Goal: Task Accomplishment & Management: Complete application form

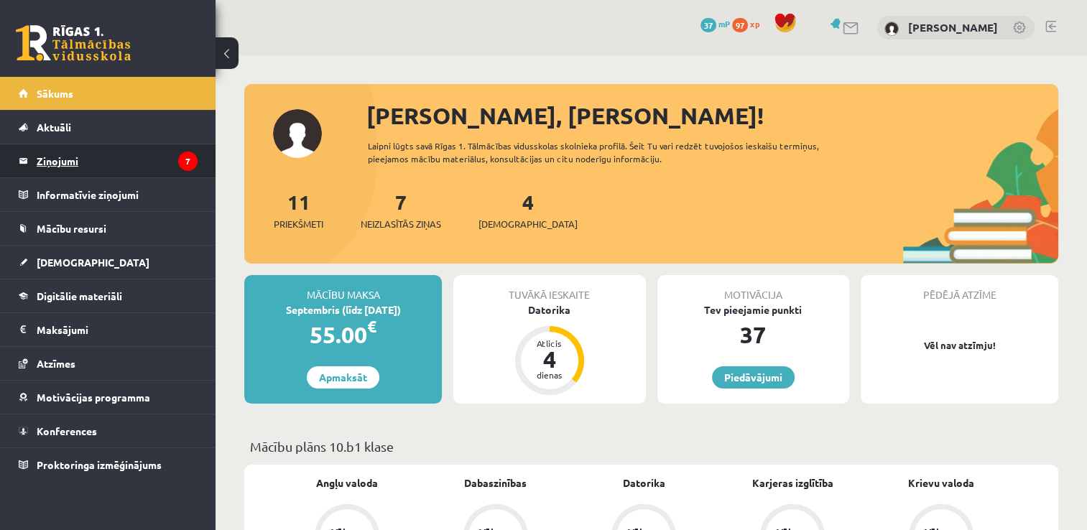
click at [80, 162] on legend "Ziņojumi 7" at bounding box center [117, 160] width 161 height 33
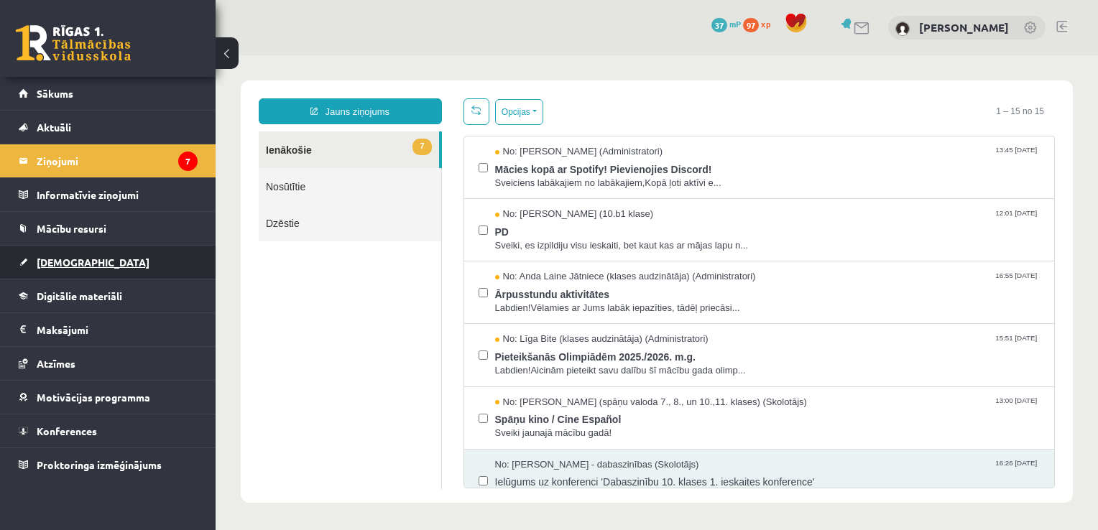
click at [57, 262] on span "[DEMOGRAPHIC_DATA]" at bounding box center [93, 262] width 113 height 13
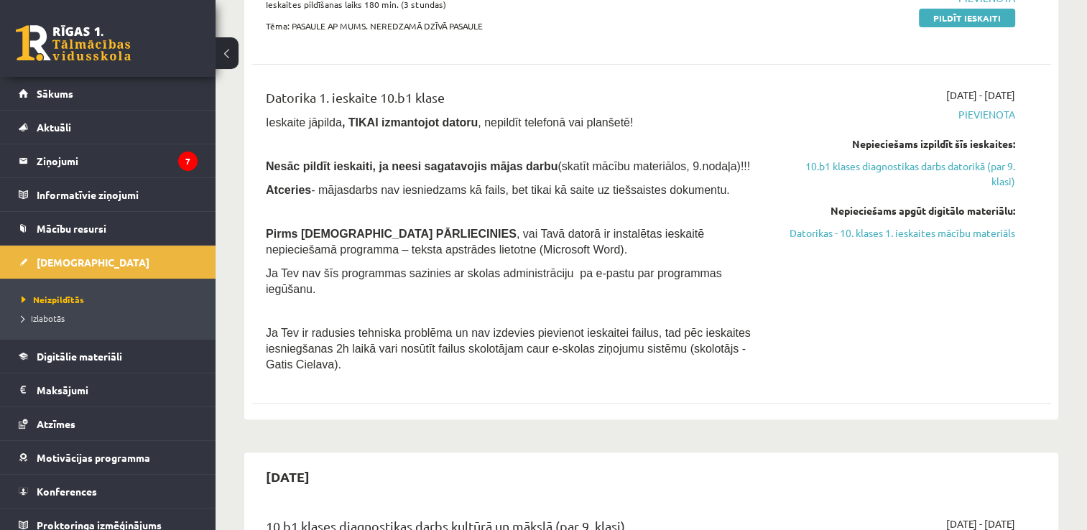
scroll to position [359, 0]
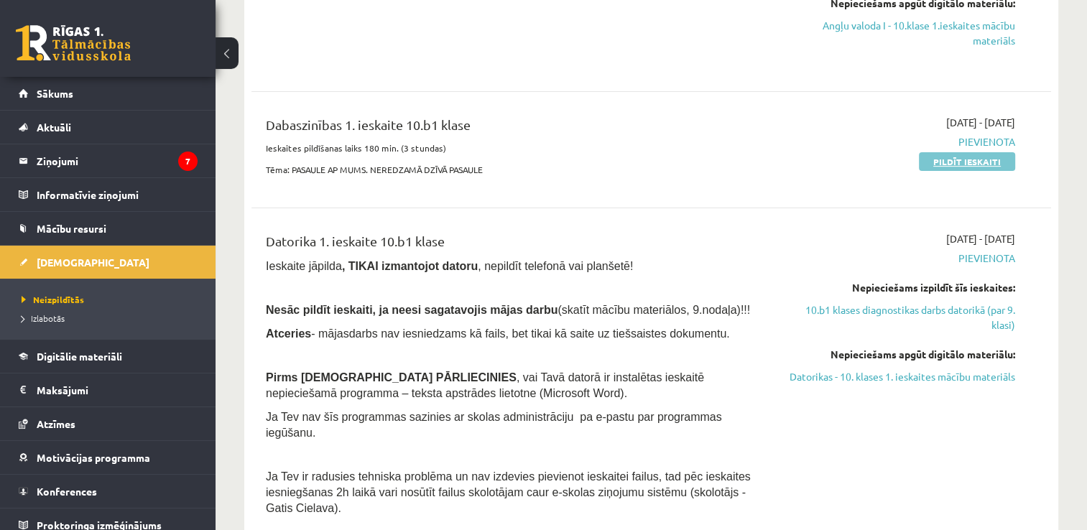
click at [943, 162] on link "Pildīt ieskaiti" at bounding box center [967, 161] width 96 height 19
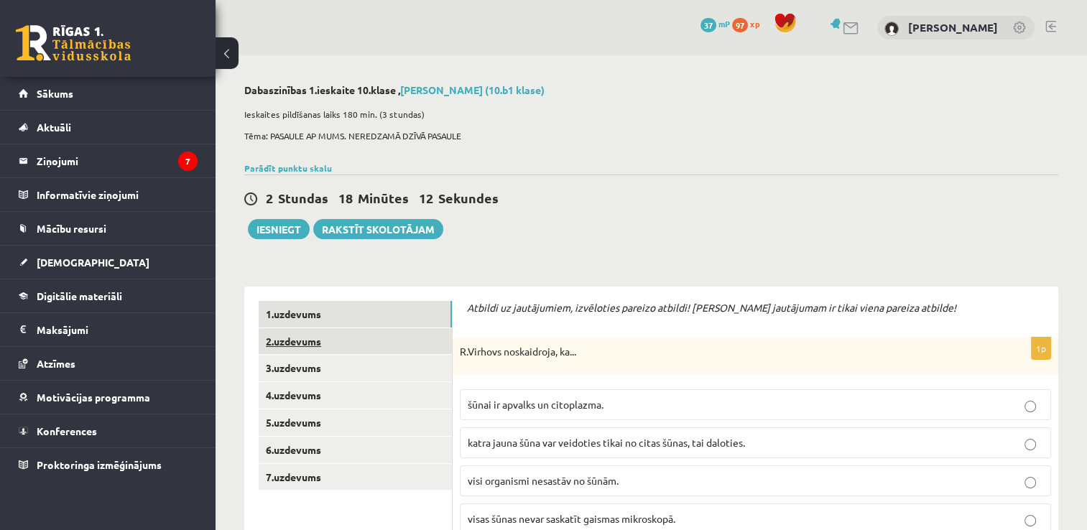
click at [302, 342] on link "2.uzdevums" at bounding box center [355, 341] width 193 height 27
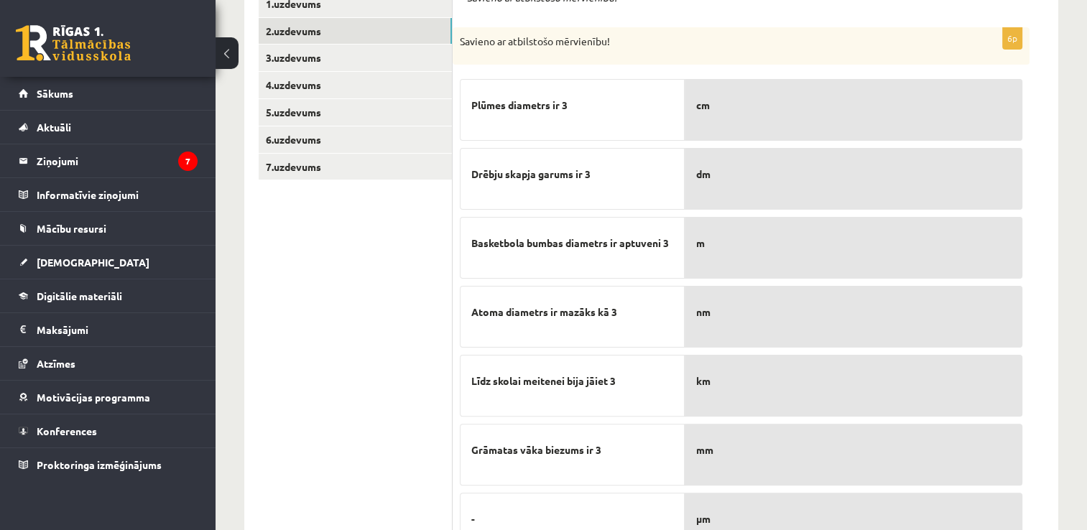
scroll to position [382, 0]
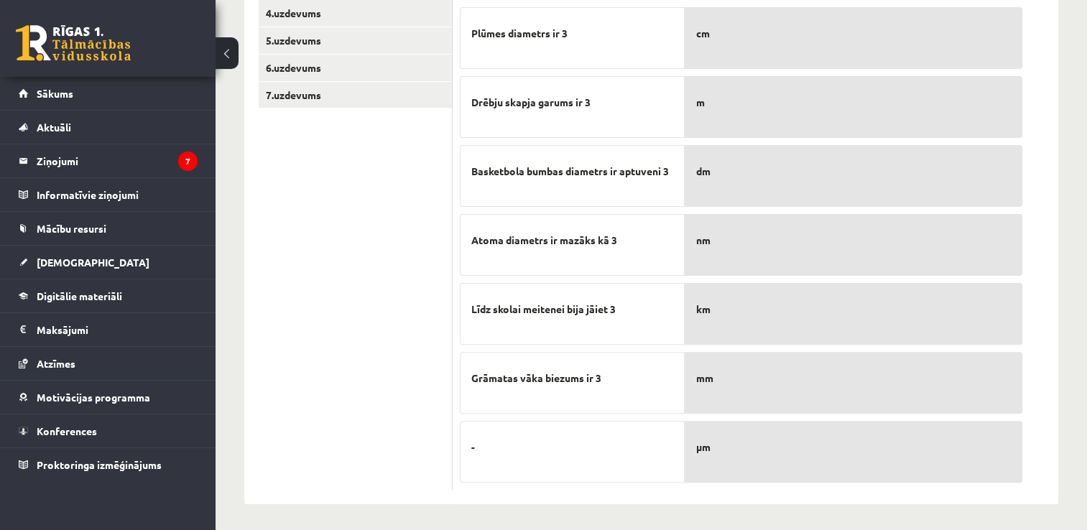
click at [489, 448] on p "-" at bounding box center [572, 448] width 202 height 30
click at [473, 446] on span "-" at bounding box center [473, 447] width 4 height 15
click at [482, 444] on p "-" at bounding box center [572, 448] width 202 height 30
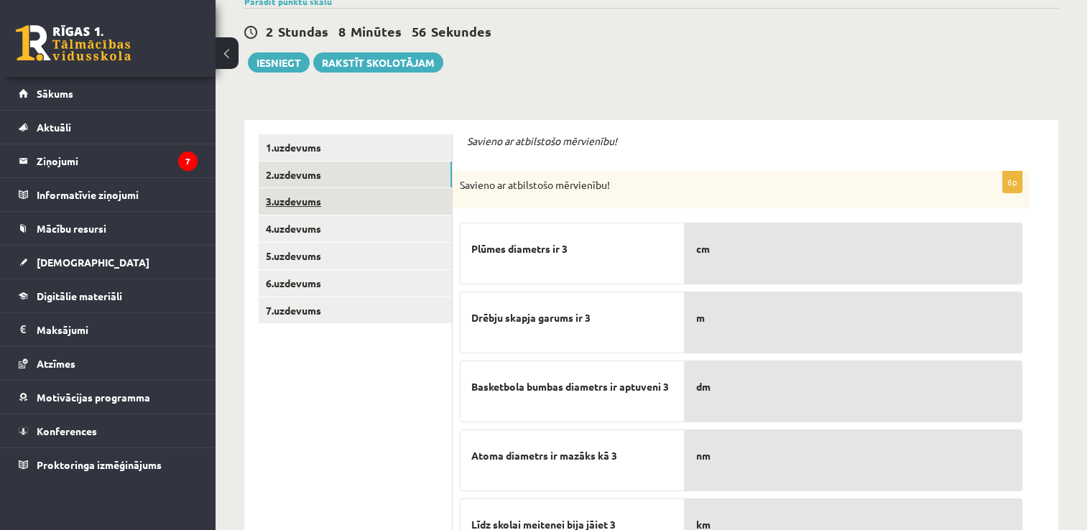
click at [320, 203] on link "3.uzdevums" at bounding box center [355, 201] width 193 height 27
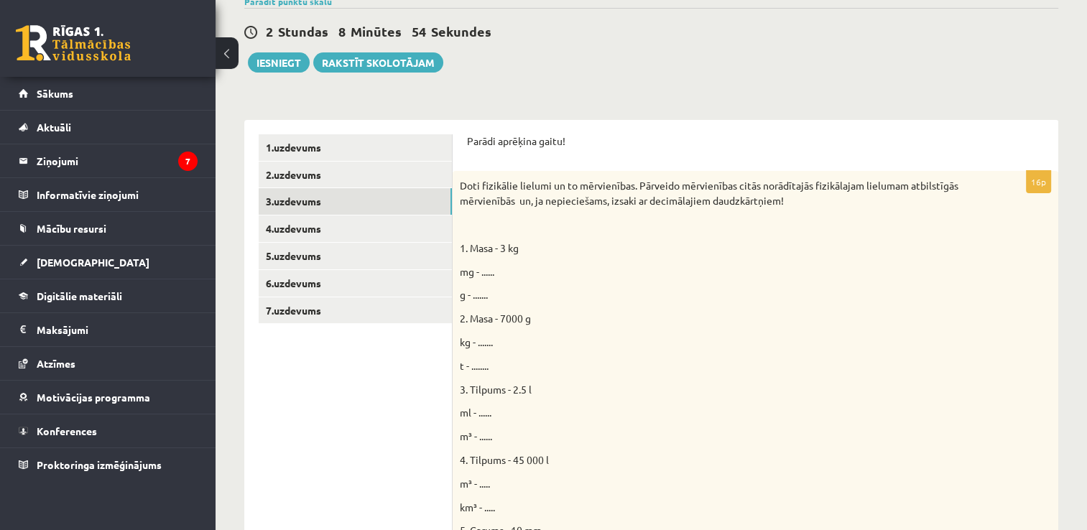
scroll to position [0, 0]
click at [482, 294] on span "g - ......." at bounding box center [474, 294] width 28 height 13
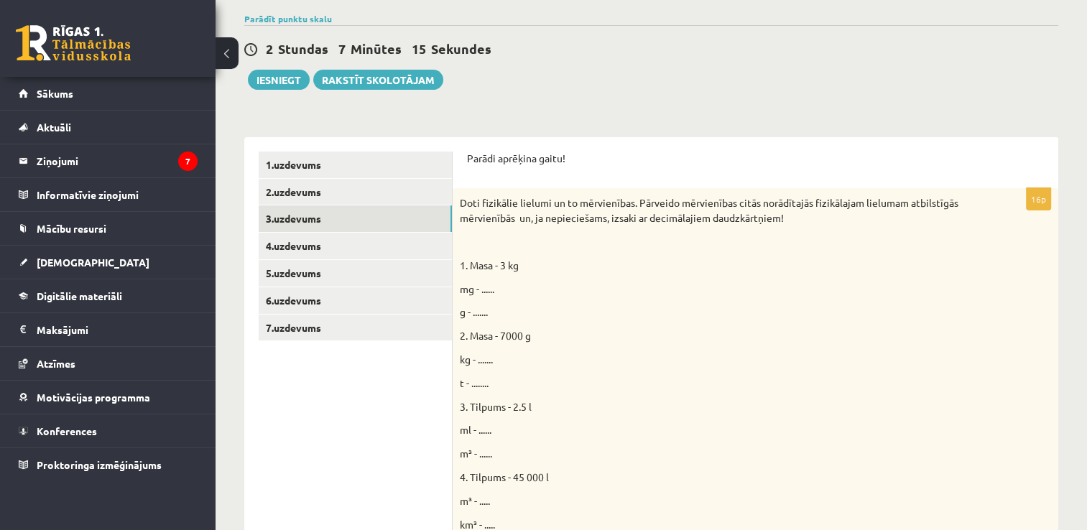
scroll to position [293, 0]
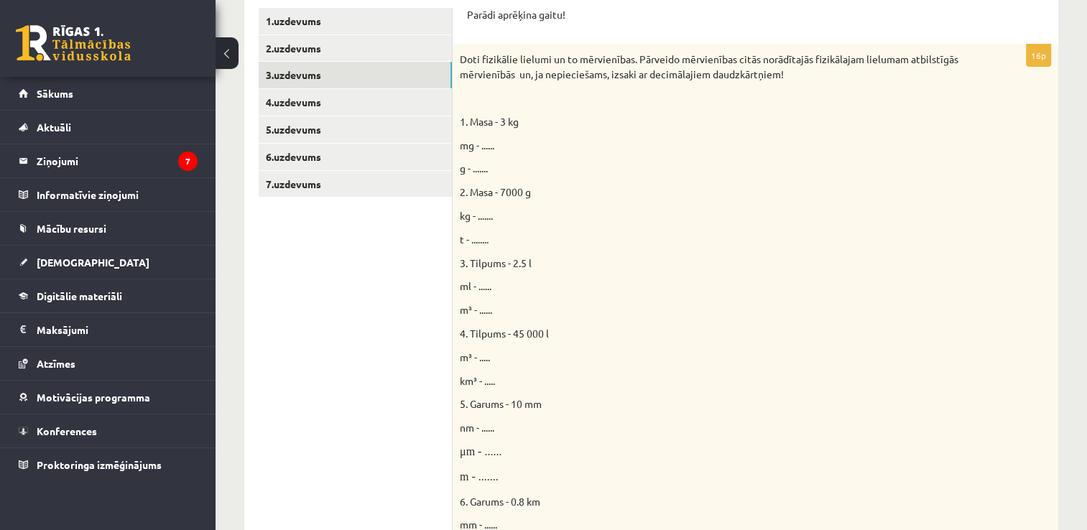
click at [494, 140] on span "mg - ......" at bounding box center [477, 145] width 34 height 13
drag, startPoint x: 494, startPoint y: 140, endPoint x: 484, endPoint y: 142, distance: 10.3
click at [484, 142] on span "mg - ......" at bounding box center [477, 145] width 34 height 13
click at [538, 129] on div "Doti fizikālie lielumi un to mērvienības. Pārveido mērvienības citās norādītajā…" at bounding box center [756, 391] width 606 height 692
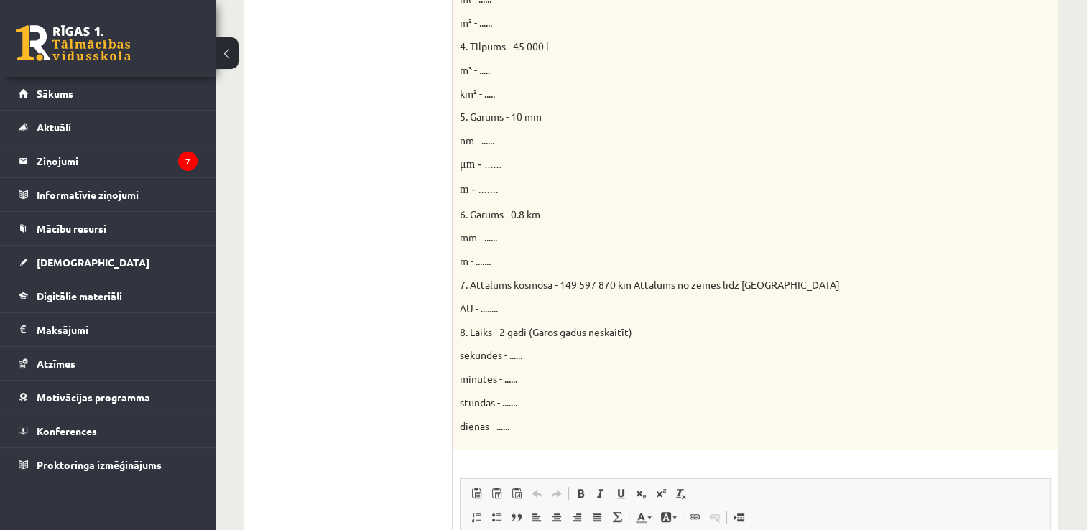
scroll to position [796, 0]
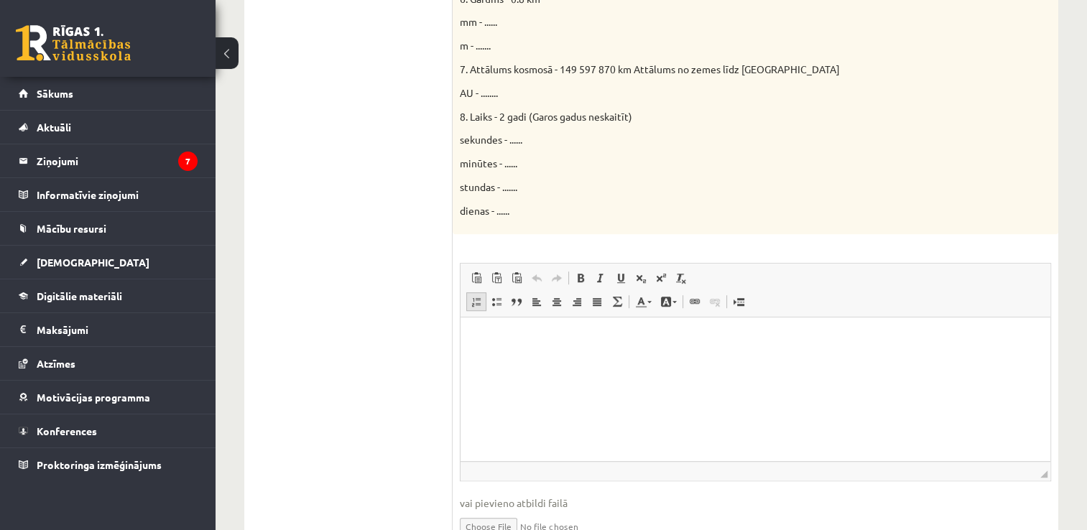
click at [474, 300] on span at bounding box center [476, 301] width 11 height 11
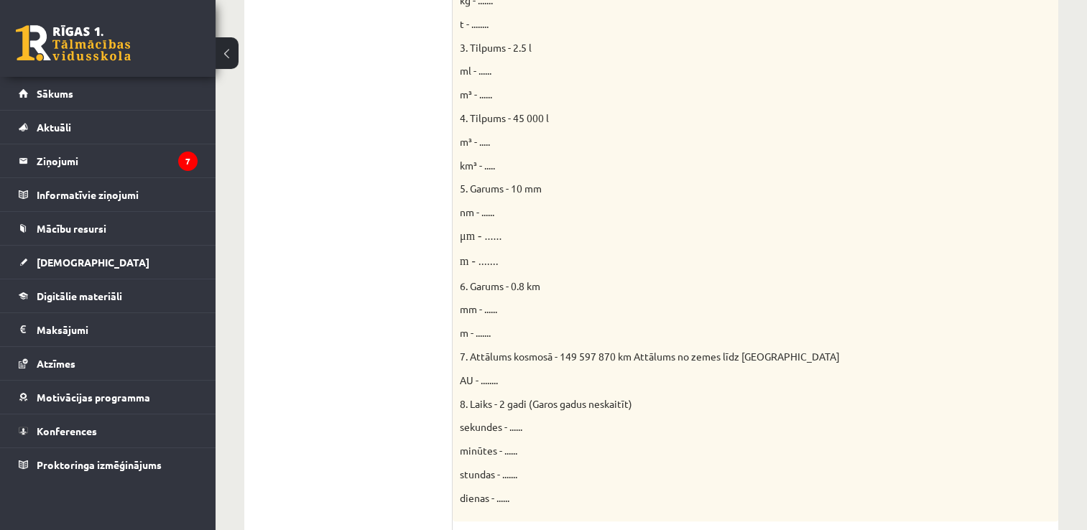
scroll to position [293, 0]
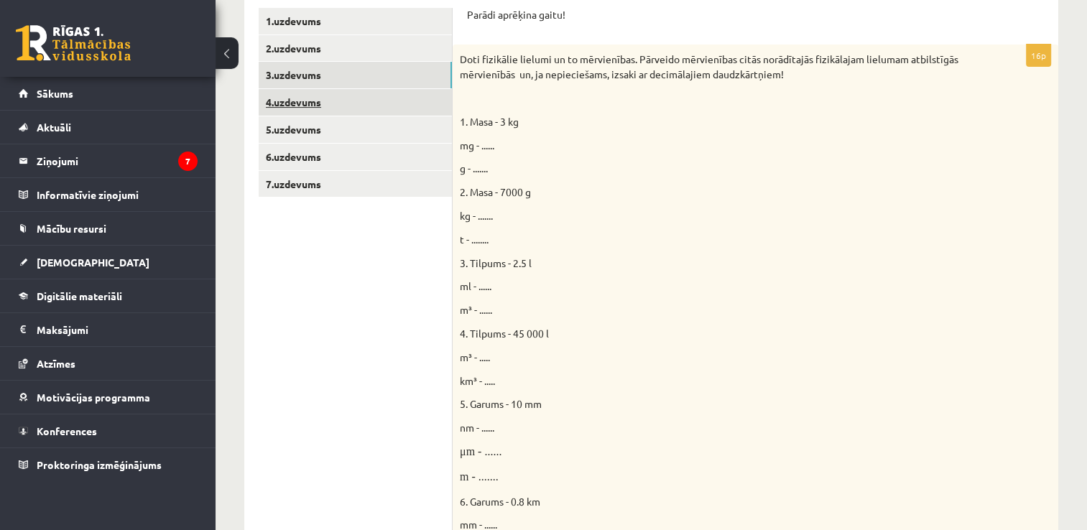
click at [319, 104] on link "4.uzdevums" at bounding box center [355, 102] width 193 height 27
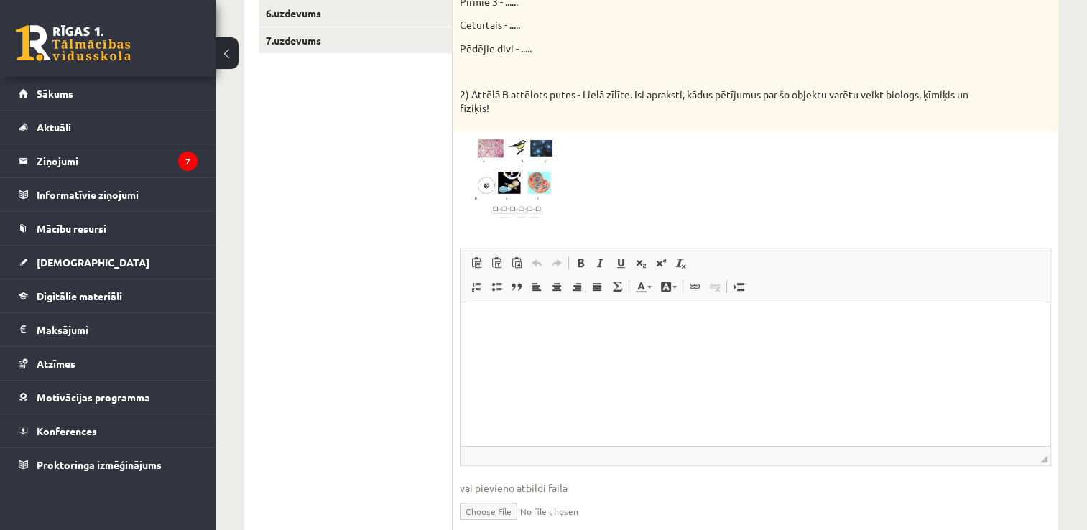
scroll to position [496, 0]
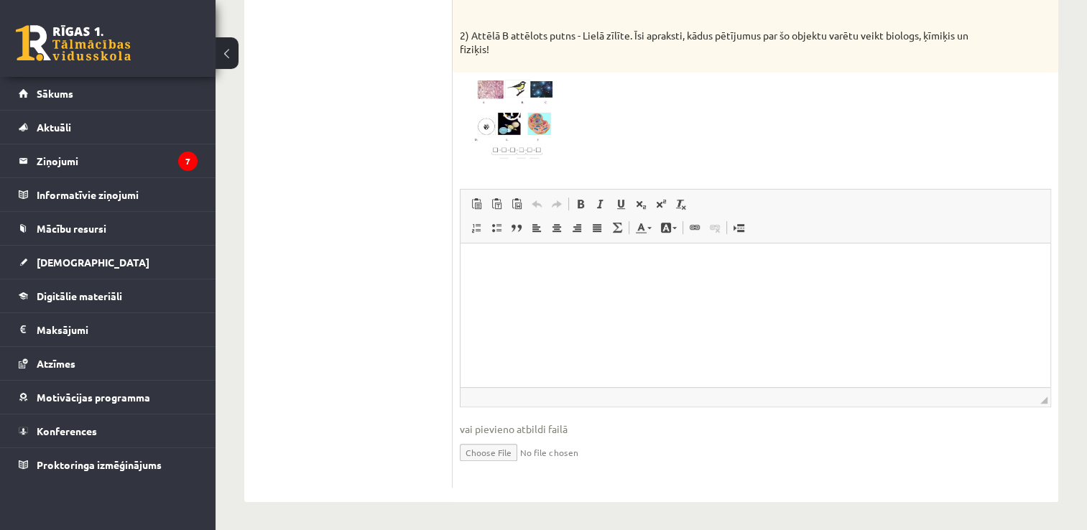
click at [494, 453] on input "file" at bounding box center [755, 451] width 591 height 29
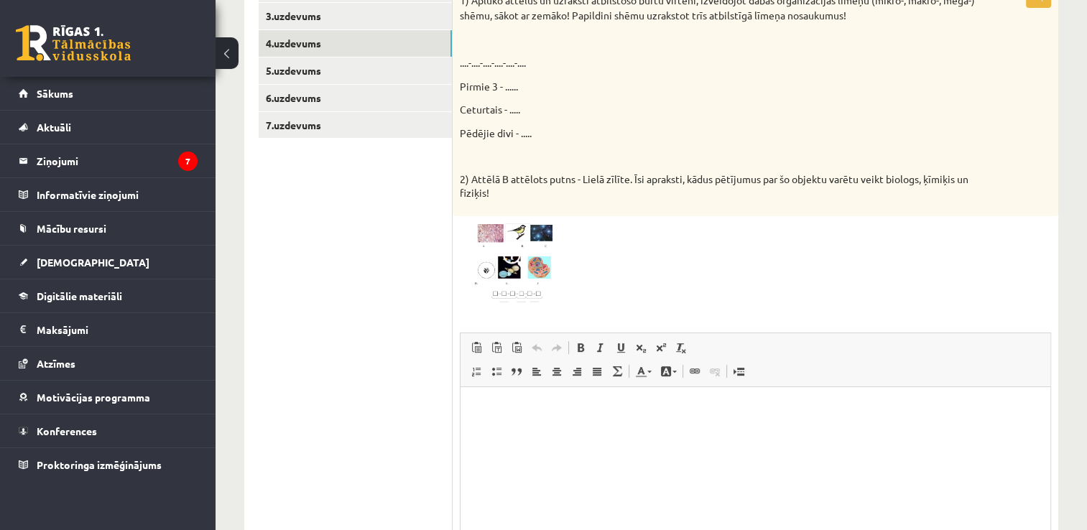
scroll to position [280, 0]
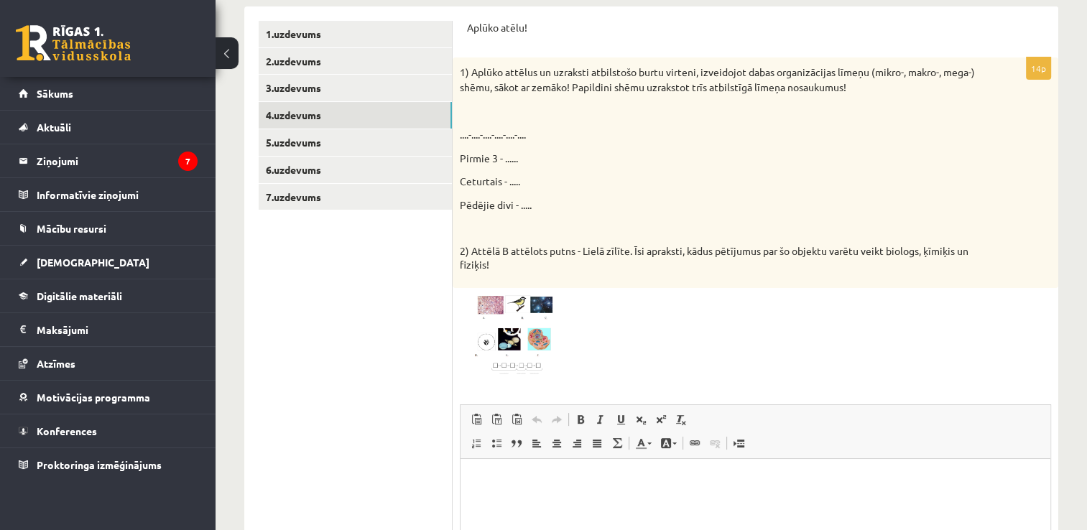
click at [503, 339] on span at bounding box center [514, 329] width 23 height 23
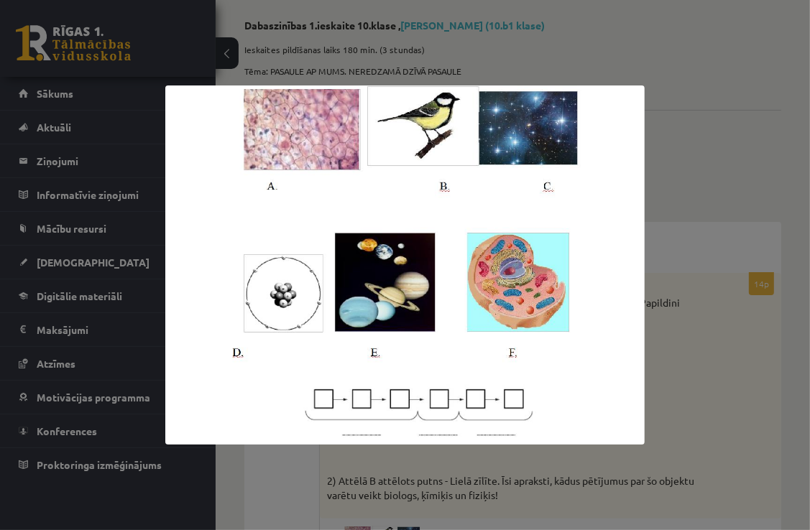
scroll to position [0, 0]
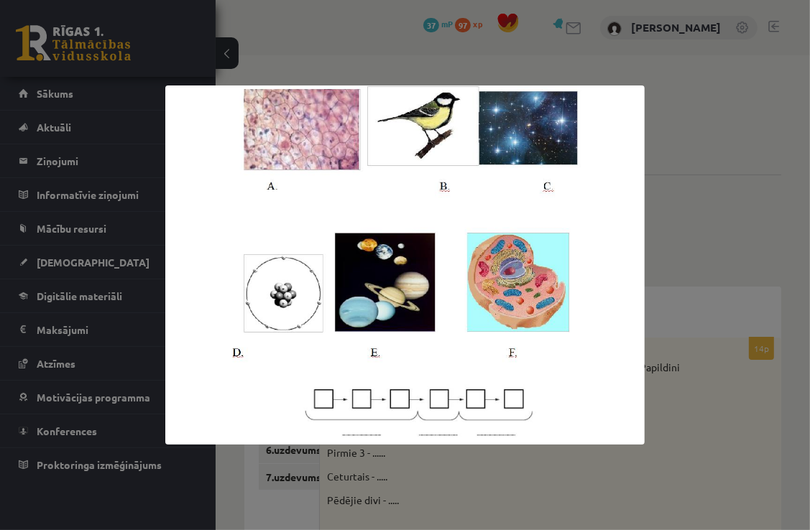
click at [318, 401] on img at bounding box center [404, 265] width 479 height 359
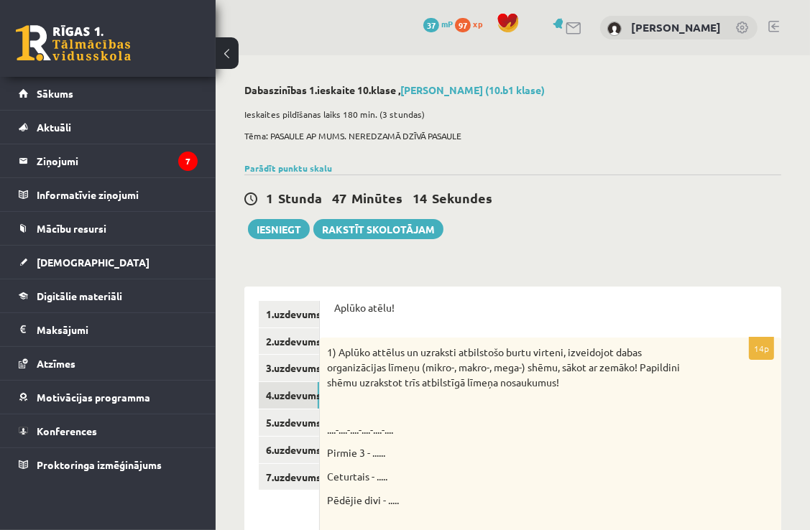
click at [616, 428] on p "....-....-....-....-....-...." at bounding box center [514, 430] width 375 height 15
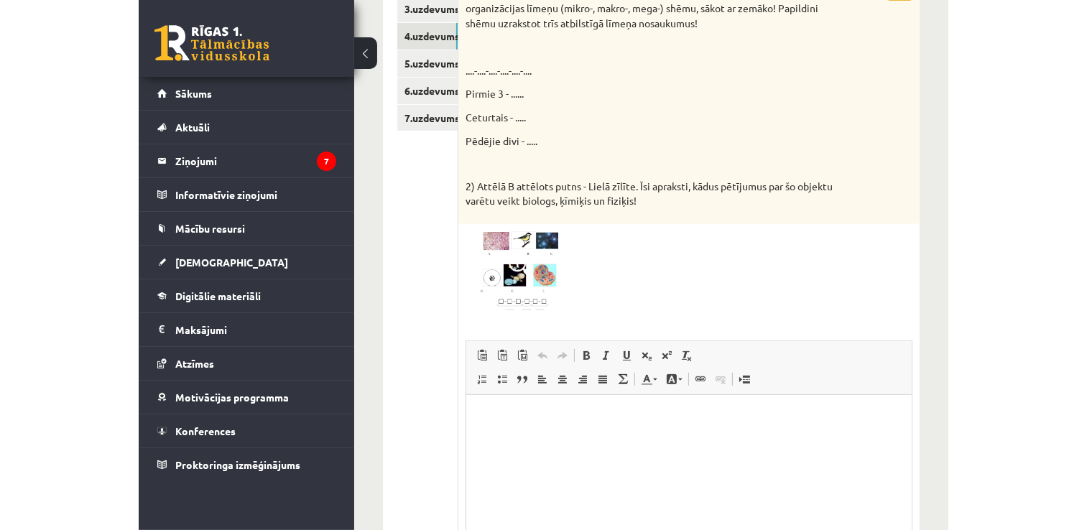
scroll to position [216, 0]
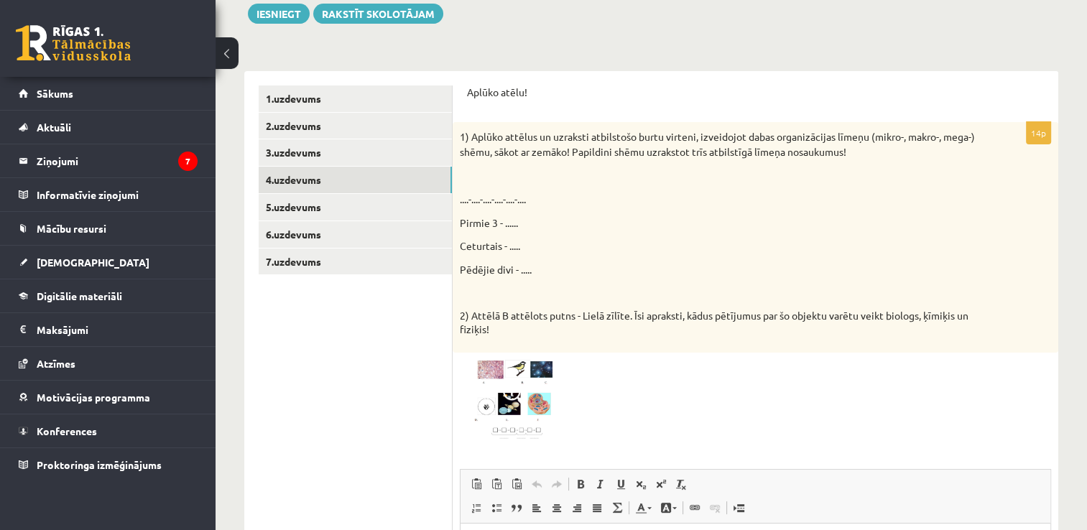
click at [515, 399] on span at bounding box center [514, 394] width 23 height 23
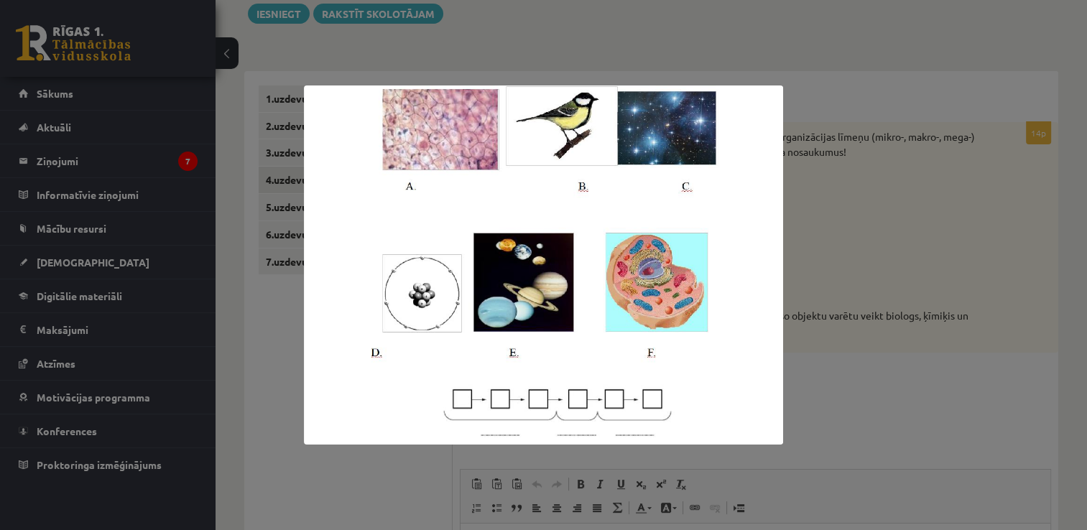
click at [877, 221] on div at bounding box center [543, 265] width 1087 height 530
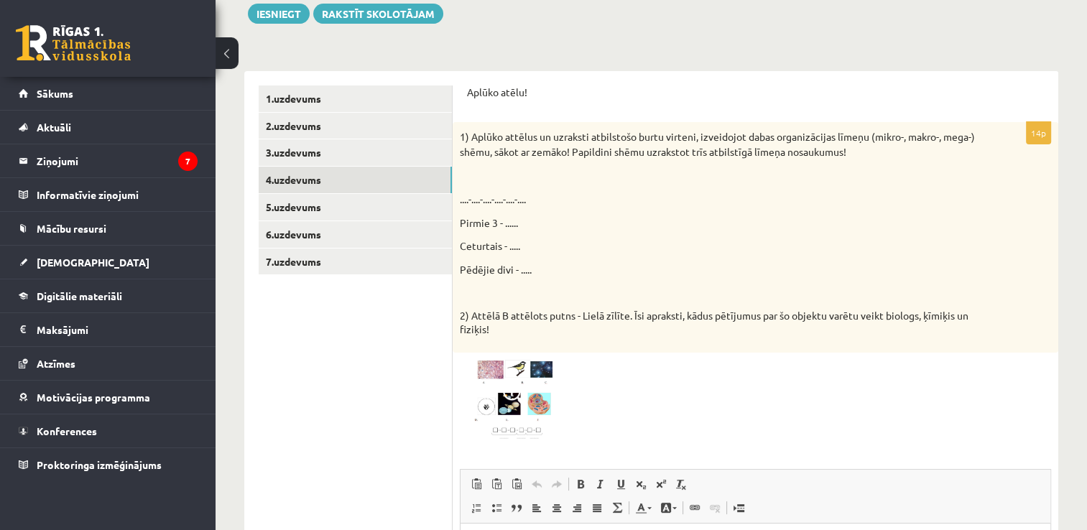
click at [535, 380] on img at bounding box center [514, 400] width 108 height 81
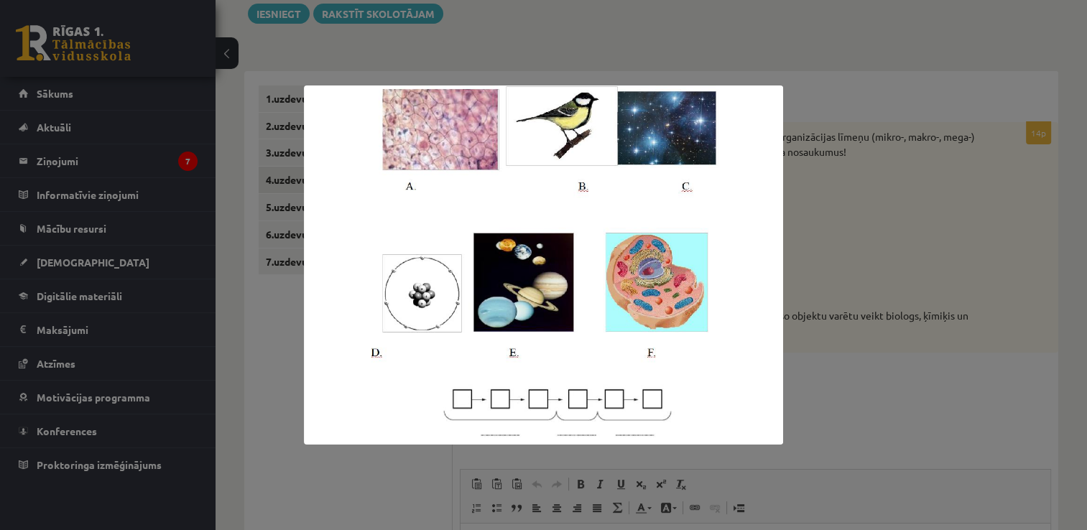
click at [464, 398] on img at bounding box center [543, 265] width 479 height 359
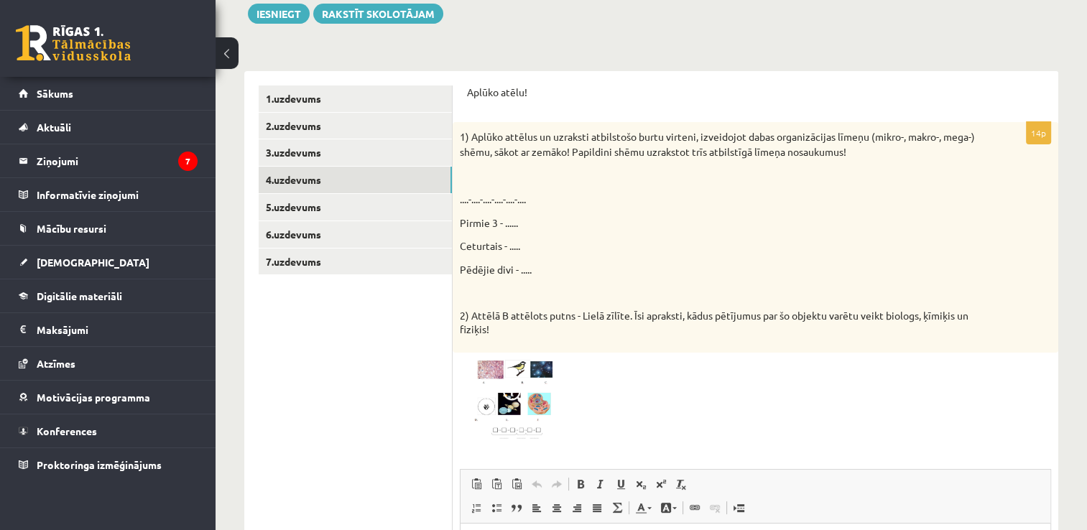
click at [469, 197] on p "....-....-....-....-....-...." at bounding box center [720, 199] width 520 height 15
click at [469, 196] on p "....-....-....-....-....-...." at bounding box center [720, 199] width 520 height 15
drag, startPoint x: 469, startPoint y: 196, endPoint x: 491, endPoint y: 200, distance: 22.6
click at [491, 200] on p "....-....-....-....-....-...." at bounding box center [720, 199] width 520 height 15
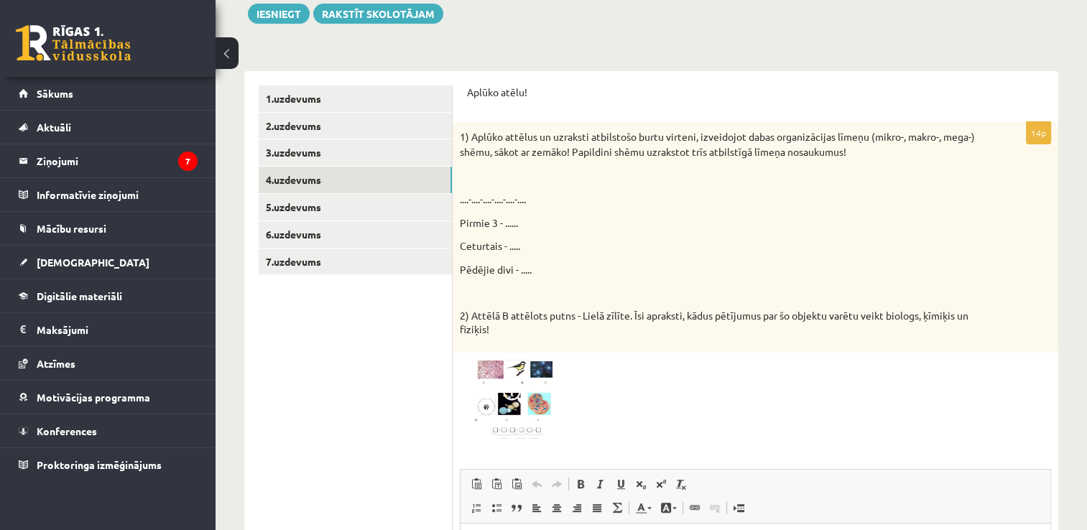
click at [466, 198] on p "....-....-....-....-....-...." at bounding box center [720, 199] width 520 height 15
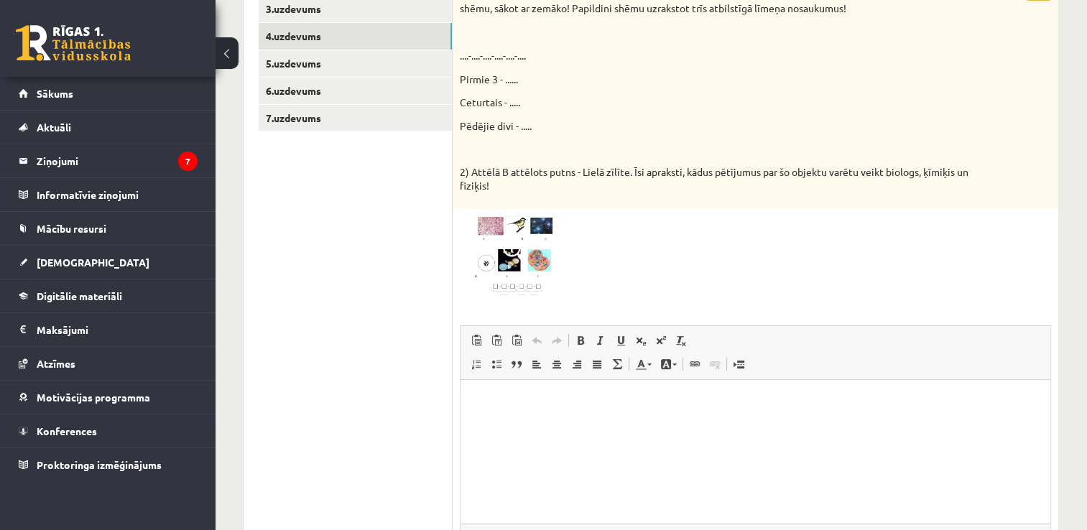
scroll to position [431, 0]
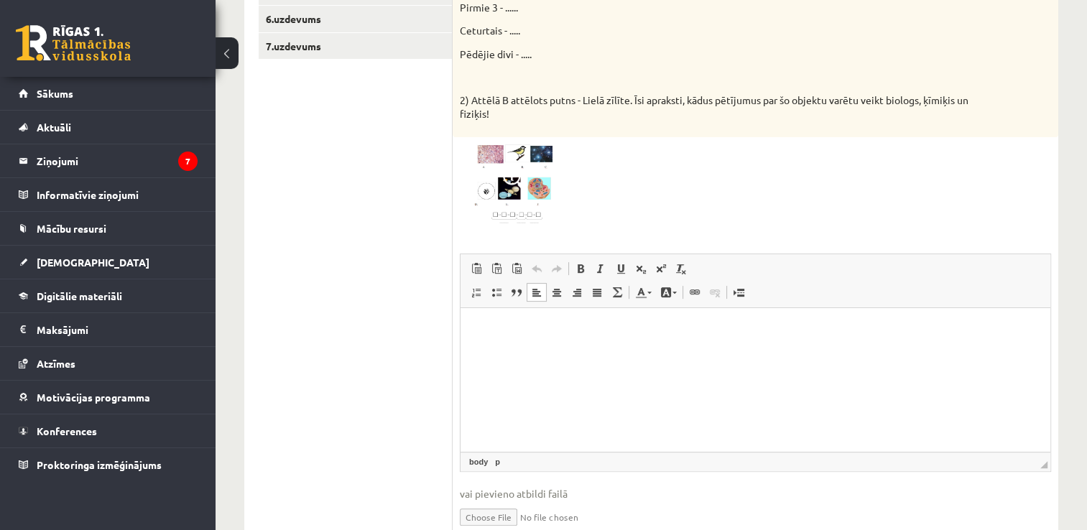
click at [507, 326] on p "Rich Text Editor, wiswyg-editor-user-answer-47024829891700" at bounding box center [755, 330] width 561 height 15
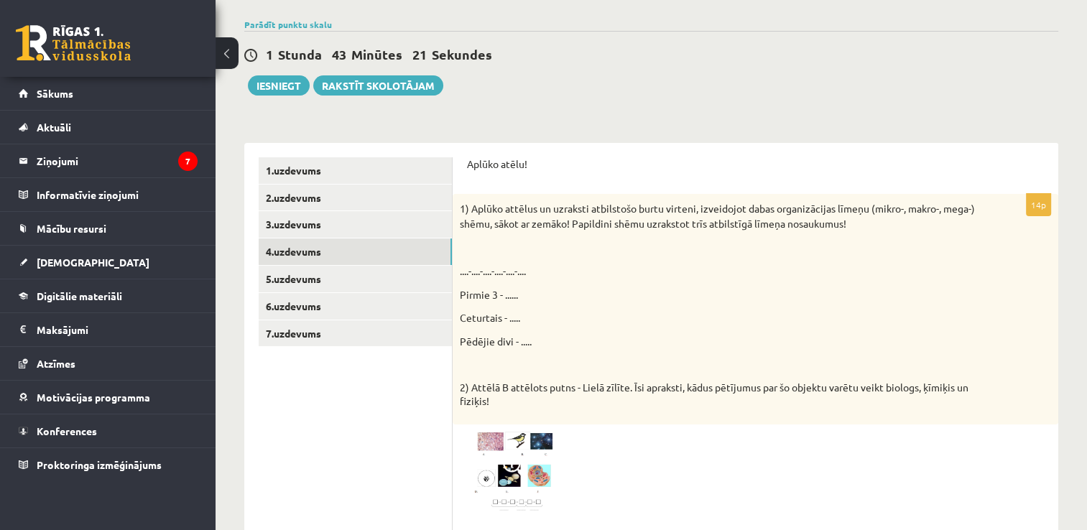
scroll to position [359, 0]
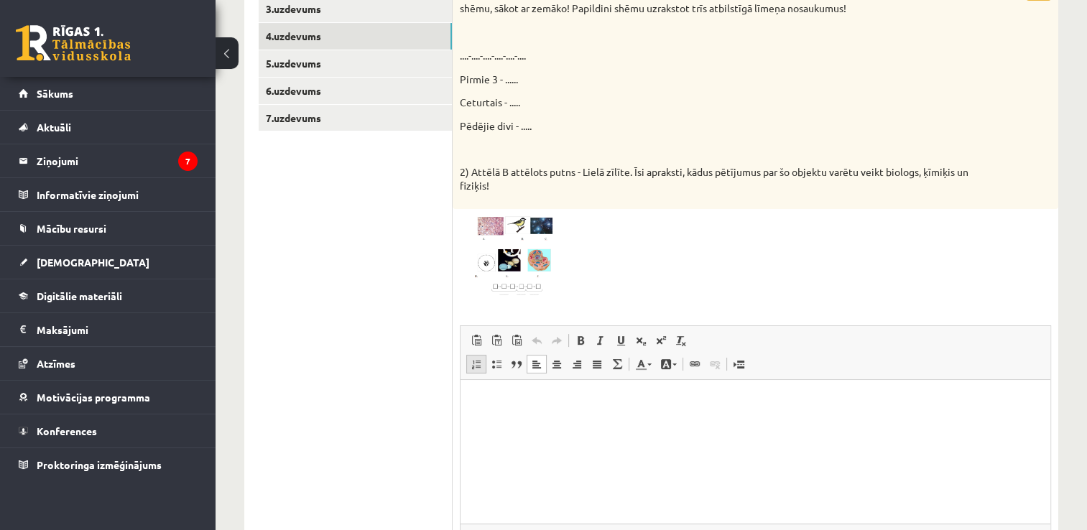
click at [479, 365] on span at bounding box center [476, 364] width 11 height 11
click at [529, 263] on img at bounding box center [514, 256] width 108 height 81
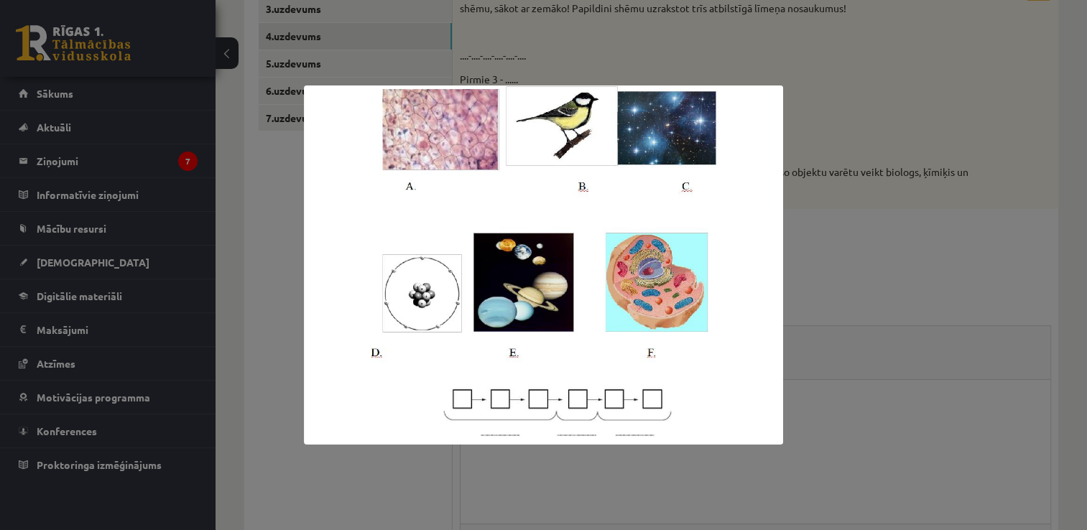
click at [839, 397] on div at bounding box center [543, 265] width 1087 height 530
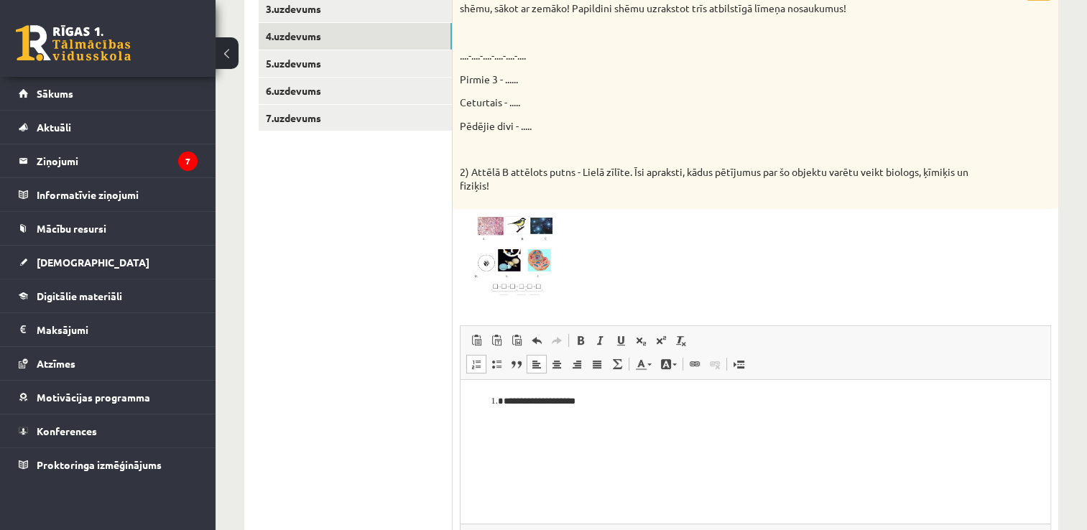
click at [599, 403] on li "**********" at bounding box center [756, 402] width 505 height 15
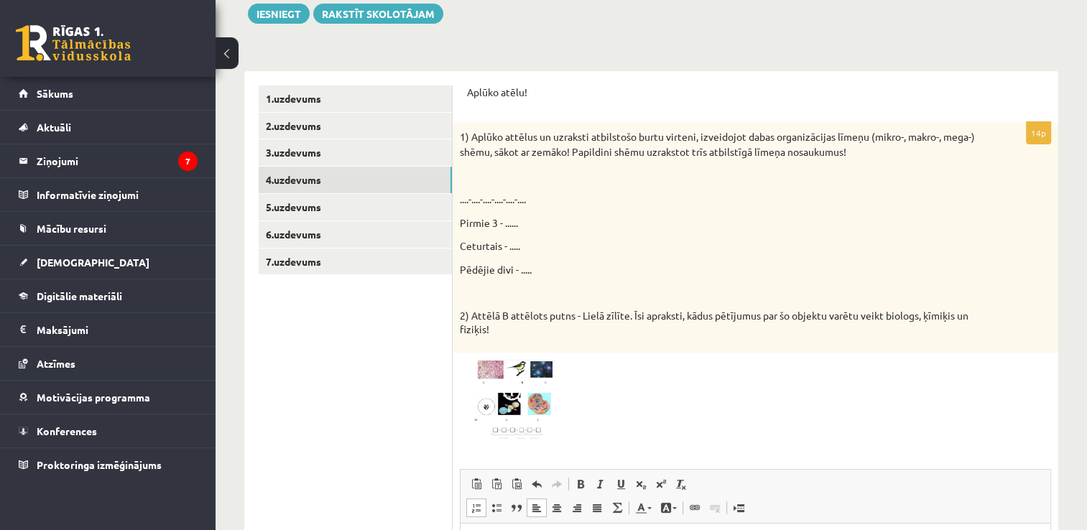
click at [503, 396] on span at bounding box center [514, 394] width 23 height 23
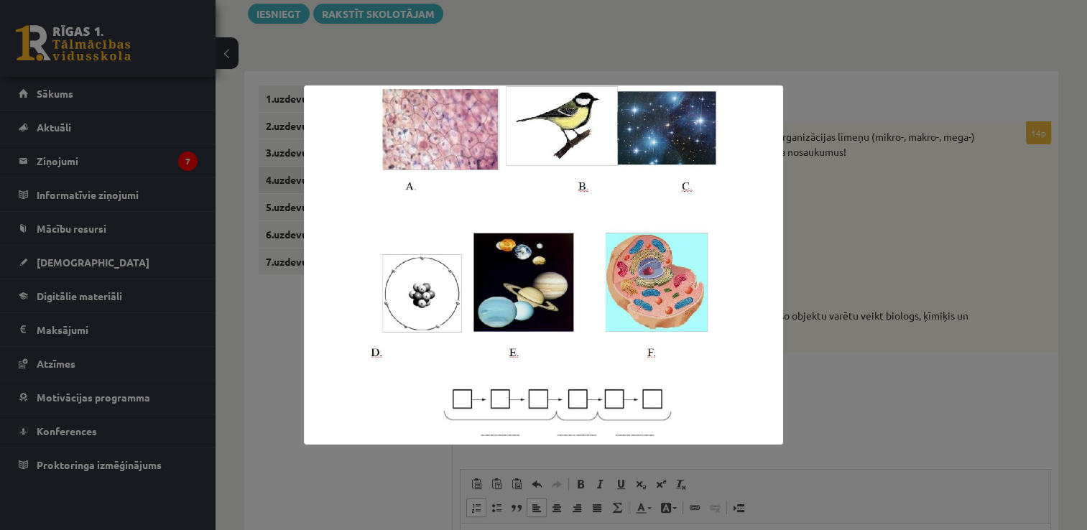
scroll to position [0, 0]
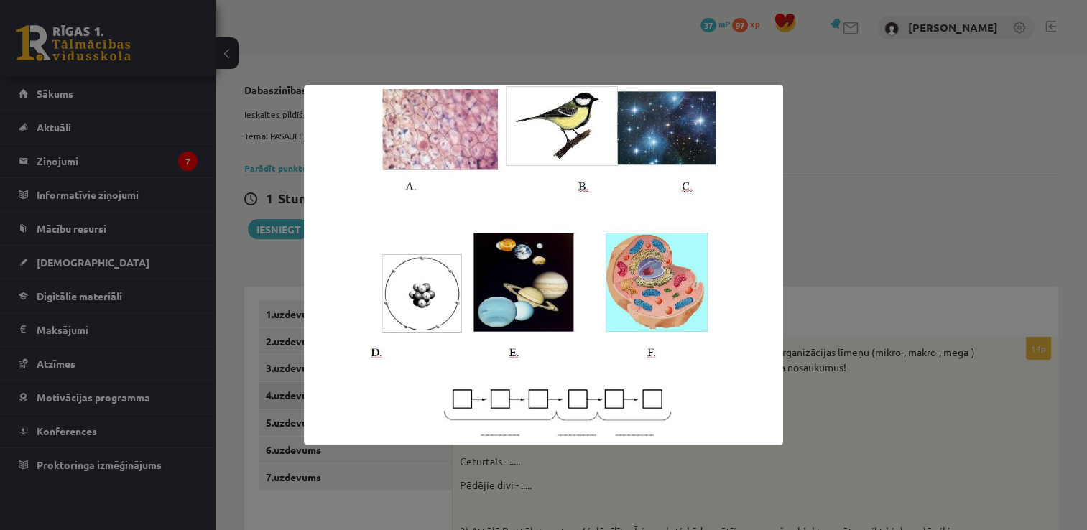
click at [913, 237] on div at bounding box center [543, 265] width 1087 height 530
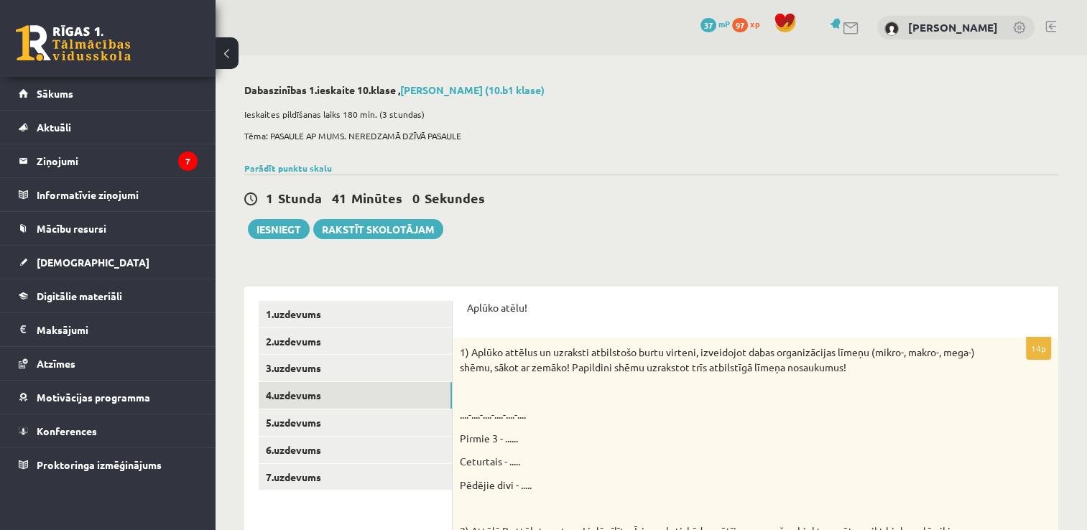
click at [512, 438] on p "Pirmie 3 - ......" at bounding box center [720, 438] width 520 height 15
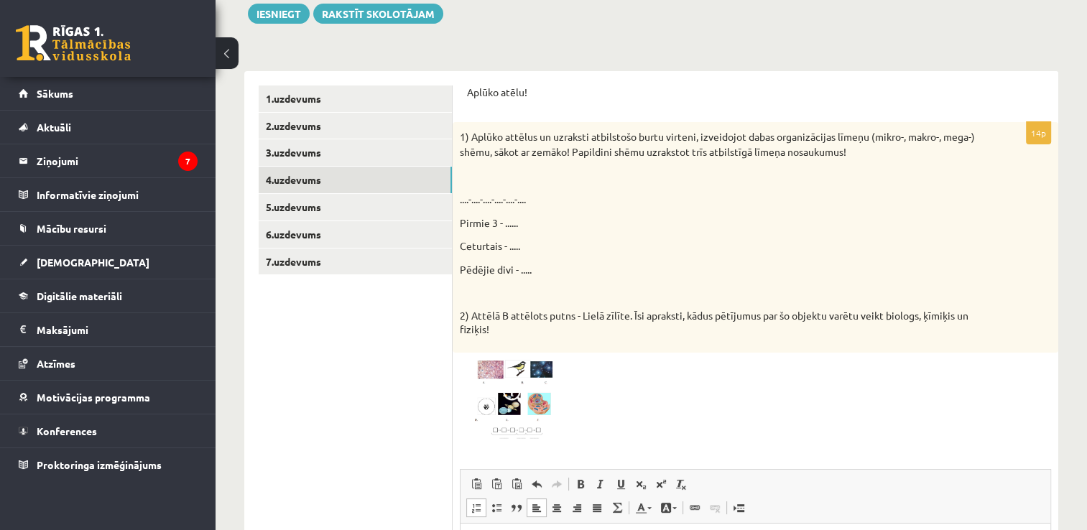
scroll to position [287, 0]
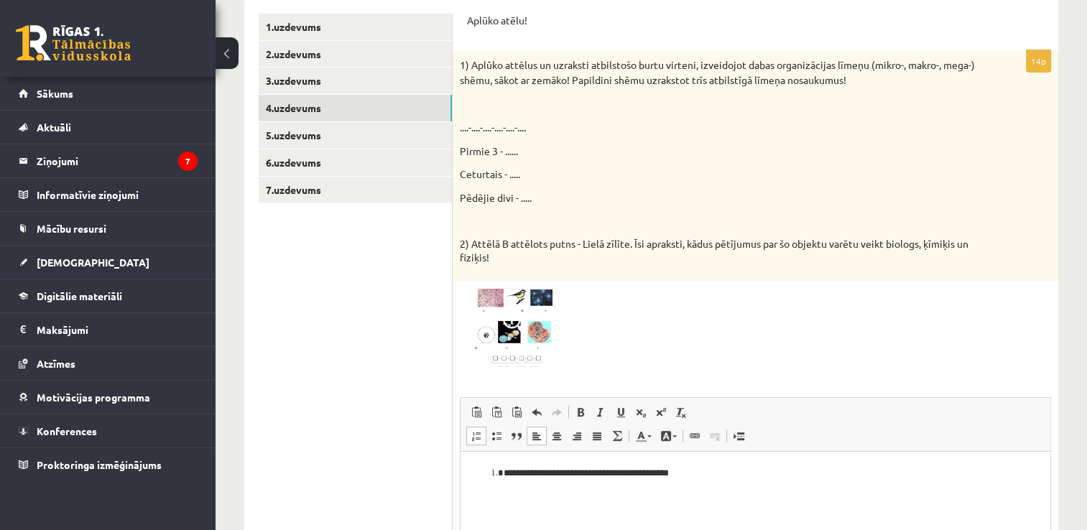
click at [516, 129] on p "....-....-....-....-....-...." at bounding box center [720, 127] width 520 height 15
drag, startPoint x: 517, startPoint y: 129, endPoint x: 566, endPoint y: 137, distance: 50.2
click at [566, 137] on div "1) Aplūko attēlus un uzraksti atbilstošo burtu virteni, izveidojot dabas organi…" at bounding box center [756, 165] width 606 height 230
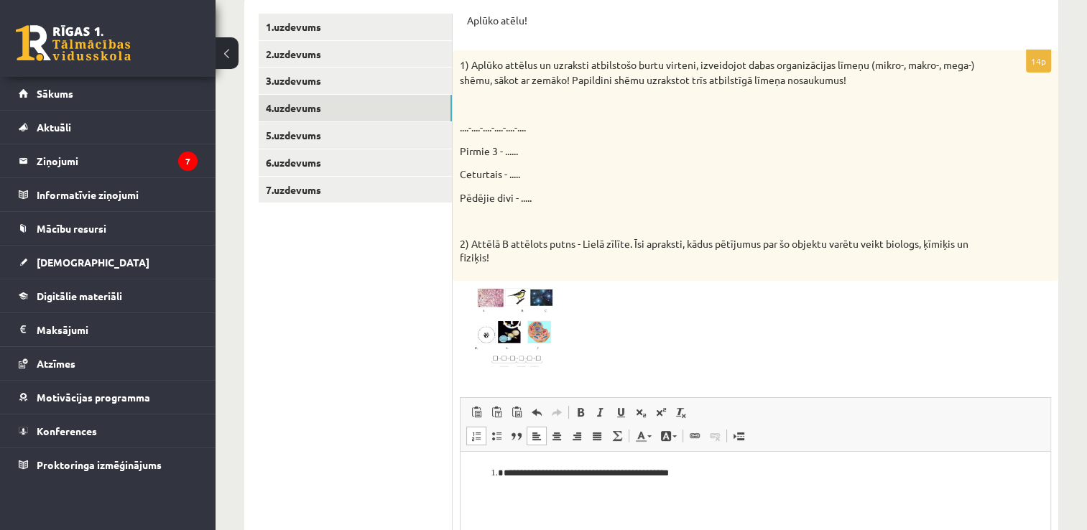
click at [700, 477] on li "**********" at bounding box center [756, 473] width 505 height 15
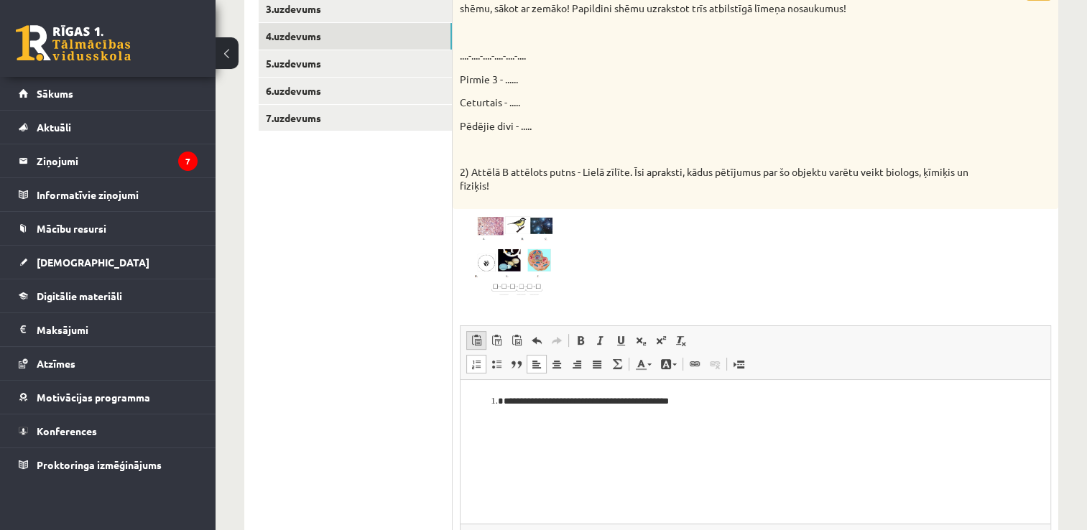
click at [480, 344] on span at bounding box center [476, 340] width 11 height 11
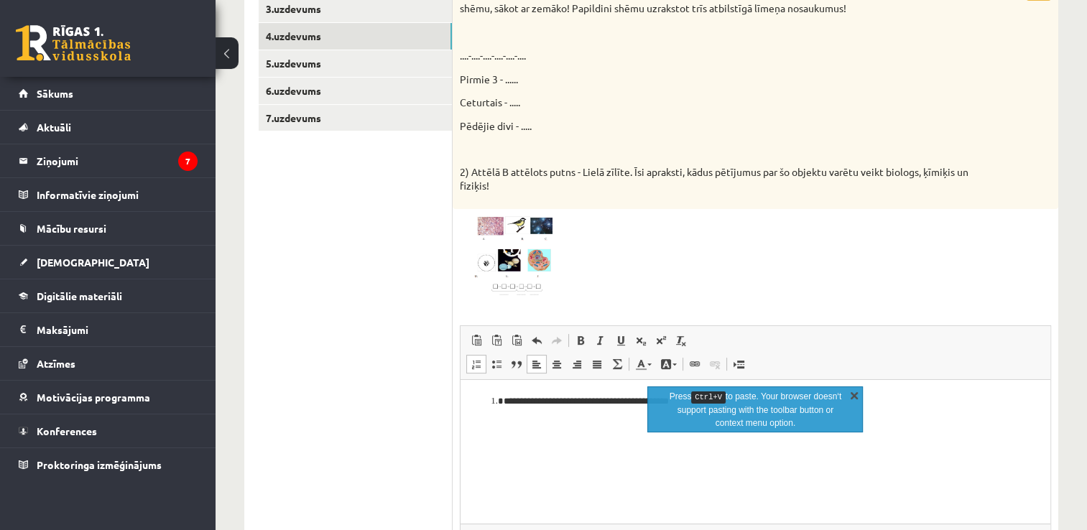
click at [859, 395] on link "X" at bounding box center [854, 395] width 14 height 14
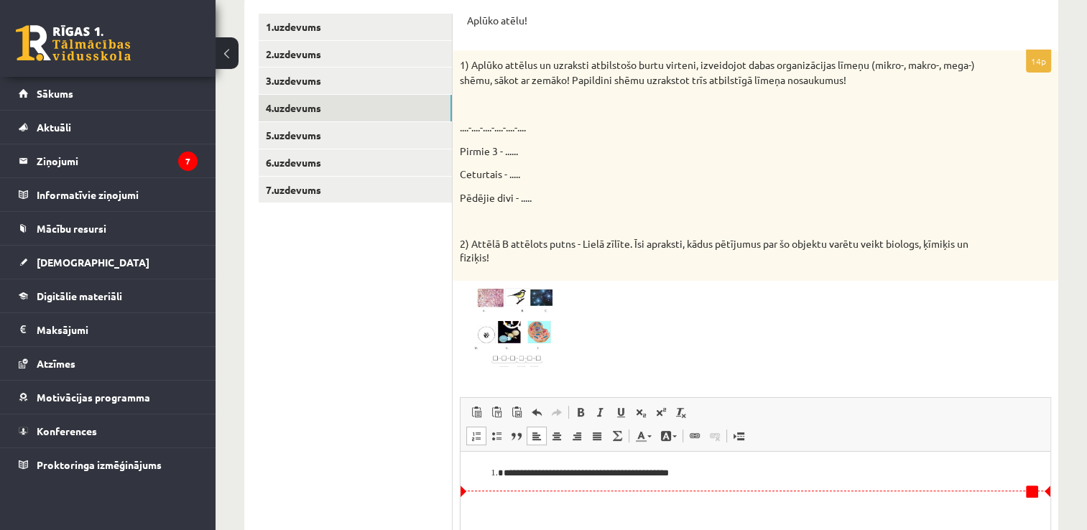
scroll to position [496, 0]
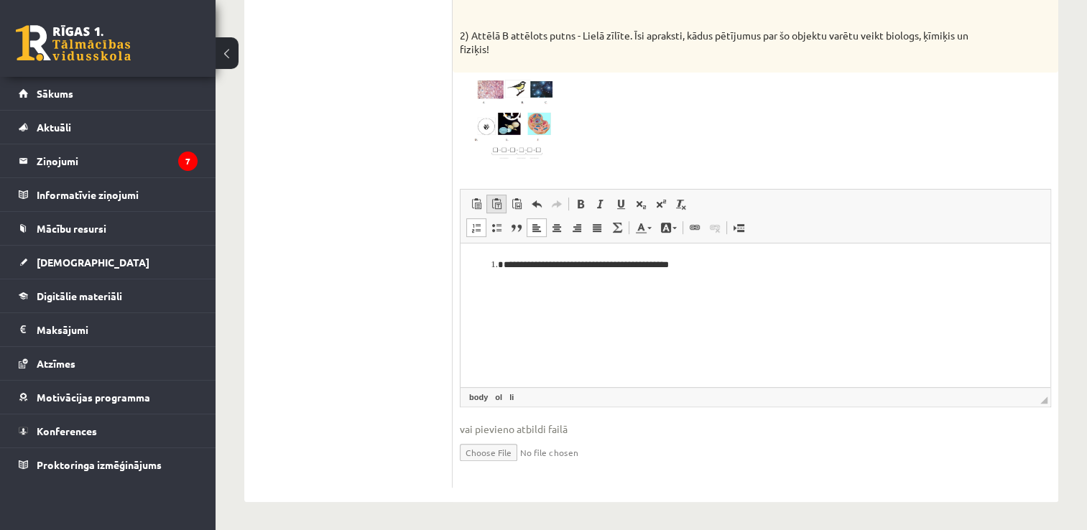
click at [495, 205] on span at bounding box center [496, 203] width 11 height 11
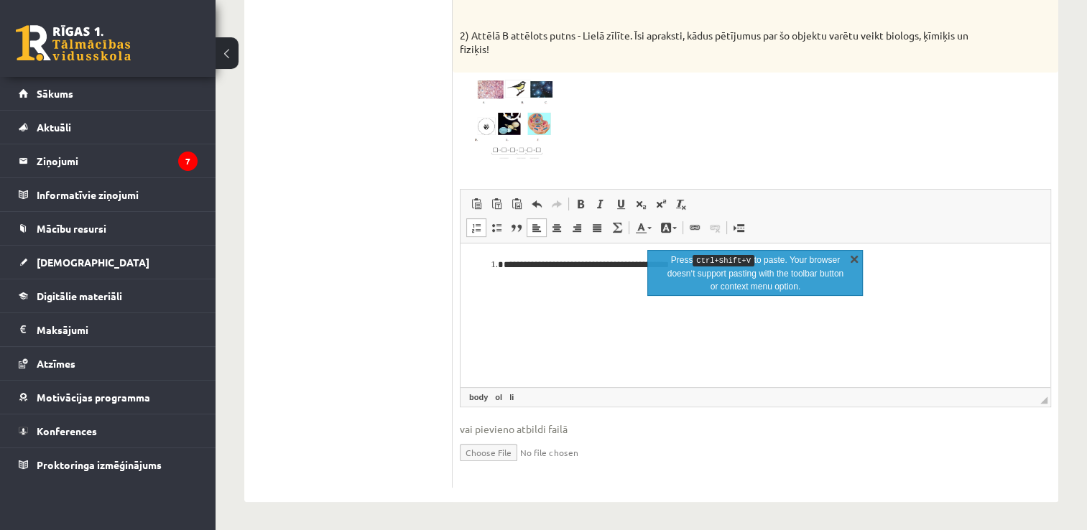
click at [857, 259] on link "X" at bounding box center [854, 259] width 14 height 14
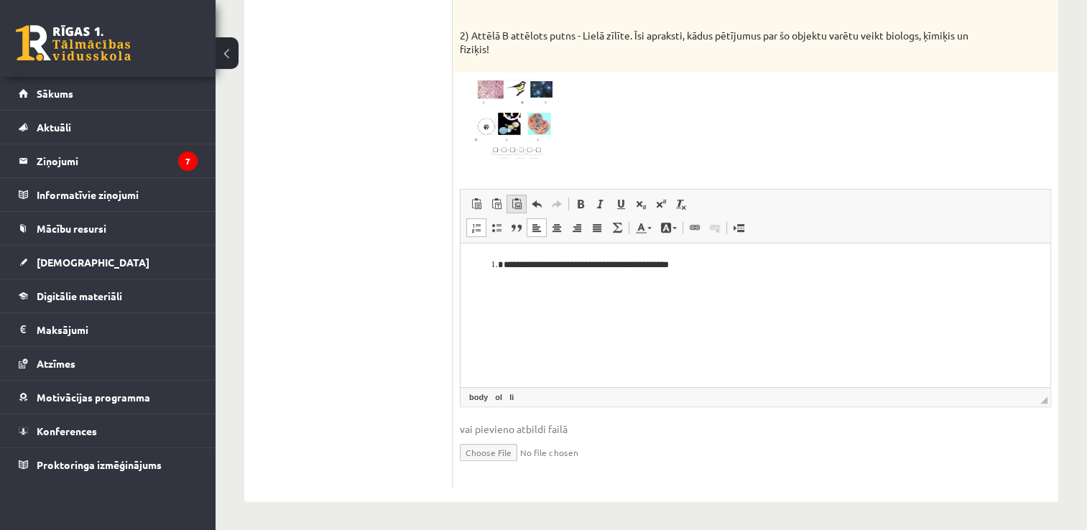
click at [518, 198] on span at bounding box center [516, 203] width 11 height 11
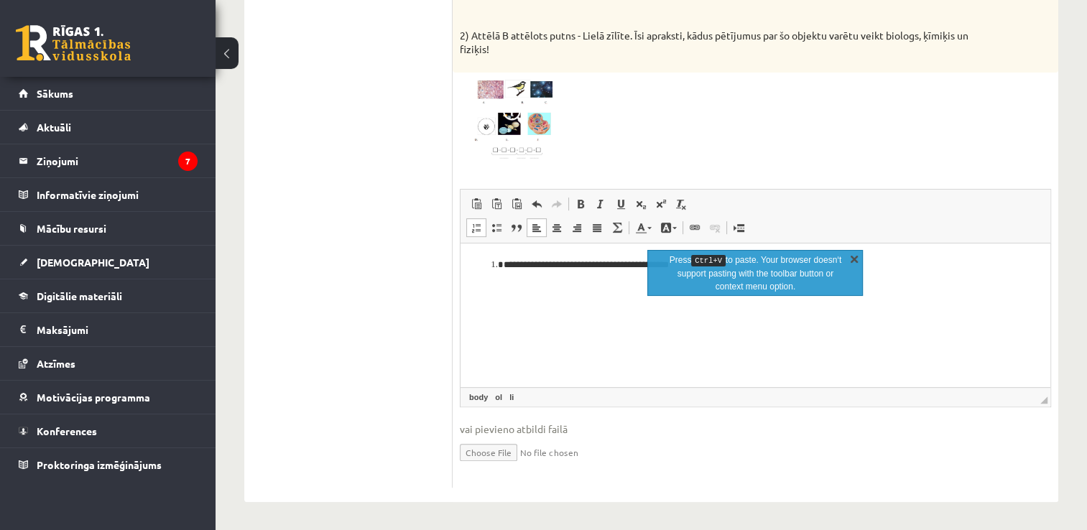
click at [852, 260] on link "X" at bounding box center [854, 259] width 14 height 14
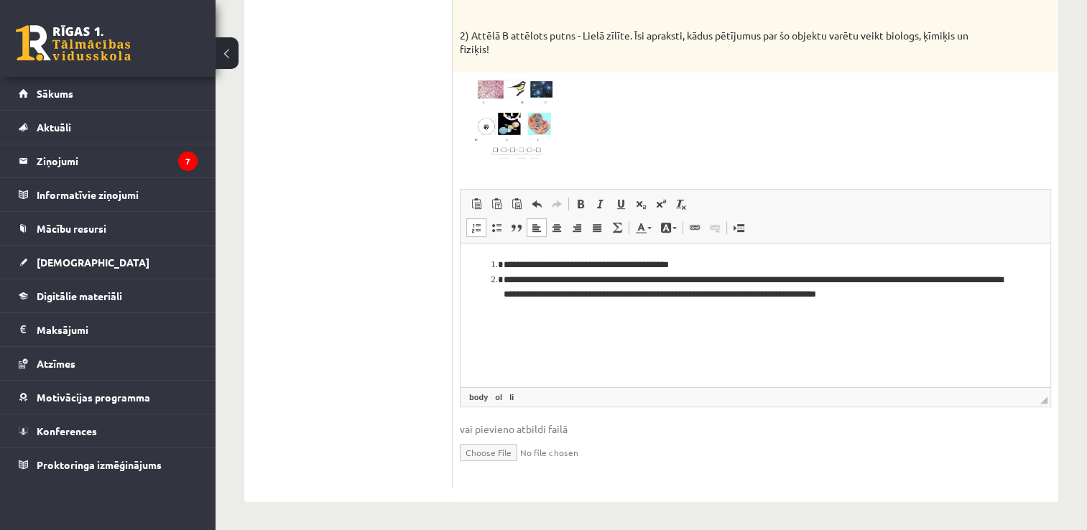
scroll to position [352, 0]
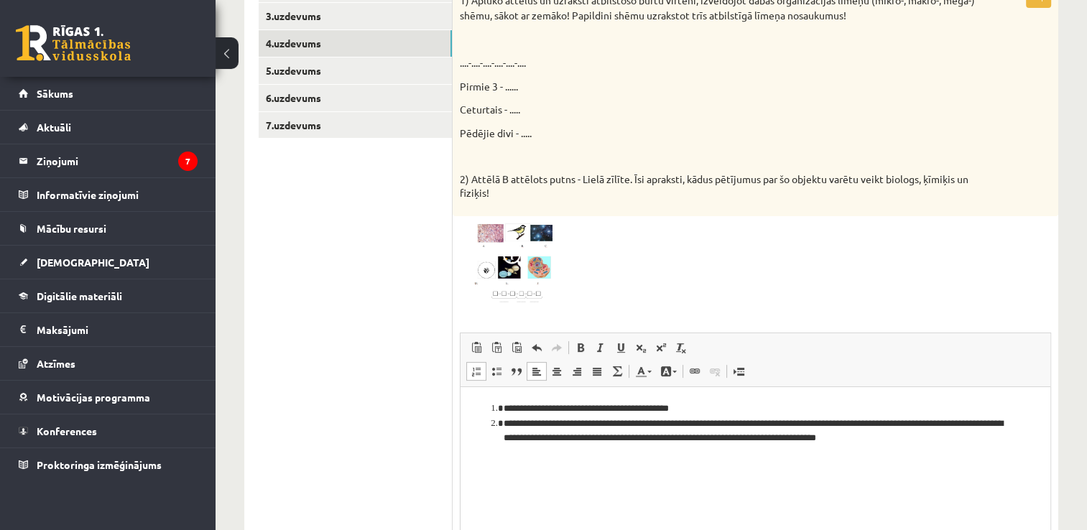
click at [535, 257] on img at bounding box center [514, 264] width 108 height 81
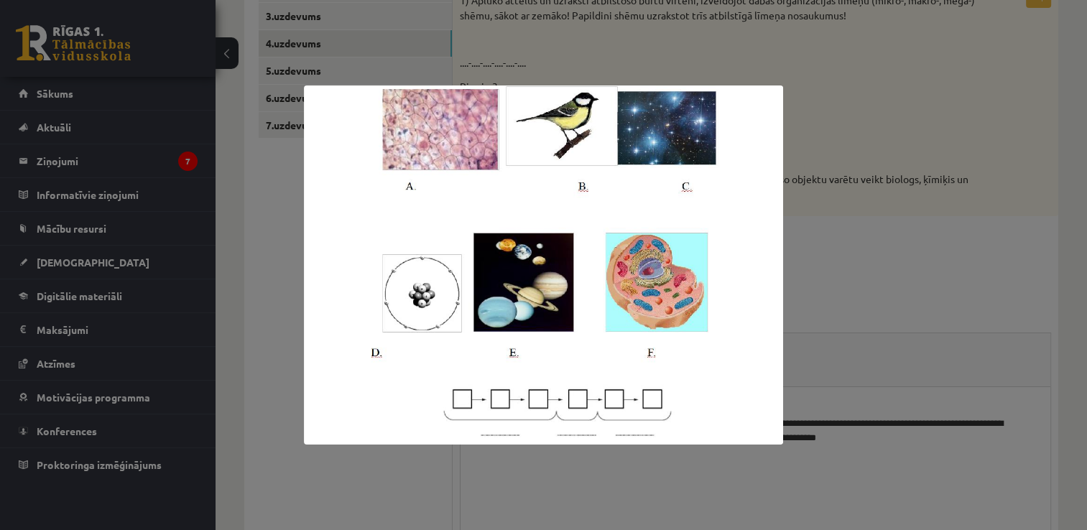
click at [827, 275] on div at bounding box center [543, 265] width 1087 height 530
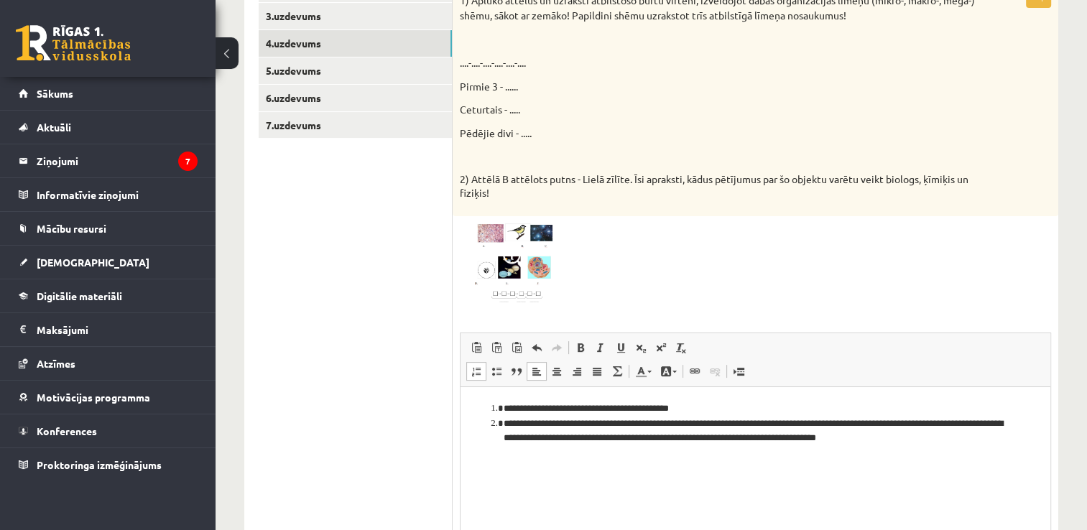
scroll to position [208, 0]
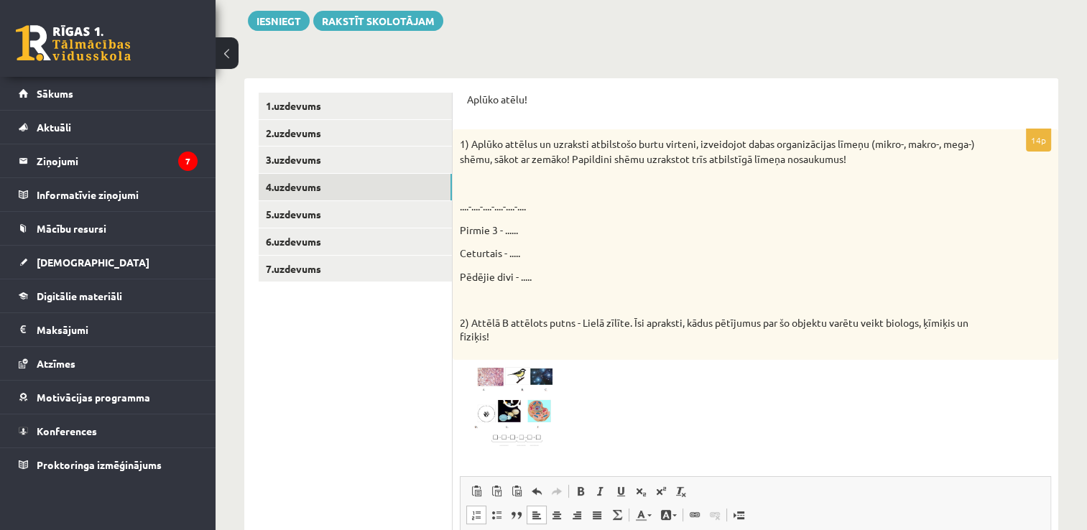
click at [515, 228] on p "Pirmie 3 - ......" at bounding box center [720, 230] width 520 height 15
click at [507, 226] on p "Pirmie 3 - ......" at bounding box center [720, 230] width 520 height 15
click at [509, 226] on p "Pirmie 3 - ......" at bounding box center [720, 230] width 520 height 15
click at [586, 253] on p "Ceturtais - ....." at bounding box center [720, 253] width 520 height 15
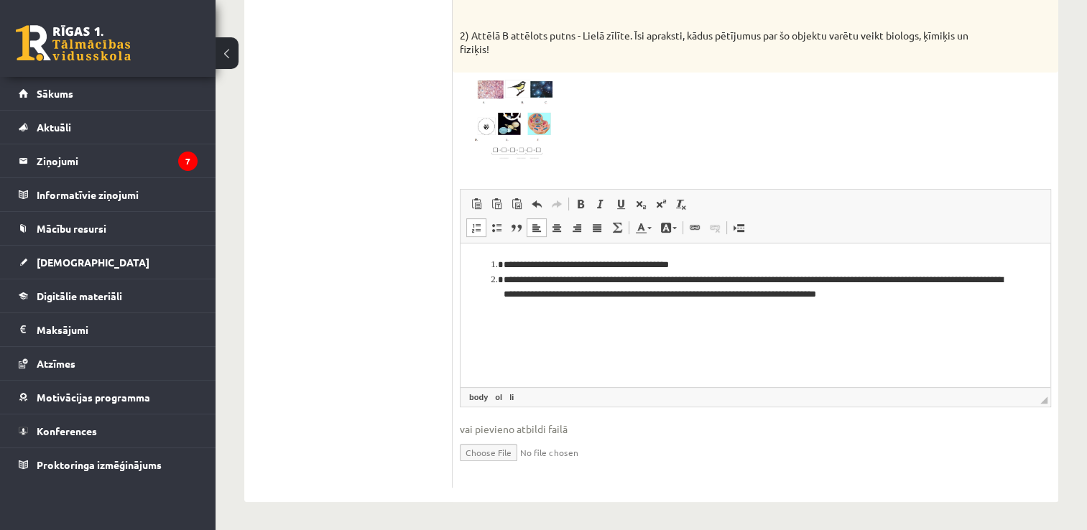
scroll to position [424, 0]
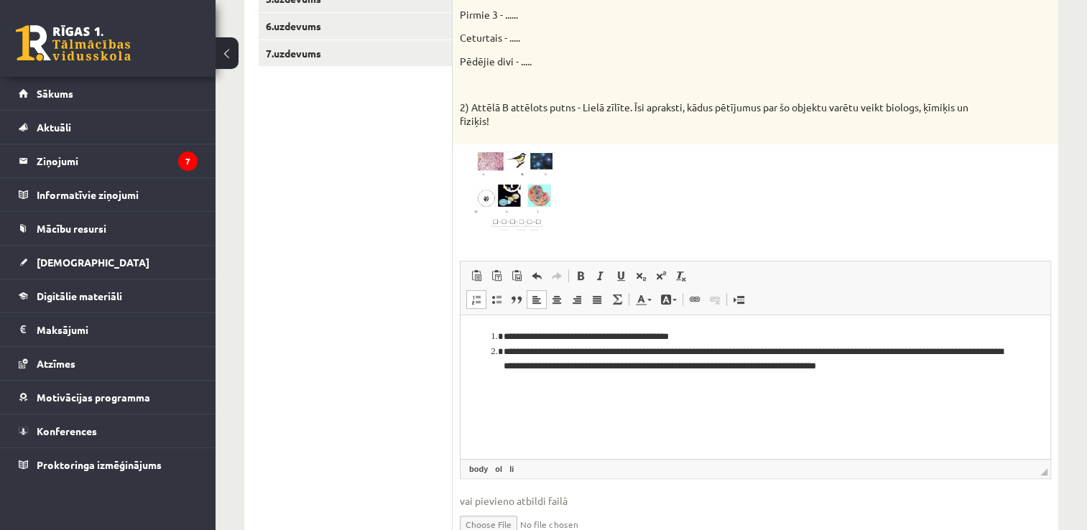
click at [523, 223] on img at bounding box center [514, 192] width 108 height 81
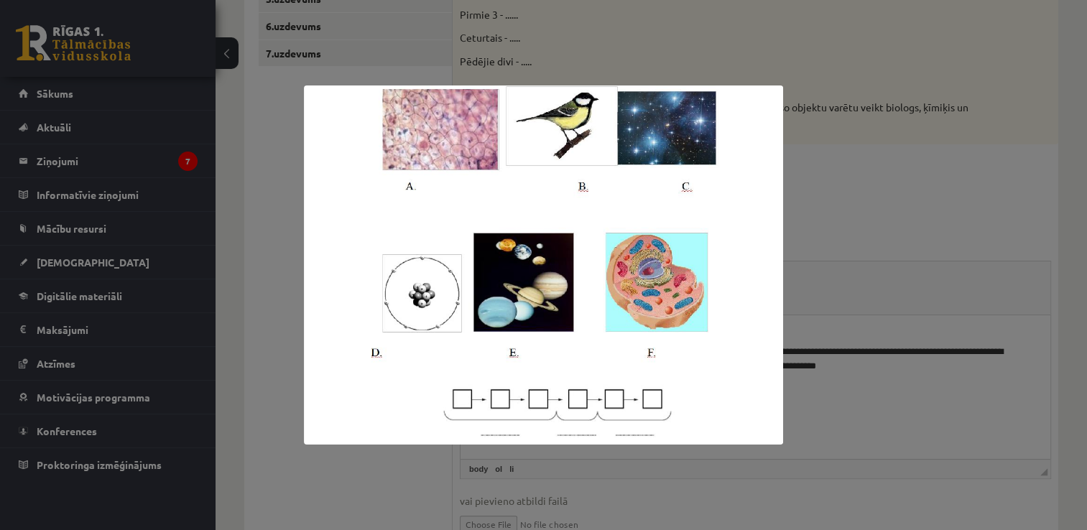
click at [500, 436] on img at bounding box center [543, 265] width 479 height 359
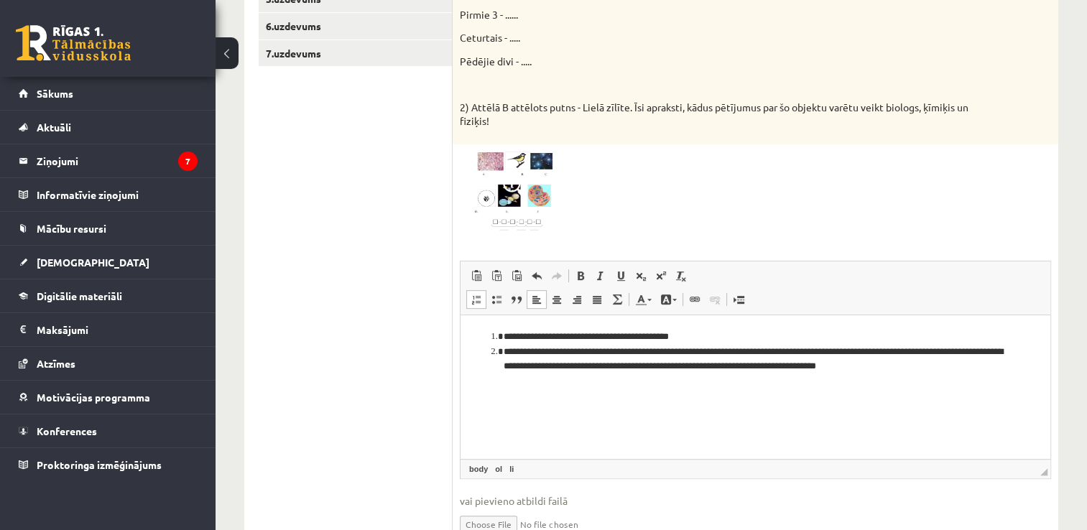
scroll to position [208, 0]
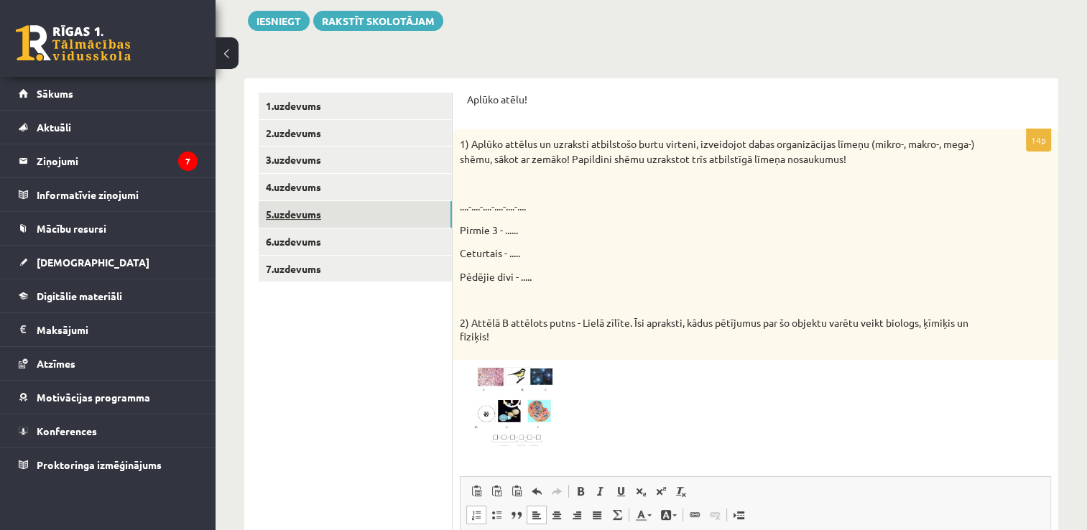
click at [310, 213] on link "5.uzdevums" at bounding box center [355, 214] width 193 height 27
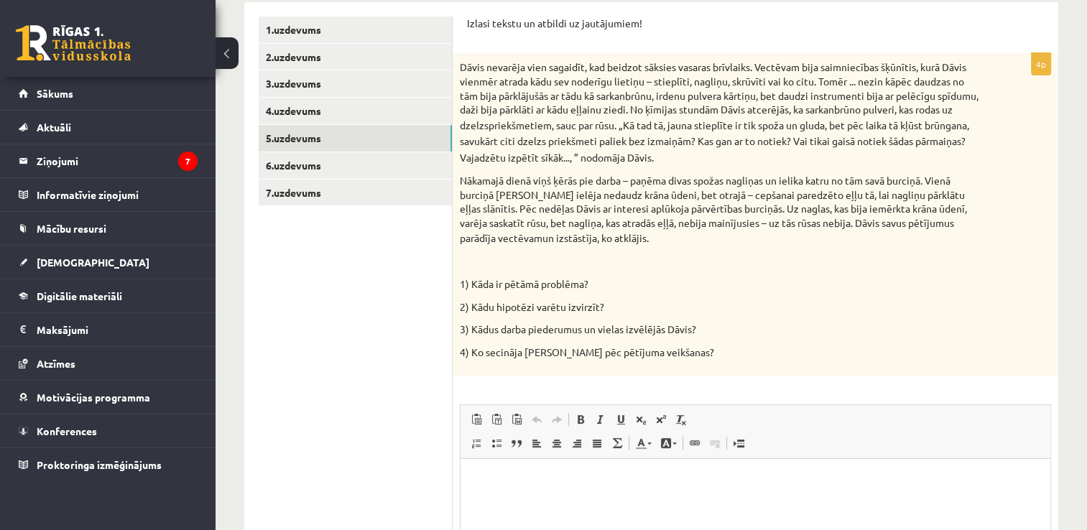
scroll to position [141, 0]
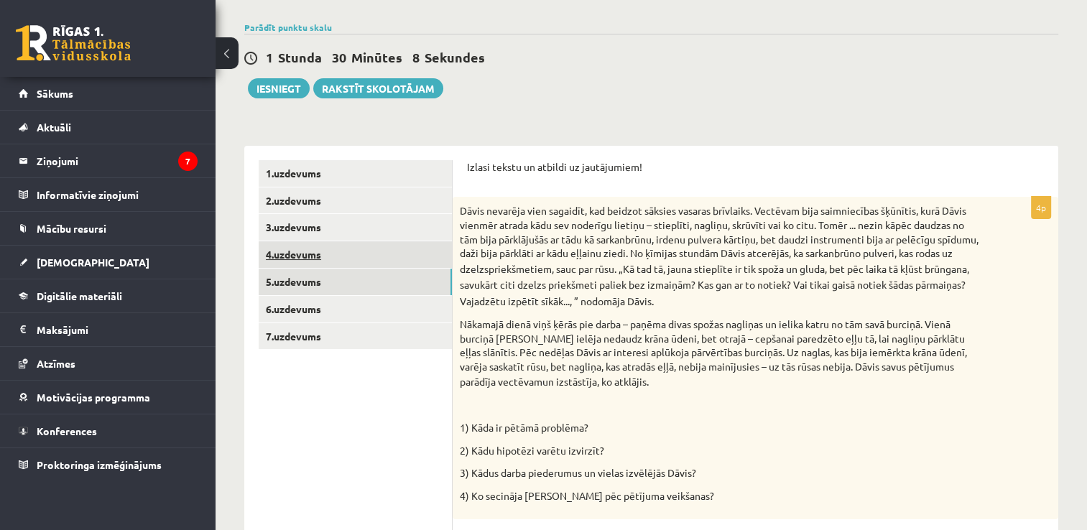
click at [331, 251] on link "4.uzdevums" at bounding box center [355, 254] width 193 height 27
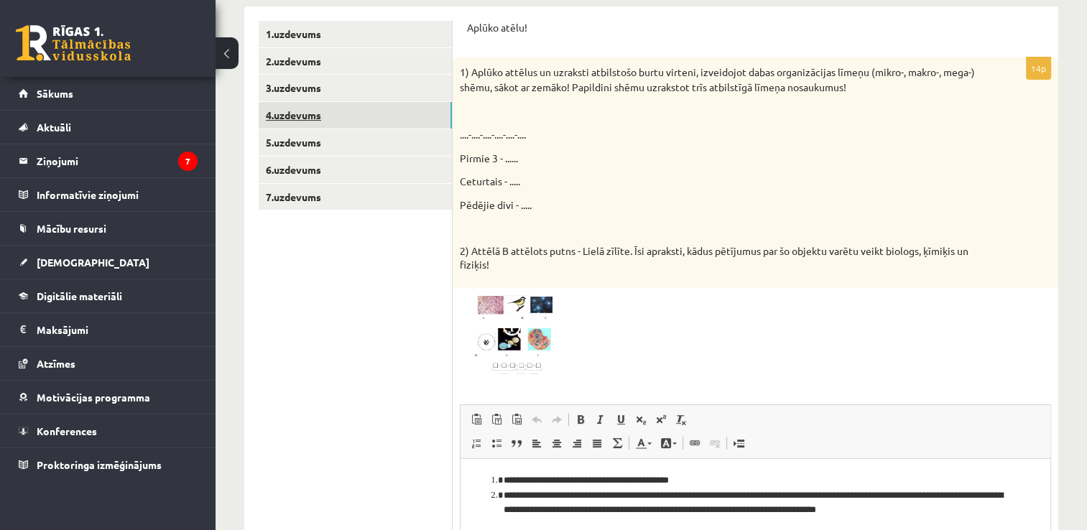
scroll to position [208, 0]
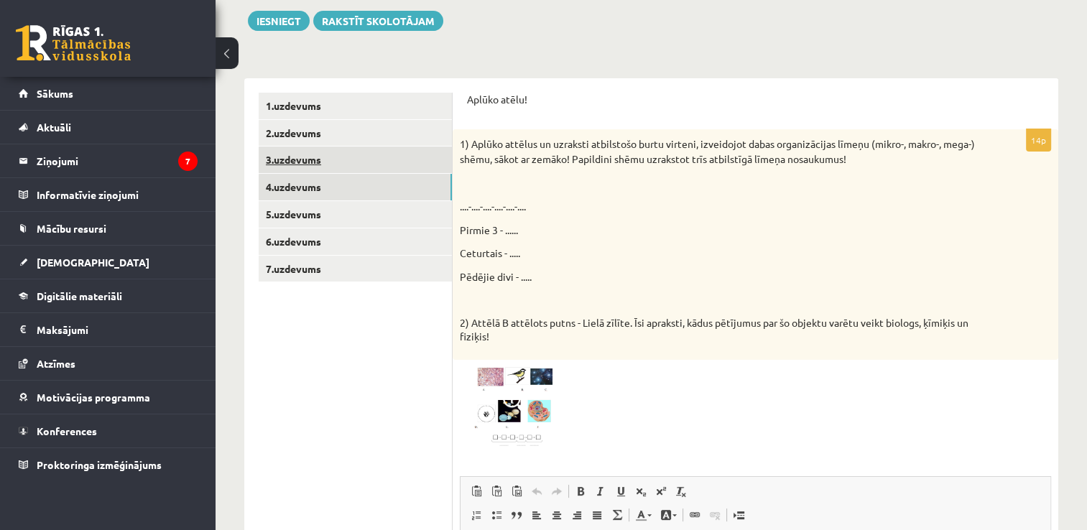
click at [303, 162] on link "3.uzdevums" at bounding box center [355, 160] width 193 height 27
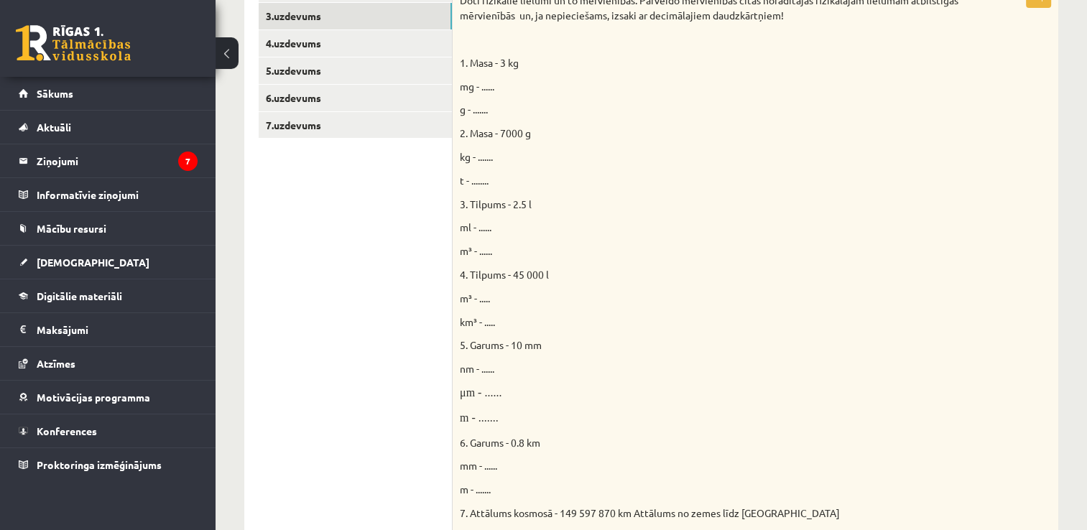
scroll to position [65, 0]
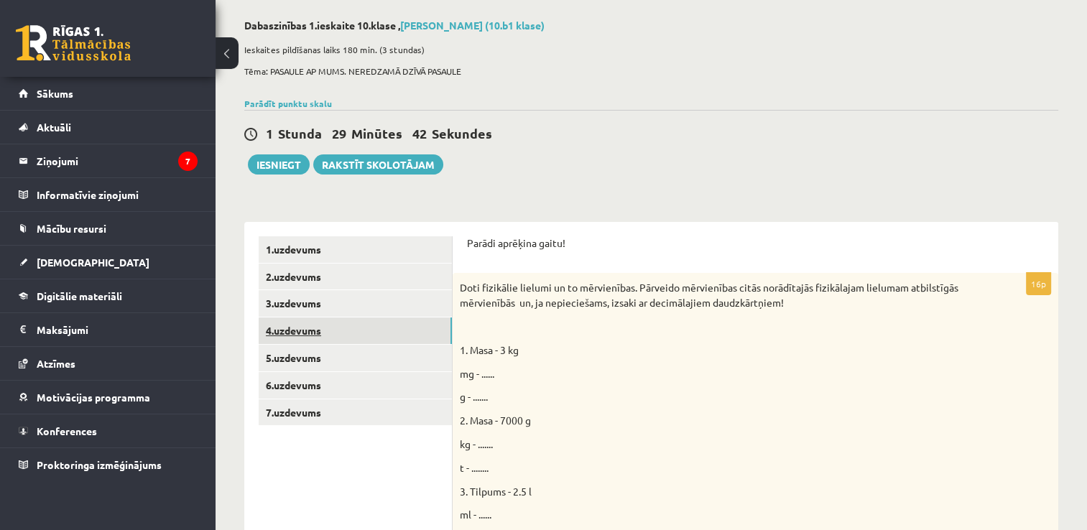
click at [315, 332] on link "4.uzdevums" at bounding box center [355, 331] width 193 height 27
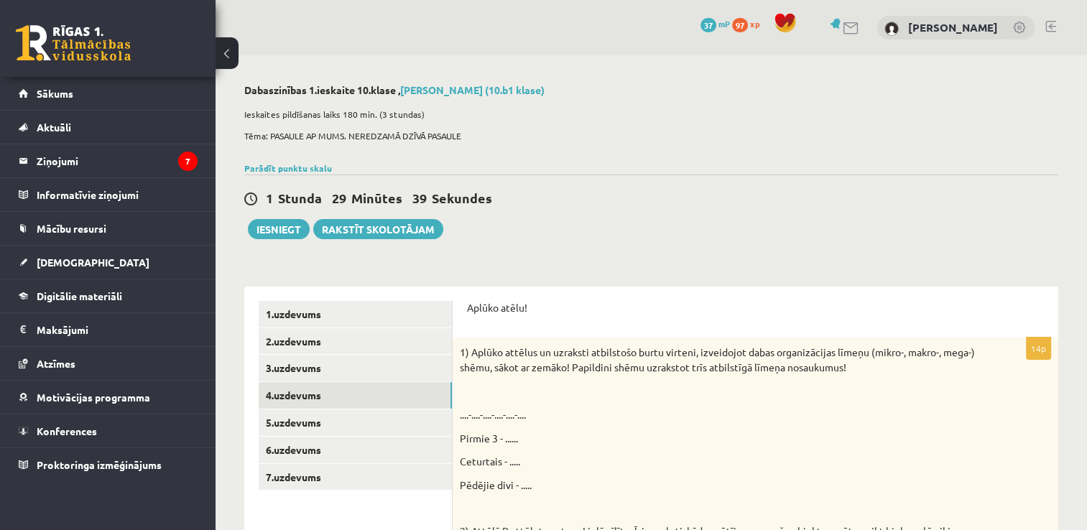
scroll to position [144, 0]
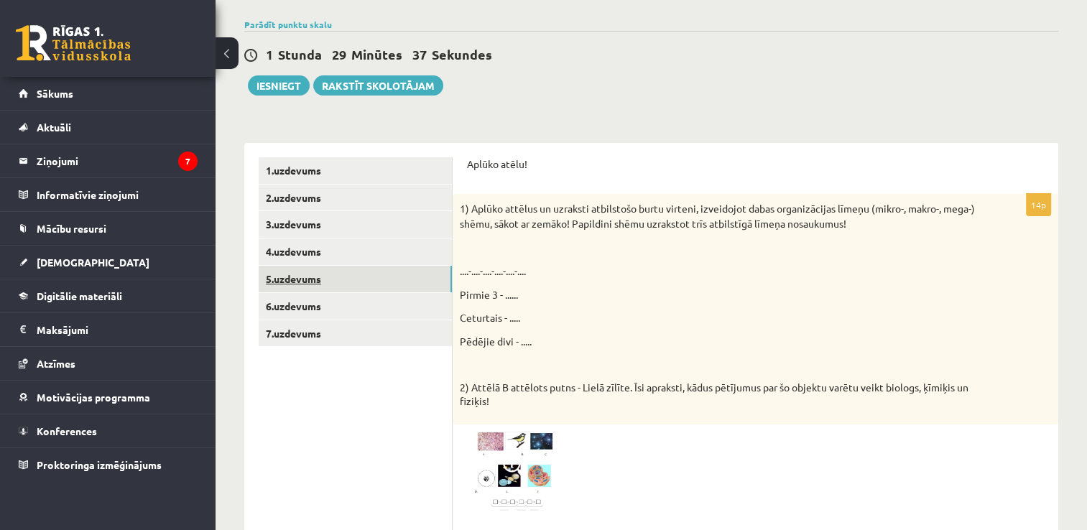
click at [280, 280] on link "5.uzdevums" at bounding box center [355, 279] width 193 height 27
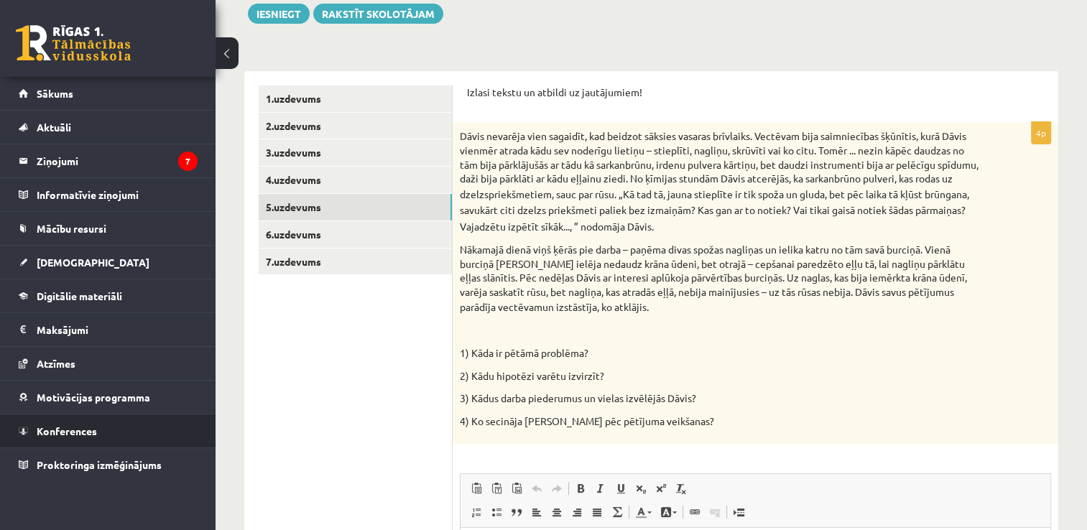
scroll to position [359, 0]
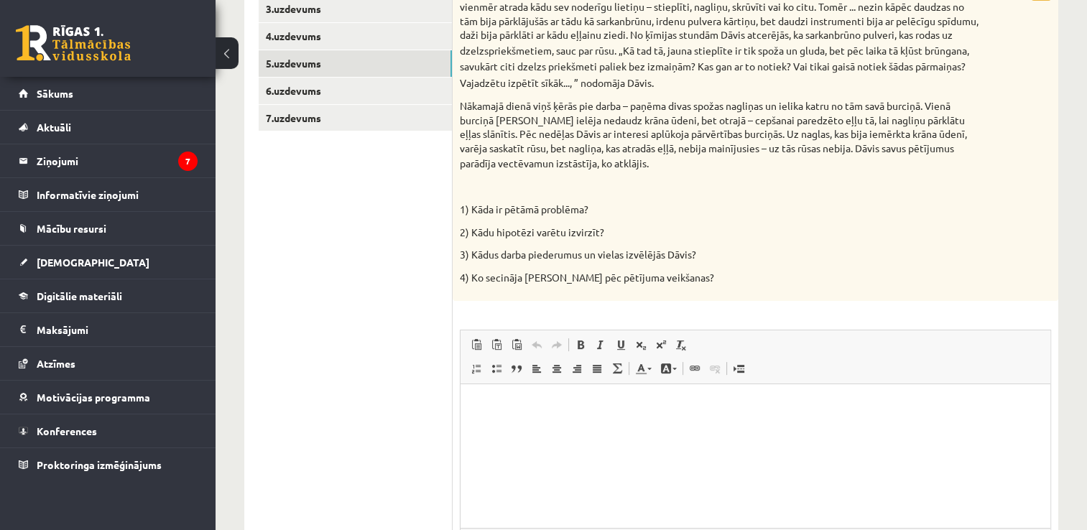
click at [474, 413] on html at bounding box center [756, 406] width 590 height 44
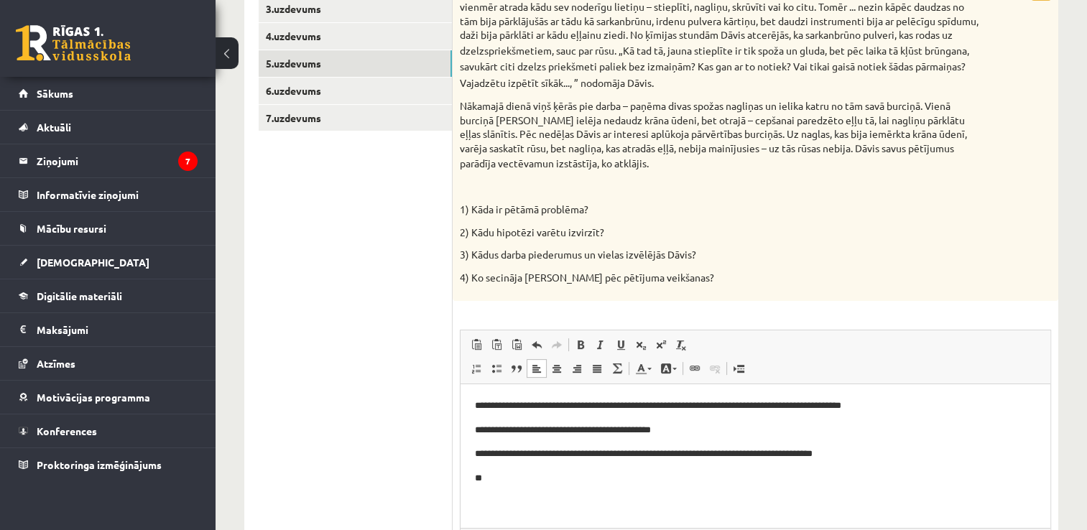
click at [556, 405] on p "**********" at bounding box center [756, 405] width 562 height 15
click at [494, 479] on p "**" at bounding box center [756, 478] width 562 height 15
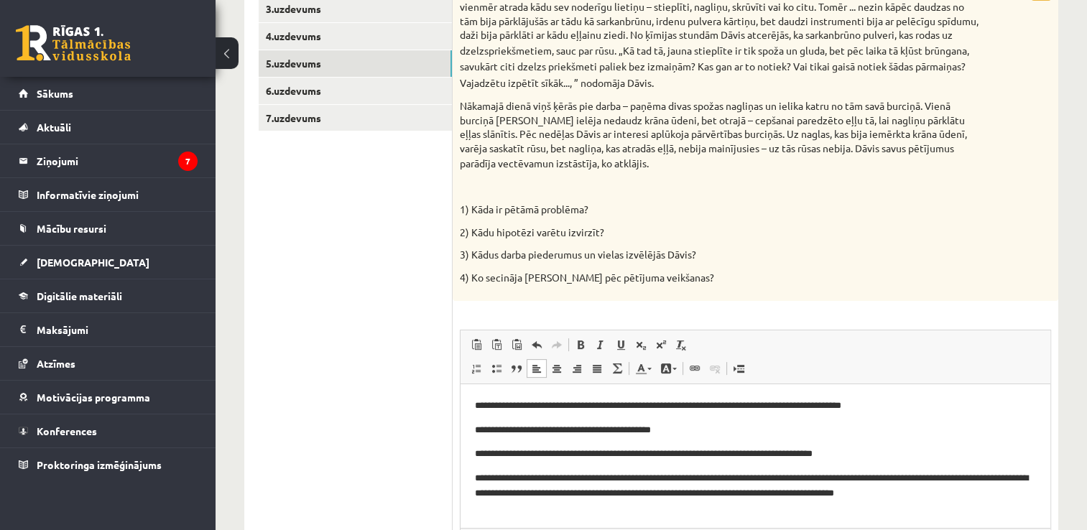
click at [853, 477] on p "**********" at bounding box center [756, 486] width 562 height 30
click at [855, 478] on p "**********" at bounding box center [756, 486] width 562 height 30
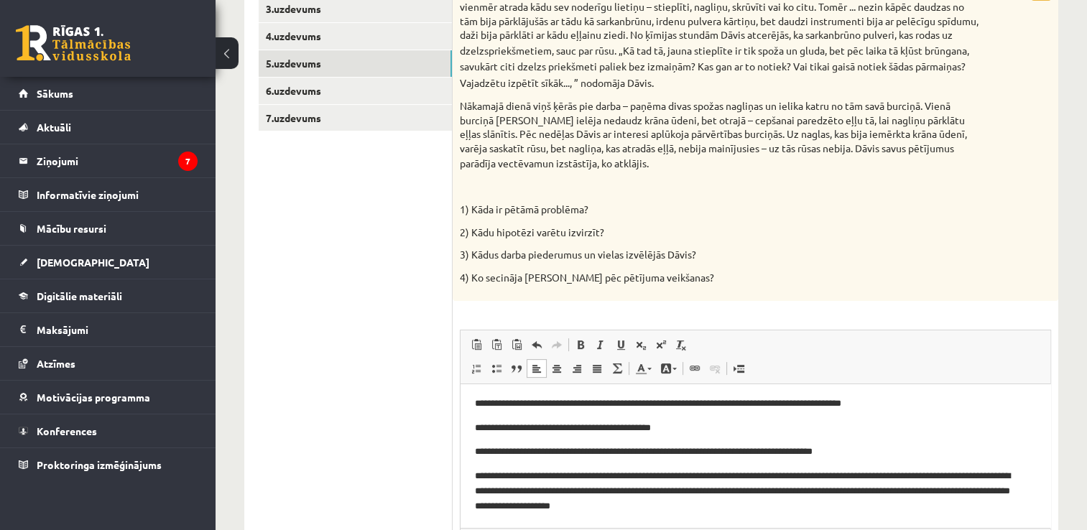
click at [824, 491] on p "**********" at bounding box center [750, 491] width 551 height 45
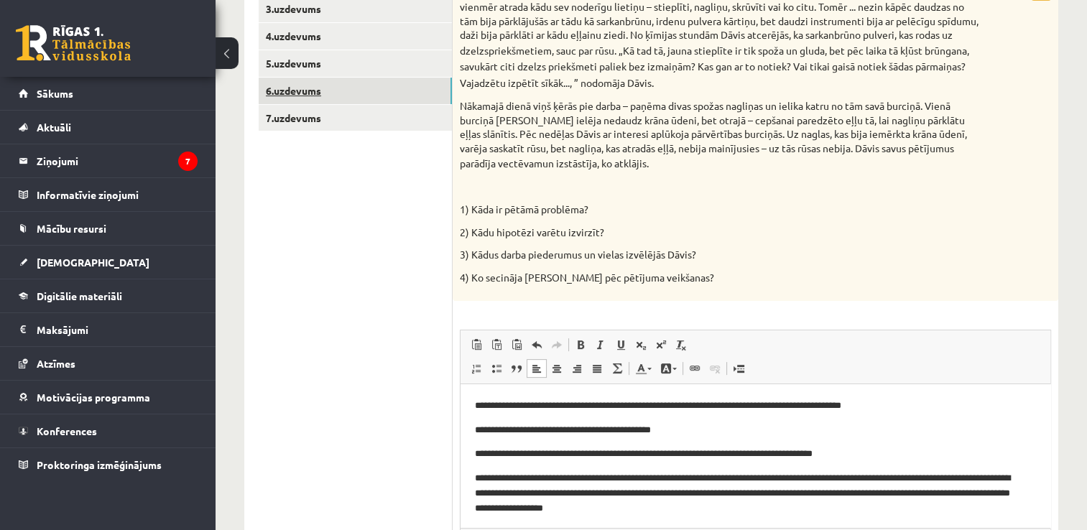
click at [305, 91] on link "6.uzdevums" at bounding box center [355, 91] width 193 height 27
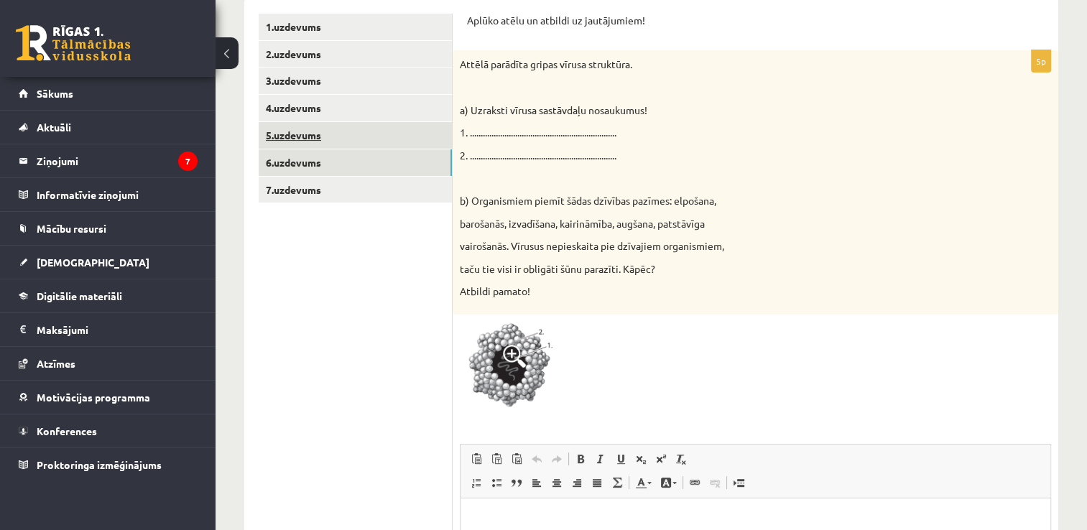
scroll to position [216, 0]
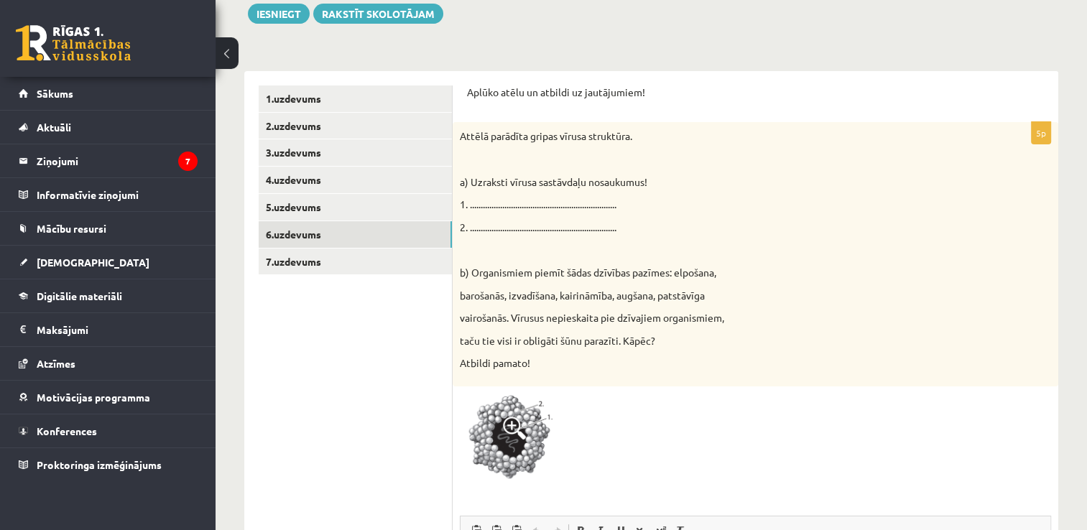
click at [492, 198] on p "1. ...................................................................." at bounding box center [720, 205] width 520 height 14
click at [492, 202] on p "1. ...................................................................." at bounding box center [720, 205] width 520 height 14
click at [706, 218] on div "Attēlā parādīta gripas vīrusa struktūra. a) Uzraksti vīrusa sastāvdaļu nosaukum…" at bounding box center [756, 254] width 606 height 264
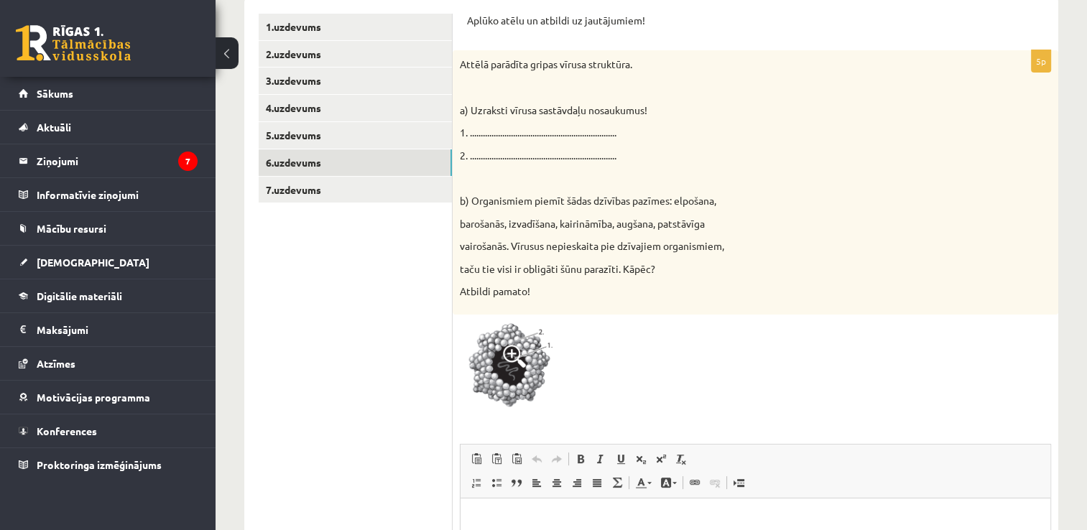
scroll to position [144, 0]
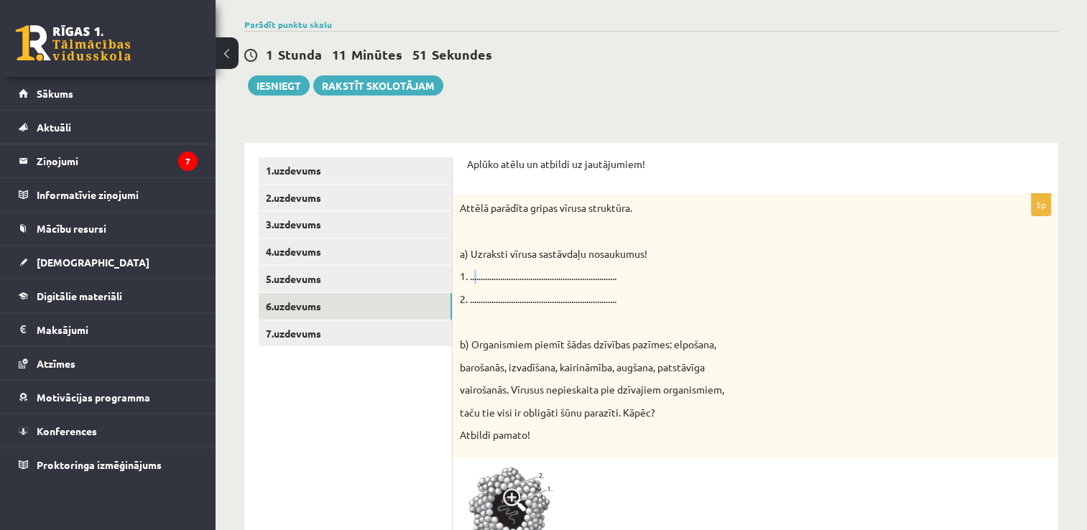
click at [476, 272] on p "1. ...................................................................." at bounding box center [720, 277] width 520 height 14
click at [506, 277] on p "1. ...................................................................." at bounding box center [720, 277] width 520 height 14
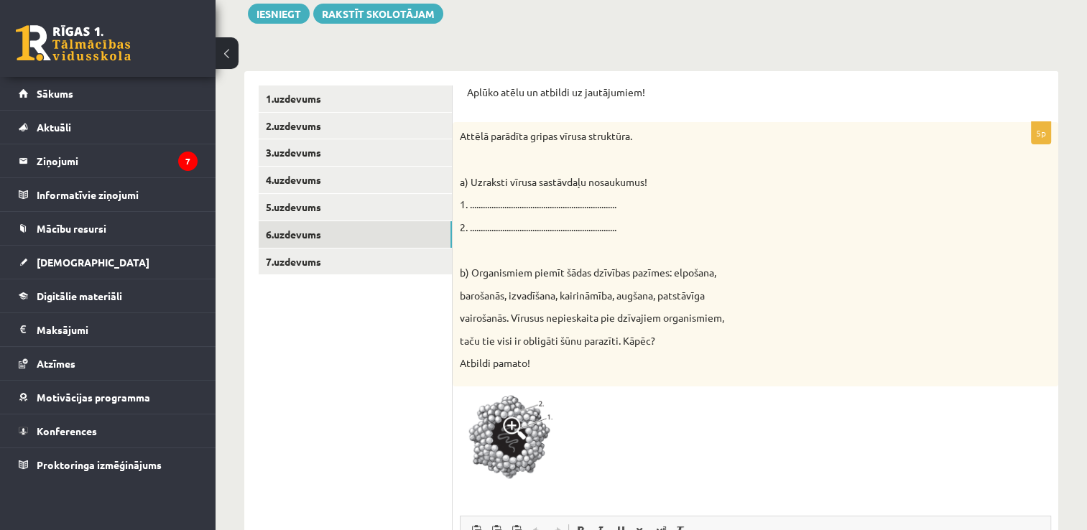
scroll to position [287, 0]
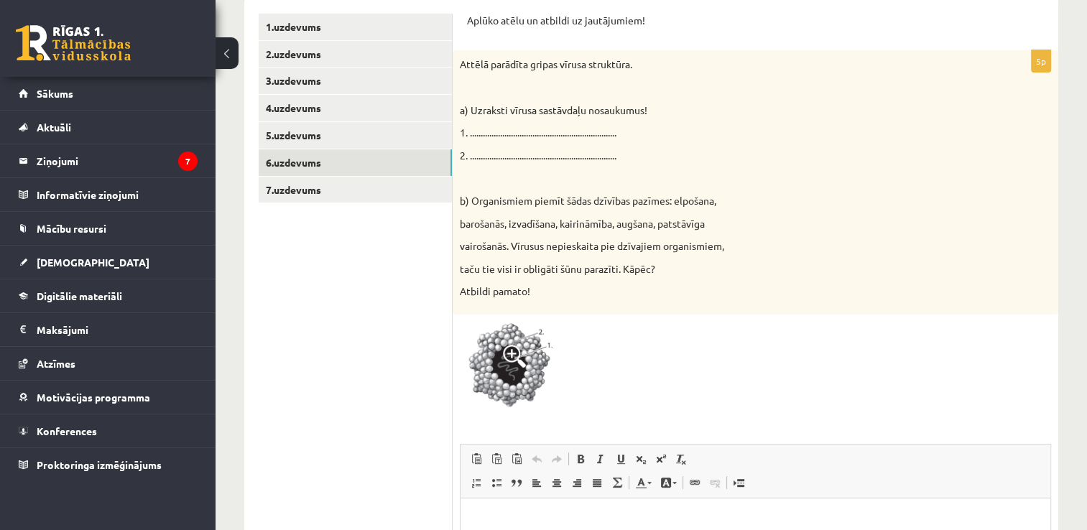
click at [517, 355] on span at bounding box center [514, 356] width 23 height 23
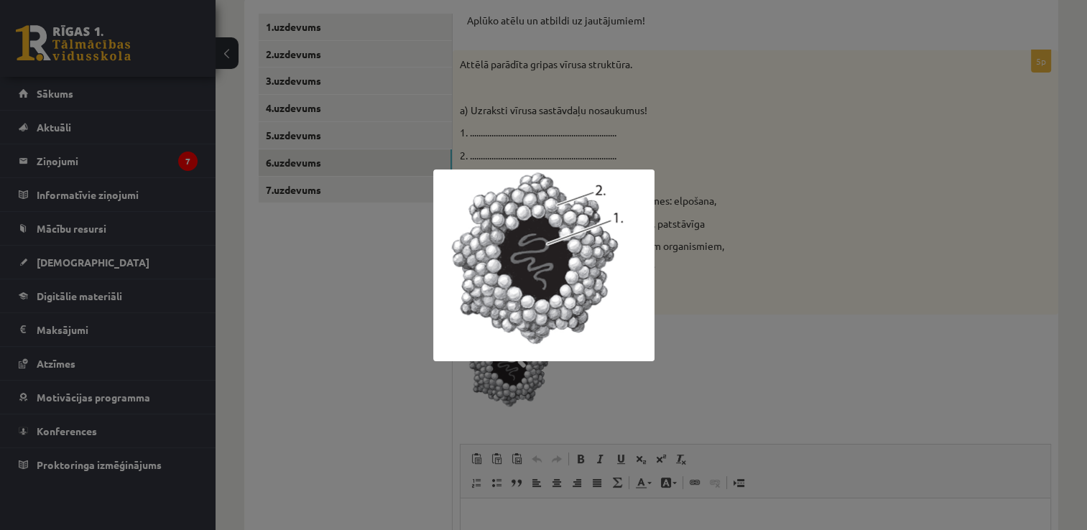
scroll to position [72, 0]
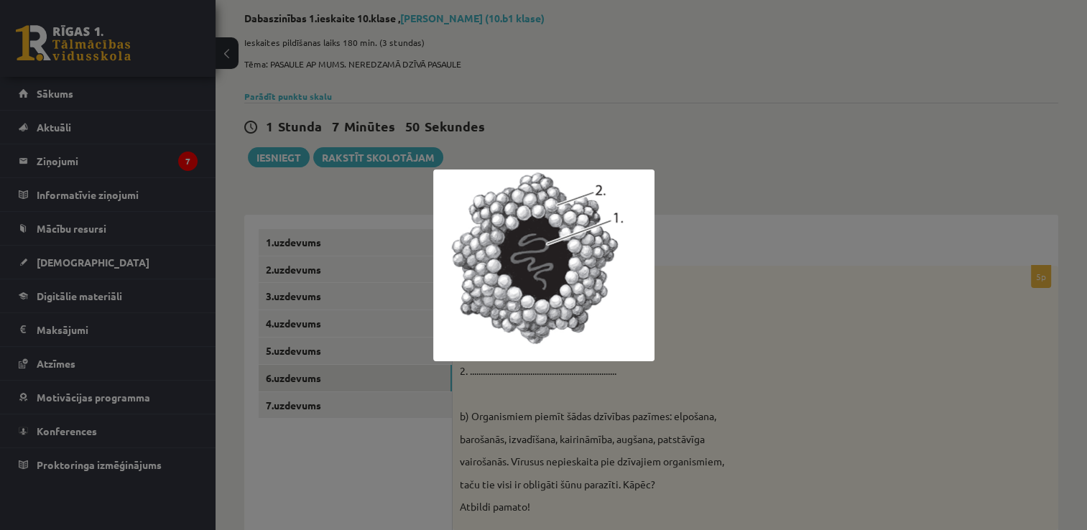
click at [736, 323] on div at bounding box center [543, 265] width 1087 height 530
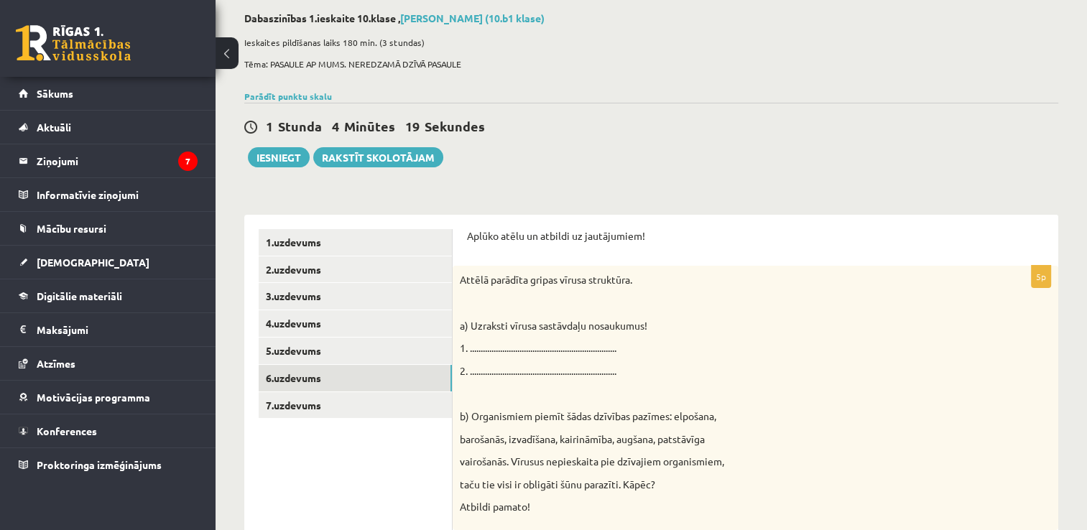
scroll to position [216, 0]
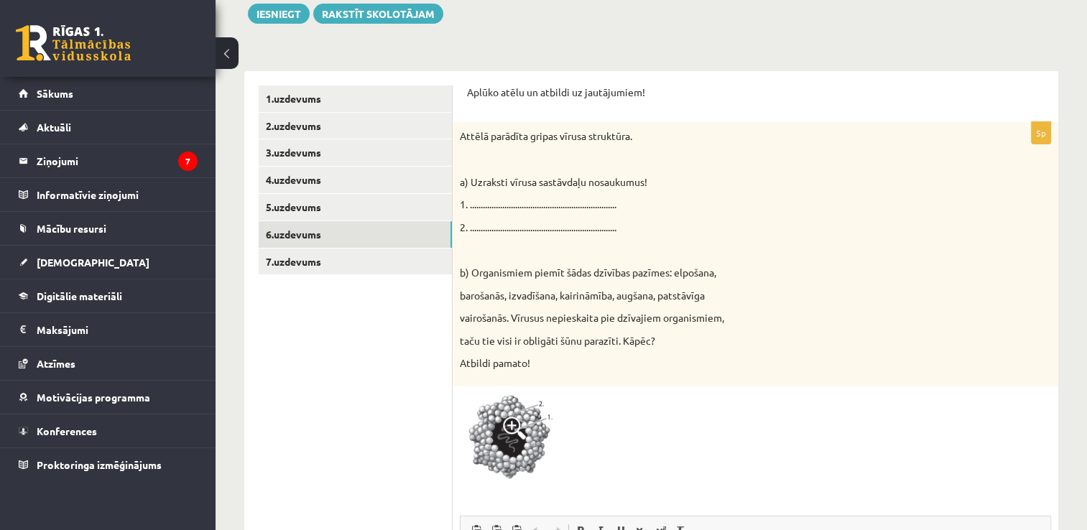
click at [515, 422] on span at bounding box center [514, 428] width 23 height 23
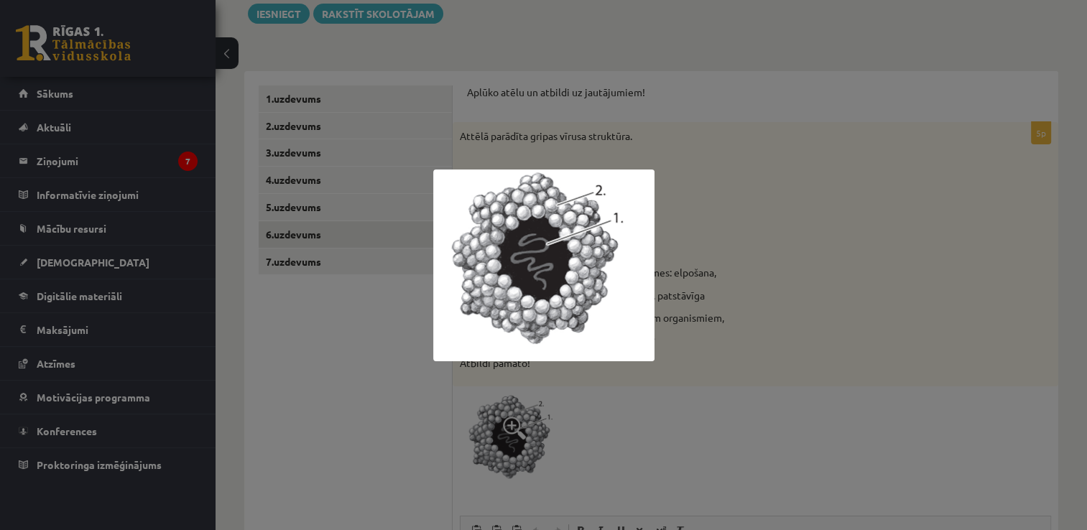
click at [786, 219] on div at bounding box center [543, 265] width 1087 height 530
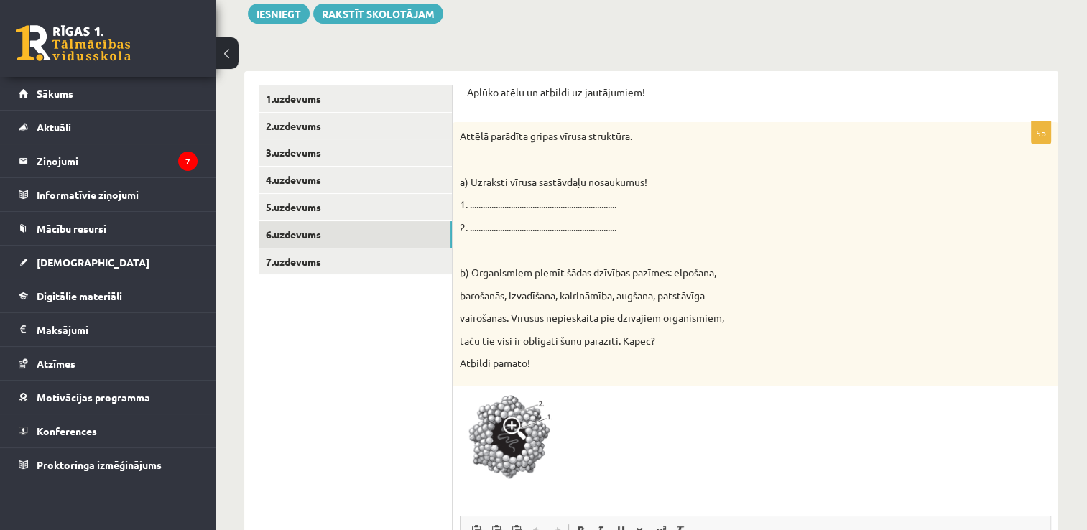
click at [509, 425] on span at bounding box center [514, 428] width 23 height 23
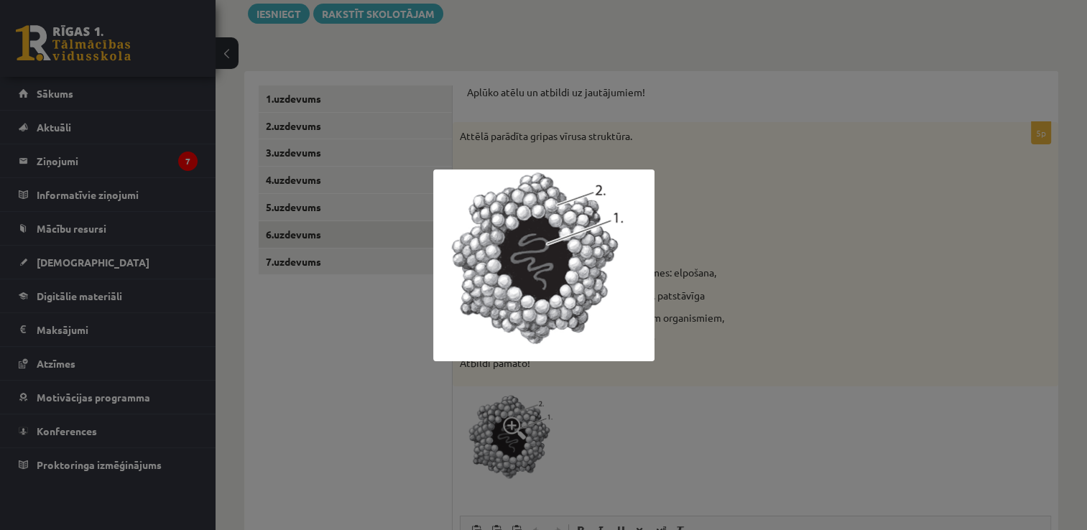
click at [799, 298] on div at bounding box center [543, 265] width 1087 height 530
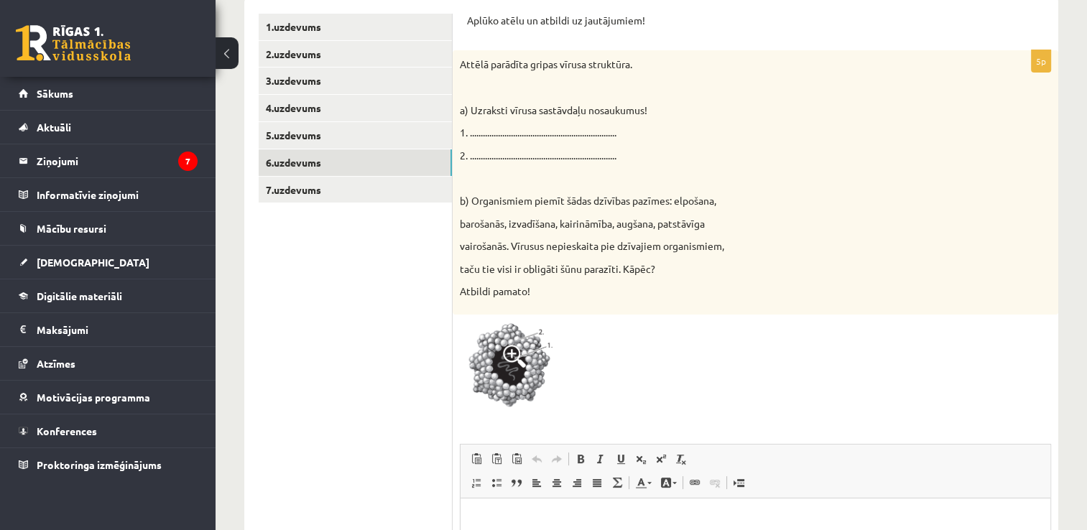
scroll to position [359, 0]
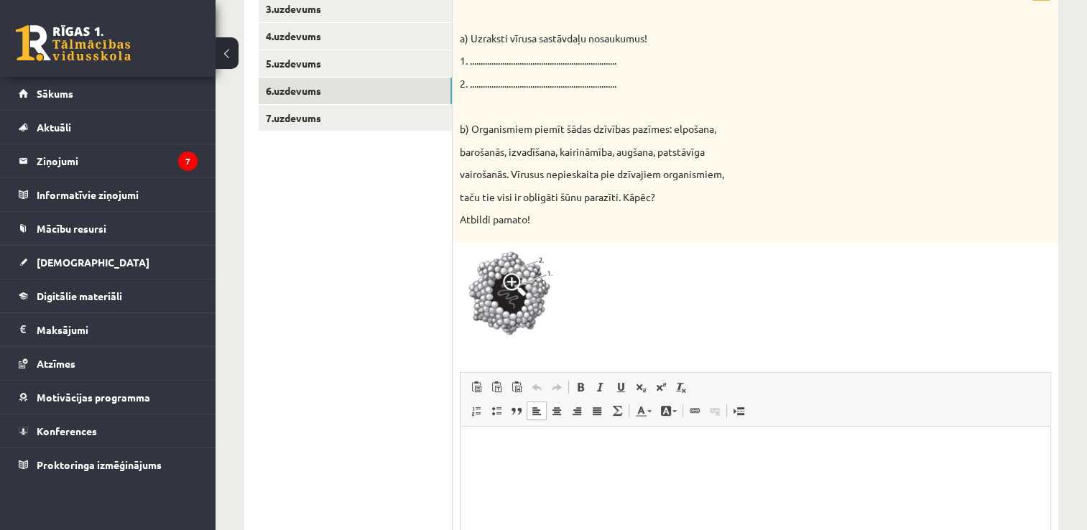
click at [481, 456] on html at bounding box center [756, 449] width 590 height 44
click at [529, 293] on img at bounding box center [514, 296] width 108 height 93
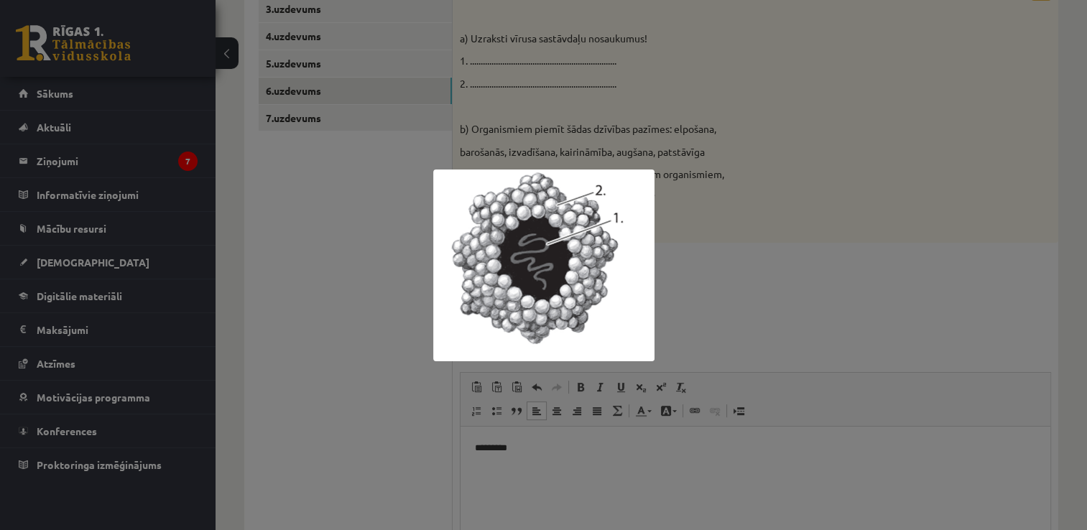
click at [705, 314] on div at bounding box center [543, 265] width 1087 height 530
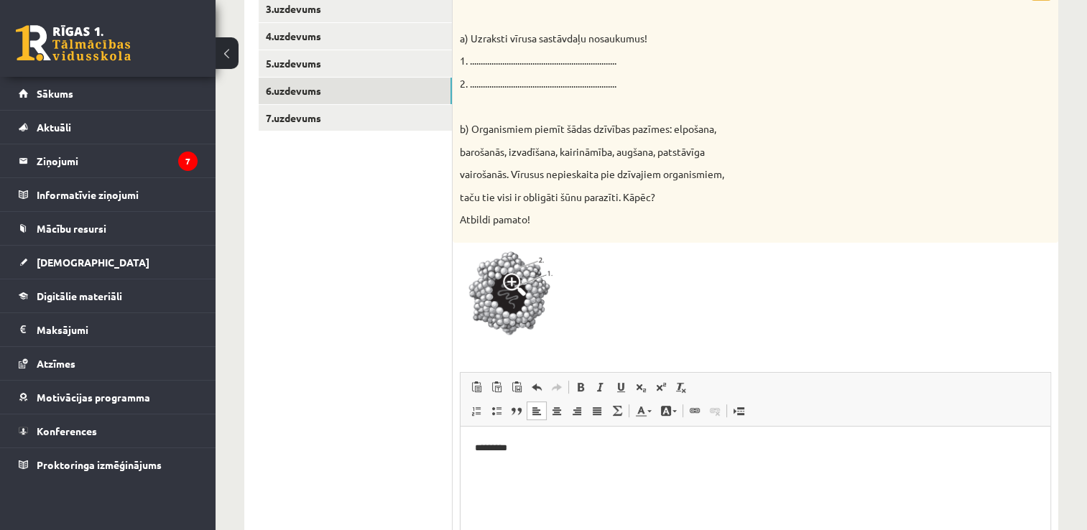
click at [519, 446] on p "*********" at bounding box center [756, 448] width 562 height 15
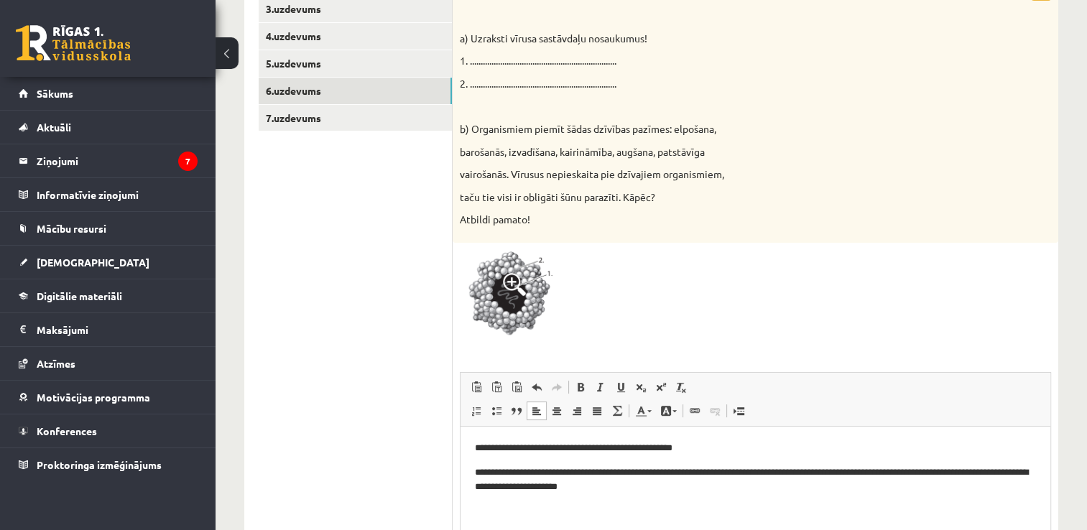
scroll to position [431, 0]
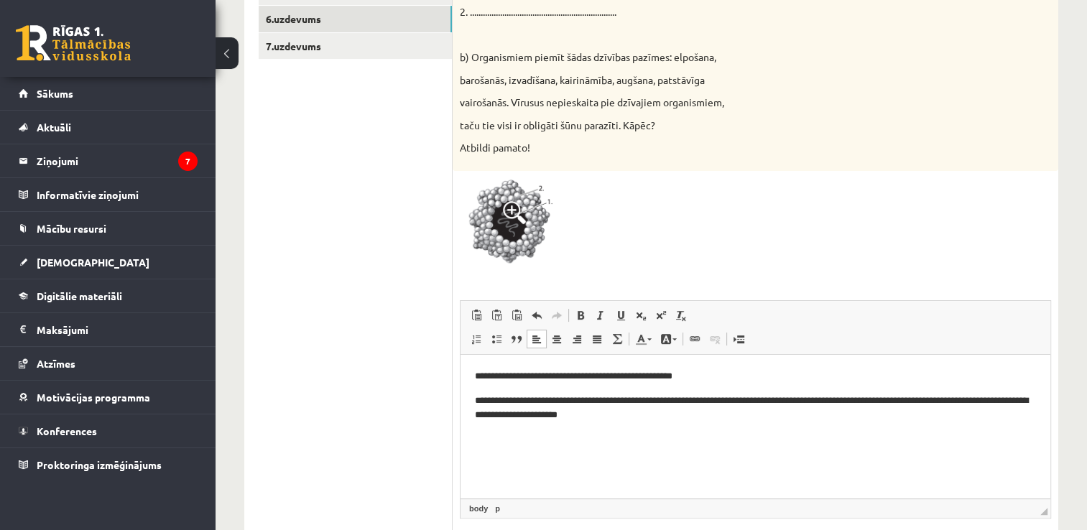
click at [916, 397] on p "**********" at bounding box center [756, 409] width 562 height 30
click at [620, 413] on p "**********" at bounding box center [756, 409] width 562 height 30
click at [650, 413] on p "**********" at bounding box center [756, 409] width 562 height 30
click at [1024, 416] on p "**********" at bounding box center [756, 409] width 562 height 30
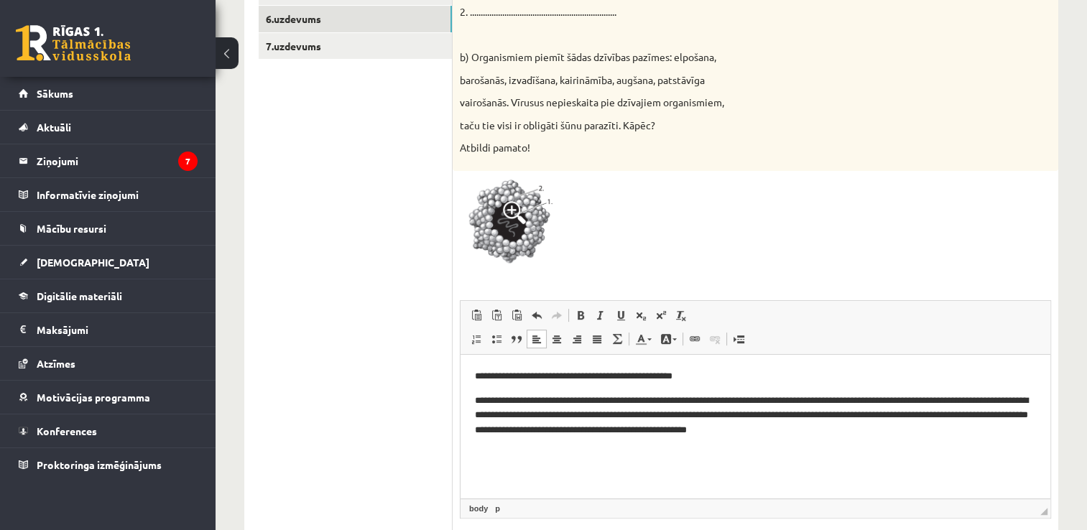
click at [533, 427] on p "**********" at bounding box center [756, 416] width 562 height 45
click at [530, 427] on p "**********" at bounding box center [756, 416] width 562 height 45
click at [835, 401] on p "**********" at bounding box center [756, 424] width 562 height 60
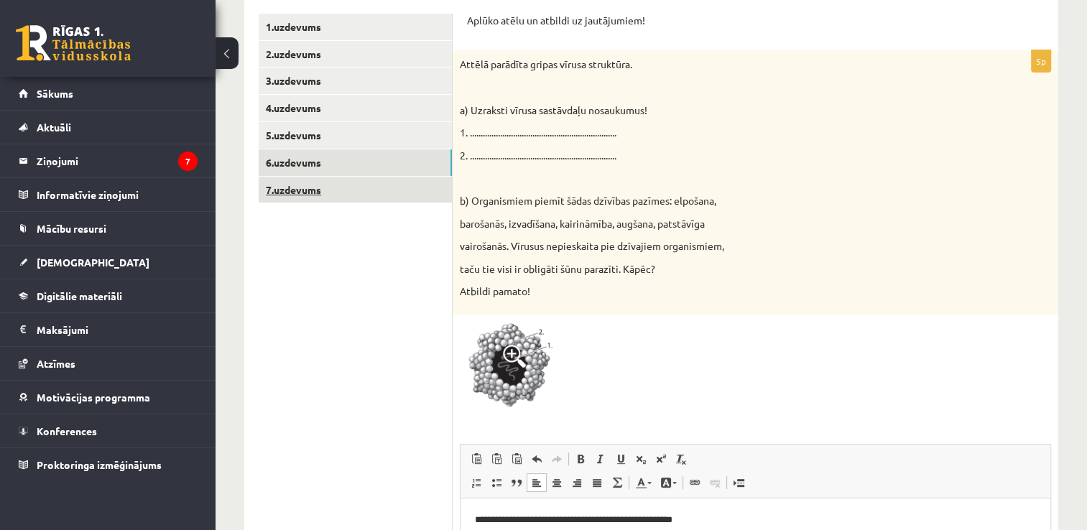
click at [316, 189] on link "7.uzdevums" at bounding box center [355, 190] width 193 height 27
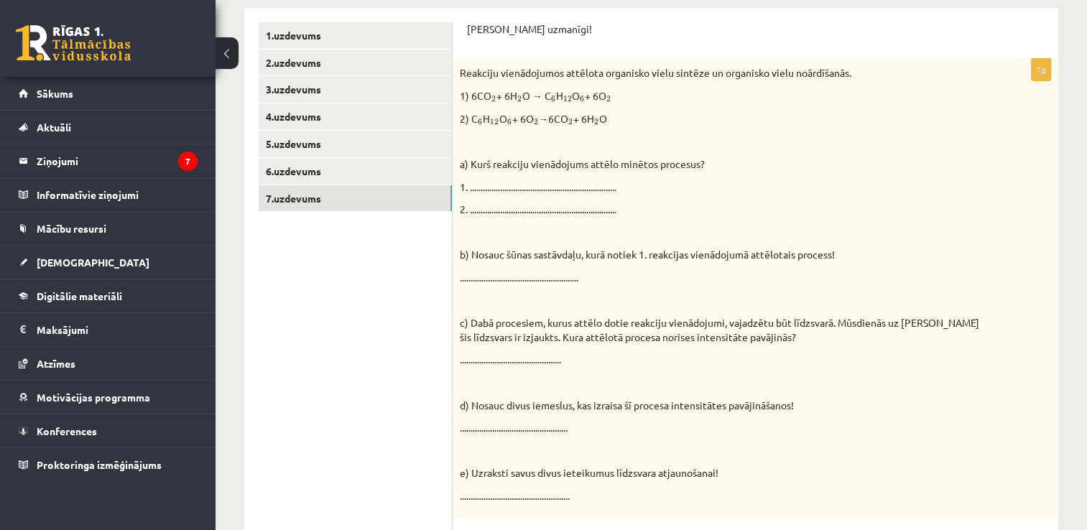
scroll to position [207, 0]
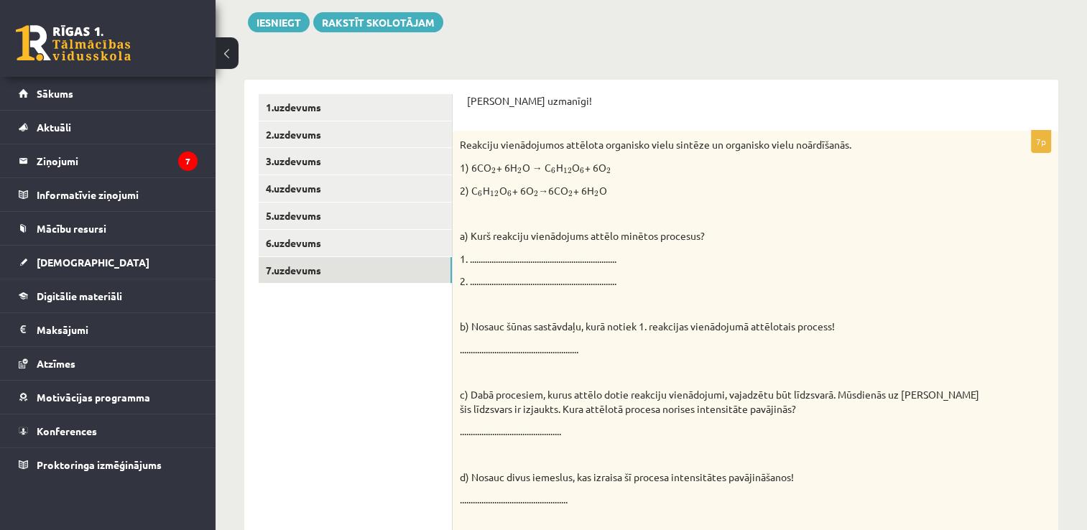
click at [497, 257] on p "1. ...................................................................." at bounding box center [720, 259] width 520 height 14
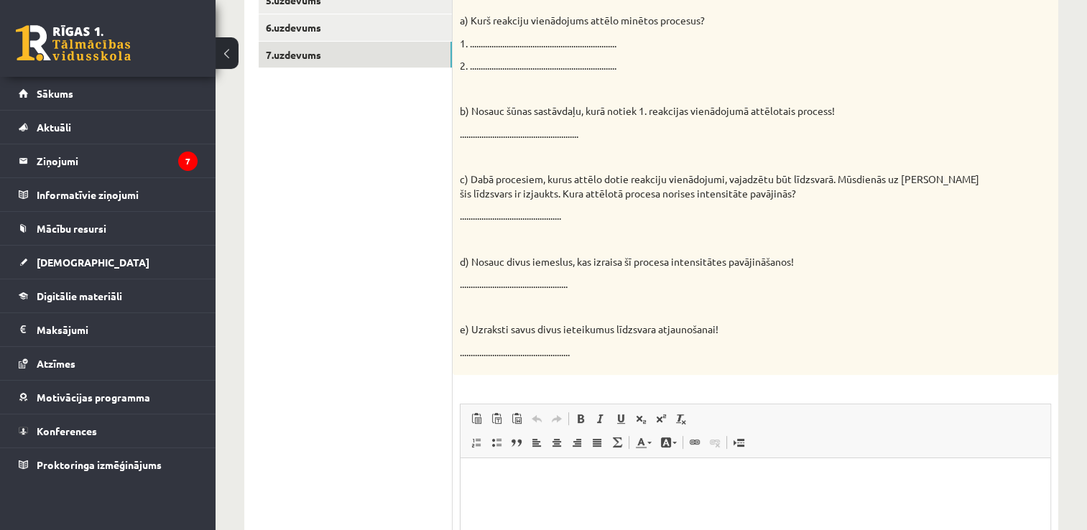
scroll to position [494, 0]
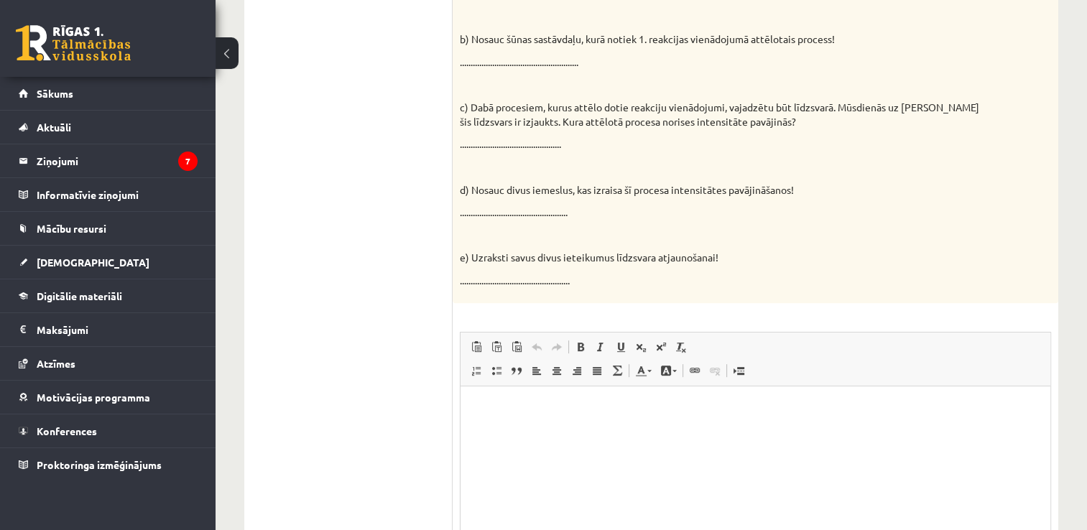
click at [494, 410] on p "Rich Text Editor, wiswyg-editor-user-answer-47024883380040" at bounding box center [755, 408] width 561 height 15
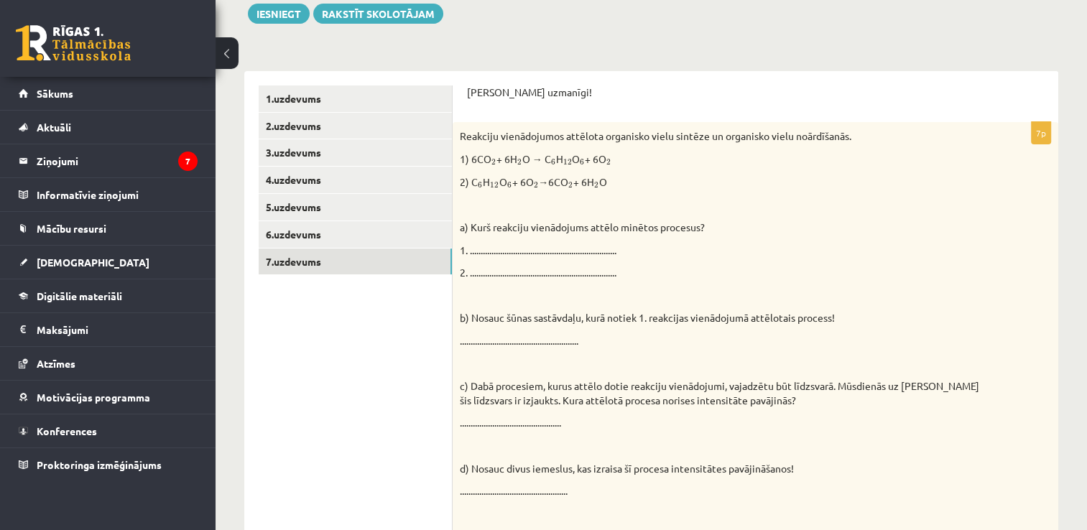
scroll to position [287, 0]
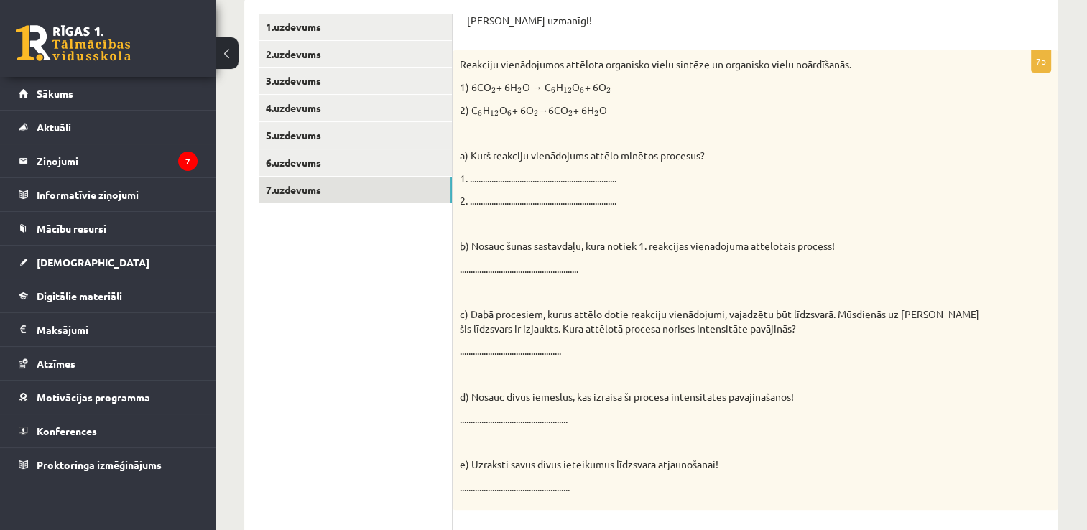
click at [478, 275] on p "......................................................." at bounding box center [720, 269] width 520 height 14
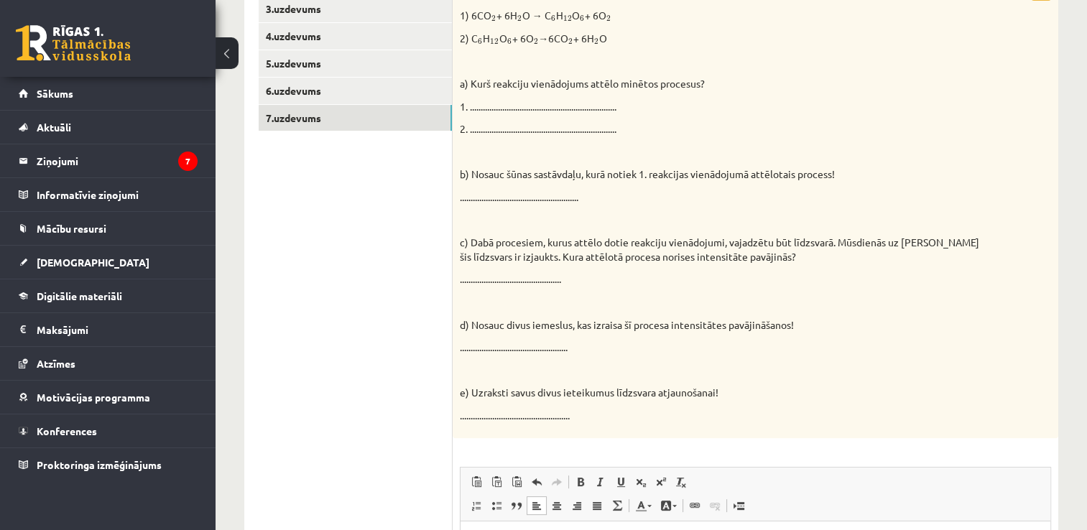
scroll to position [575, 0]
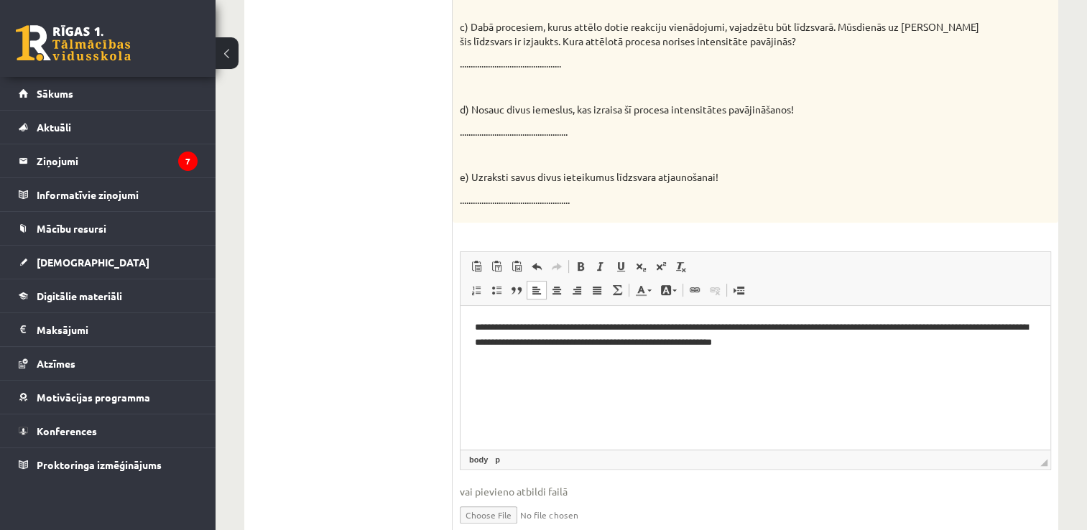
click at [796, 345] on p "**********" at bounding box center [756, 336] width 562 height 30
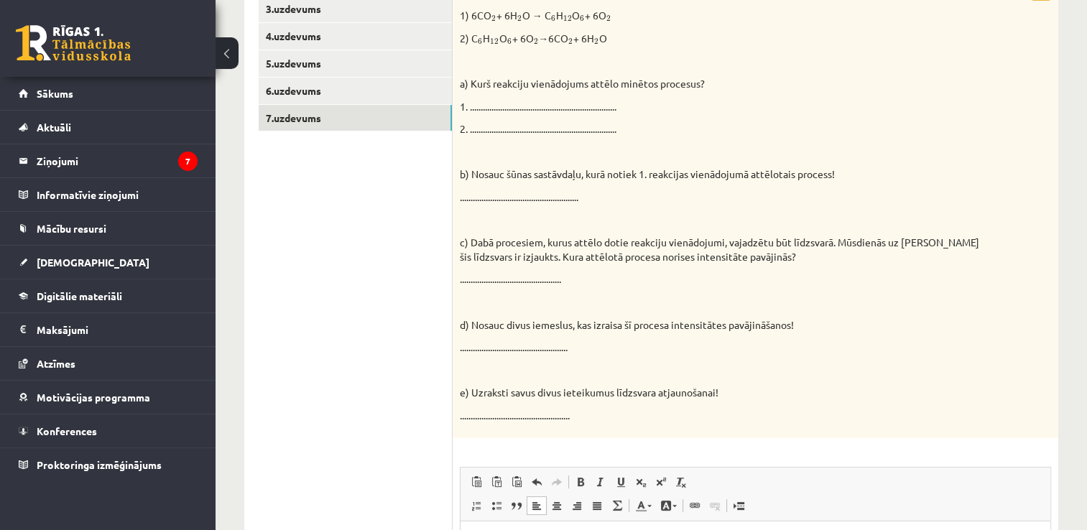
scroll to position [503, 0]
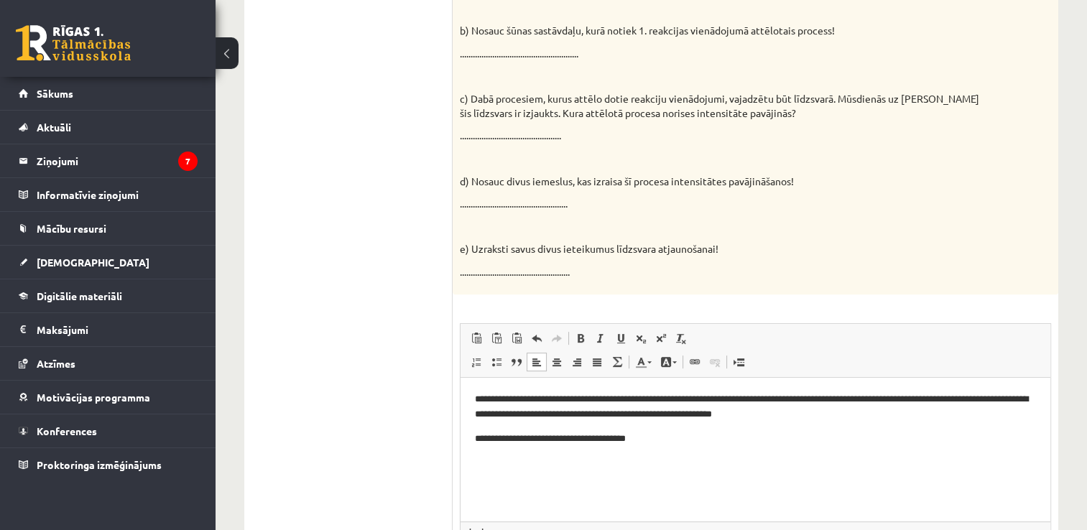
click at [485, 400] on p "**********" at bounding box center [756, 407] width 562 height 30
click at [515, 411] on p "**********" at bounding box center [756, 407] width 562 height 30
click at [631, 441] on p "**********" at bounding box center [756, 439] width 562 height 15
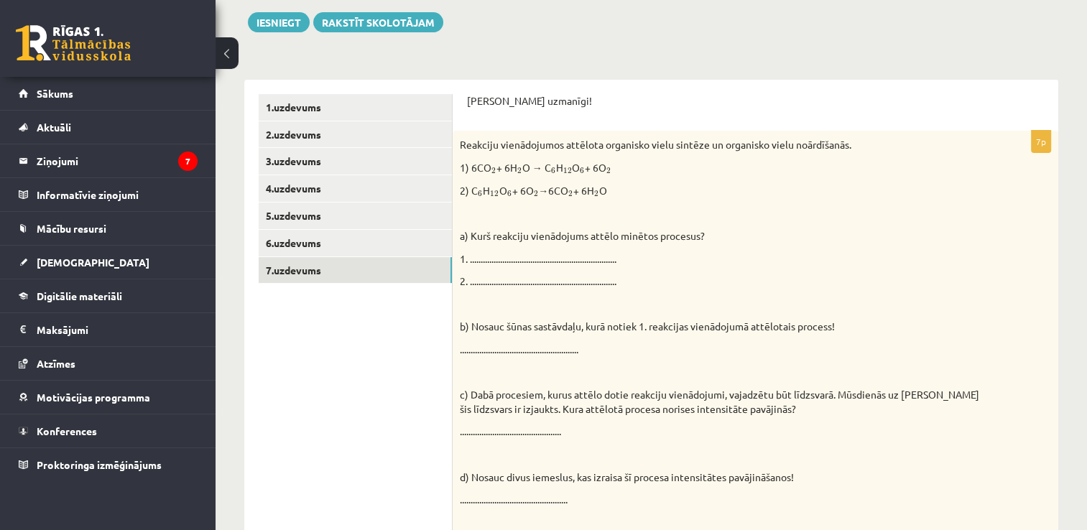
scroll to position [135, 0]
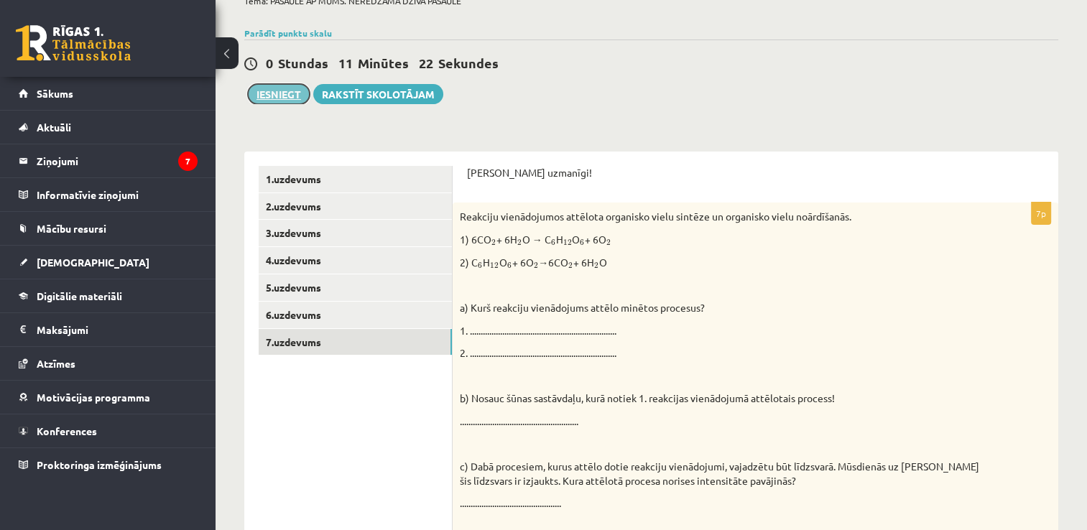
click at [290, 93] on button "Iesniegt" at bounding box center [279, 94] width 62 height 20
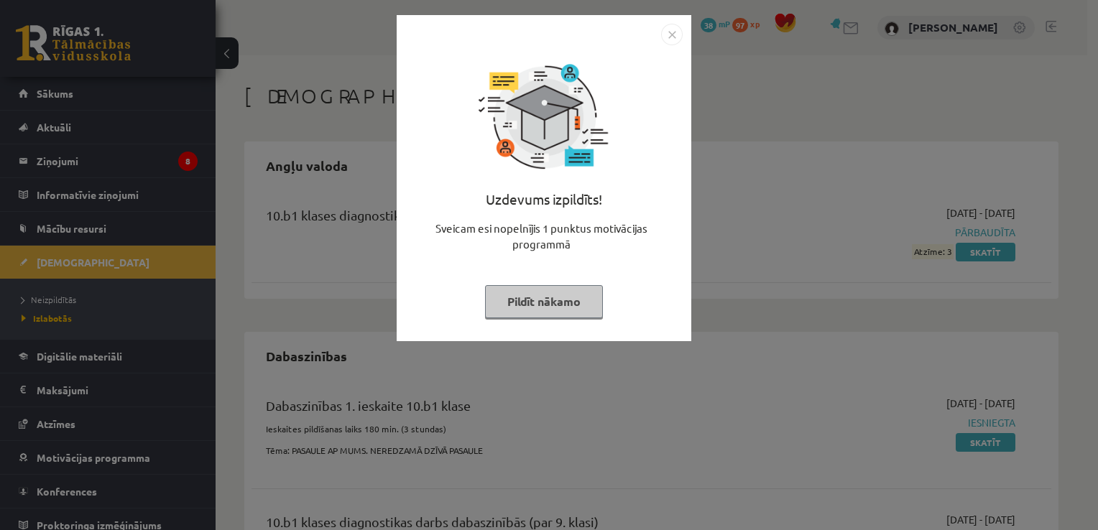
click at [674, 35] on img "Close" at bounding box center [672, 35] width 22 height 22
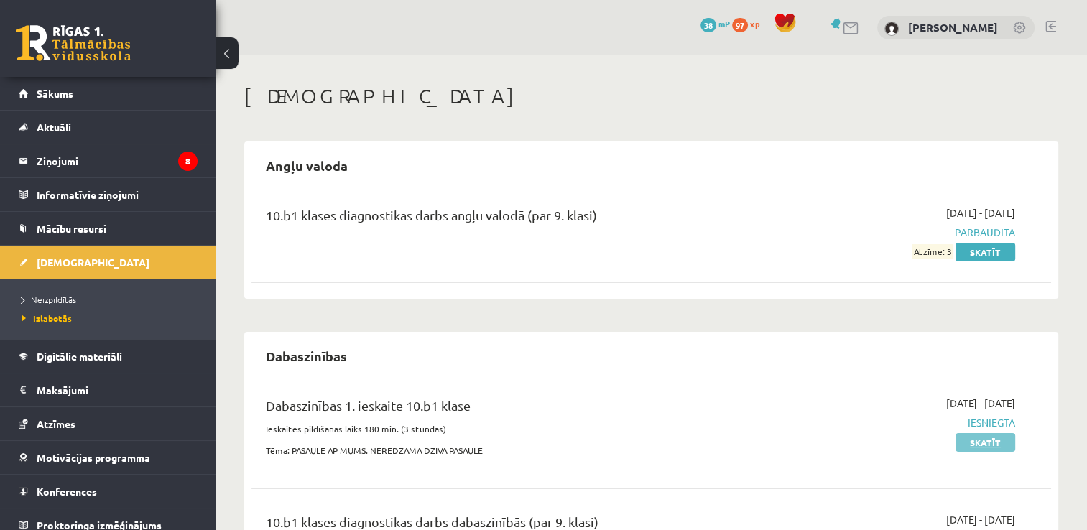
click at [983, 438] on link "Skatīt" at bounding box center [986, 442] width 60 height 19
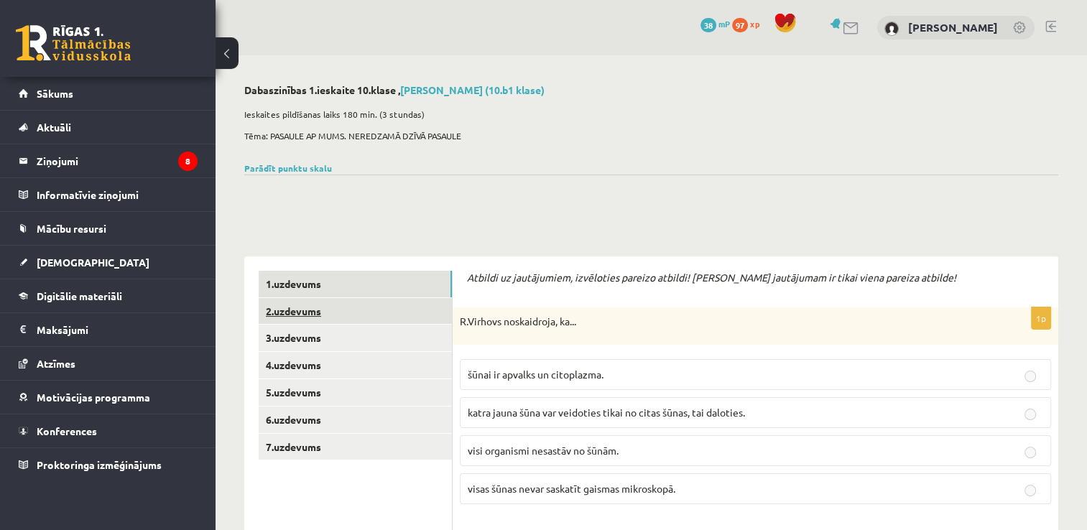
click at [333, 312] on link "2.uzdevums" at bounding box center [355, 311] width 193 height 27
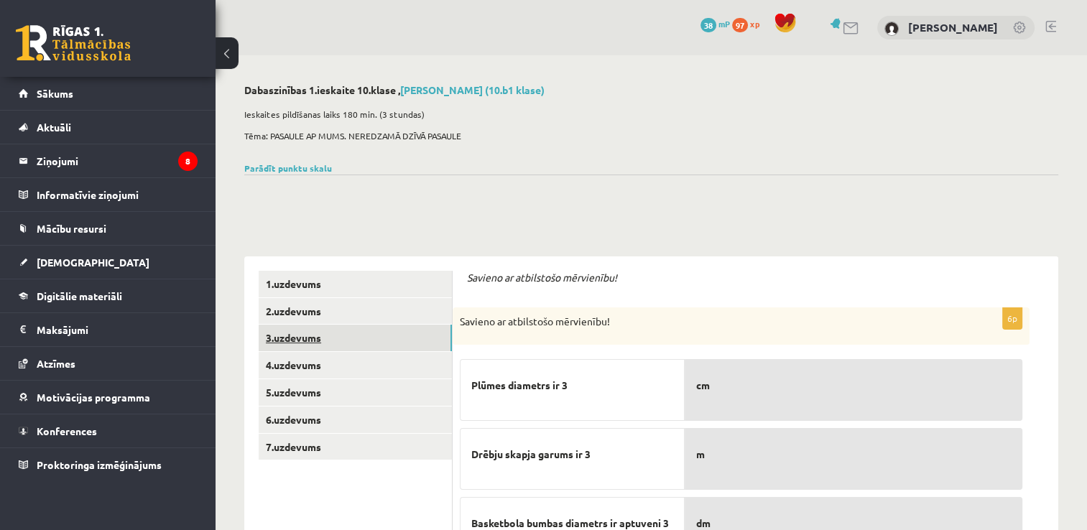
click at [319, 342] on link "3.uzdevums" at bounding box center [355, 338] width 193 height 27
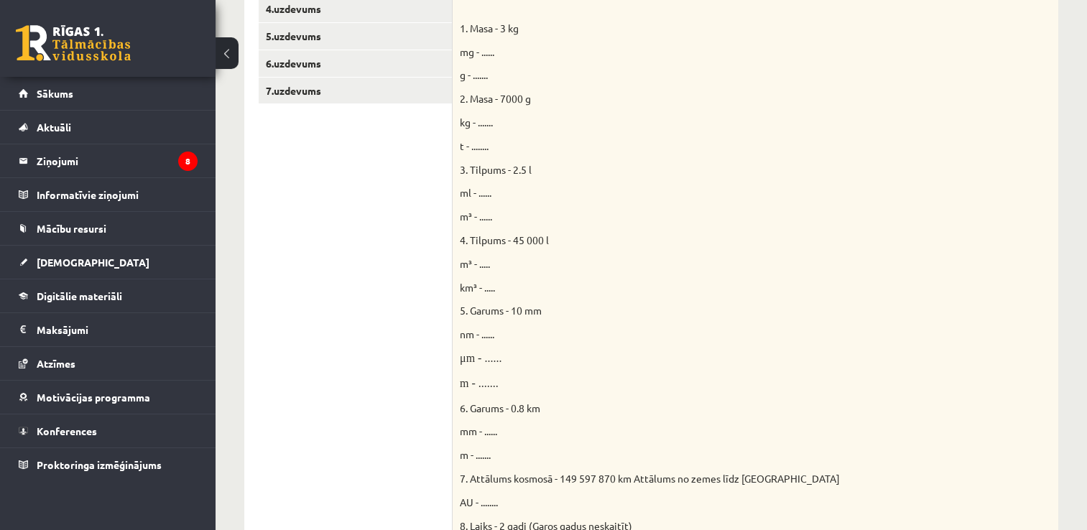
scroll to position [141, 0]
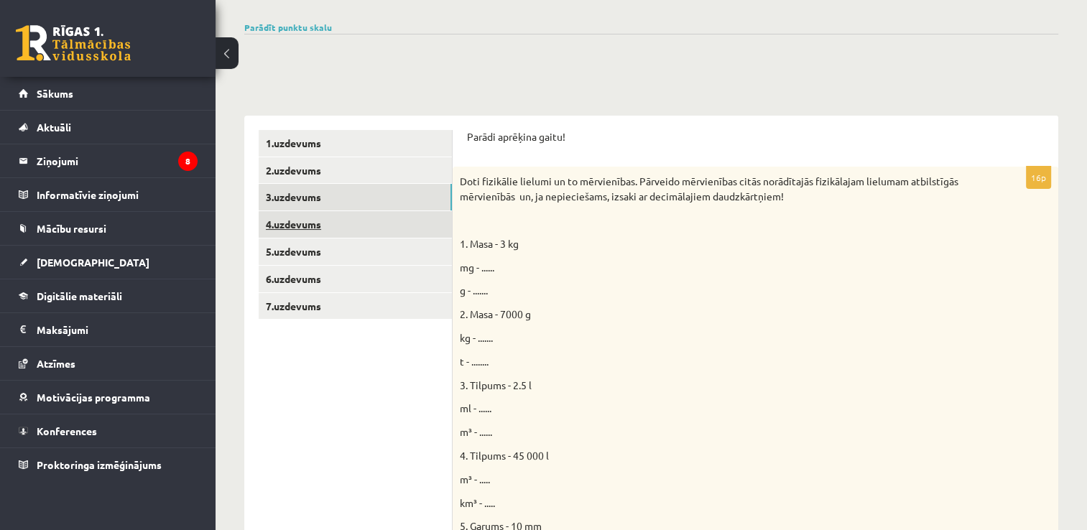
click at [305, 226] on link "4.uzdevums" at bounding box center [355, 224] width 193 height 27
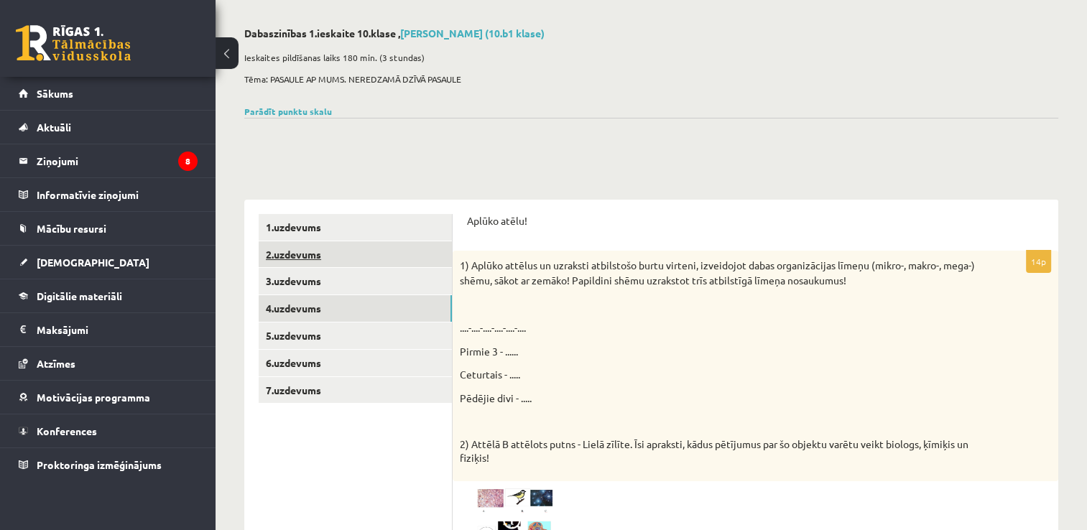
scroll to position [0, 0]
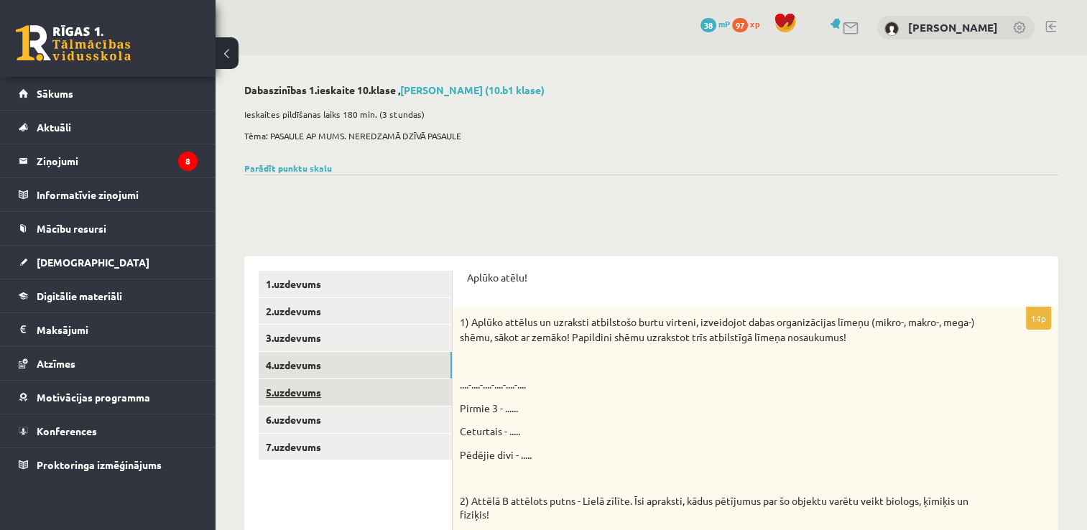
click at [305, 394] on link "5.uzdevums" at bounding box center [355, 392] width 193 height 27
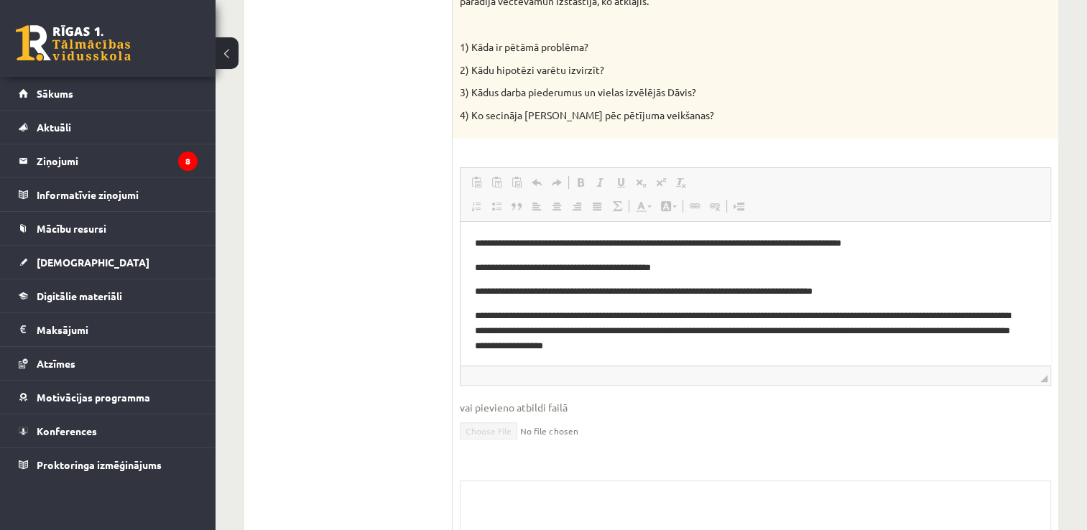
scroll to position [204, 0]
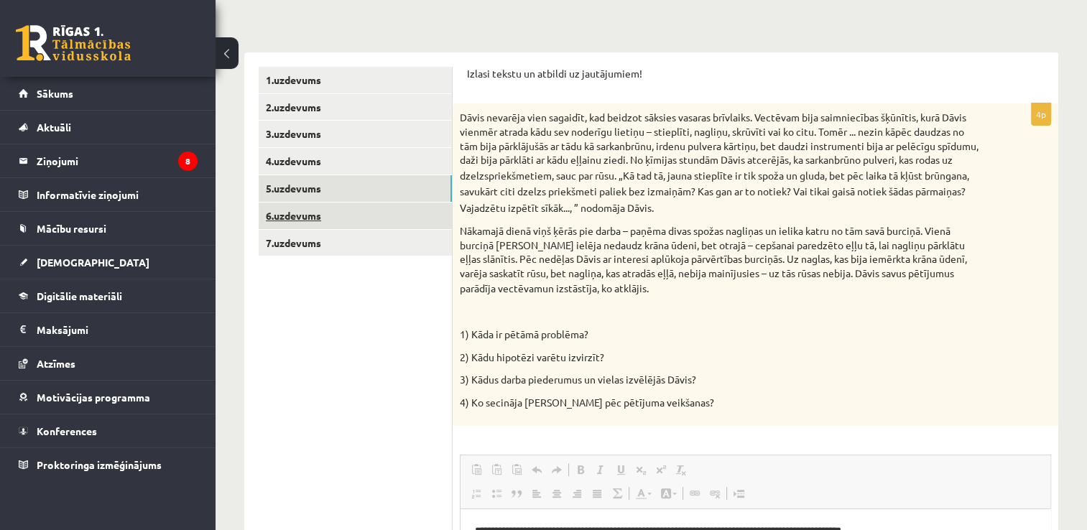
click at [299, 217] on link "6.uzdevums" at bounding box center [355, 216] width 193 height 27
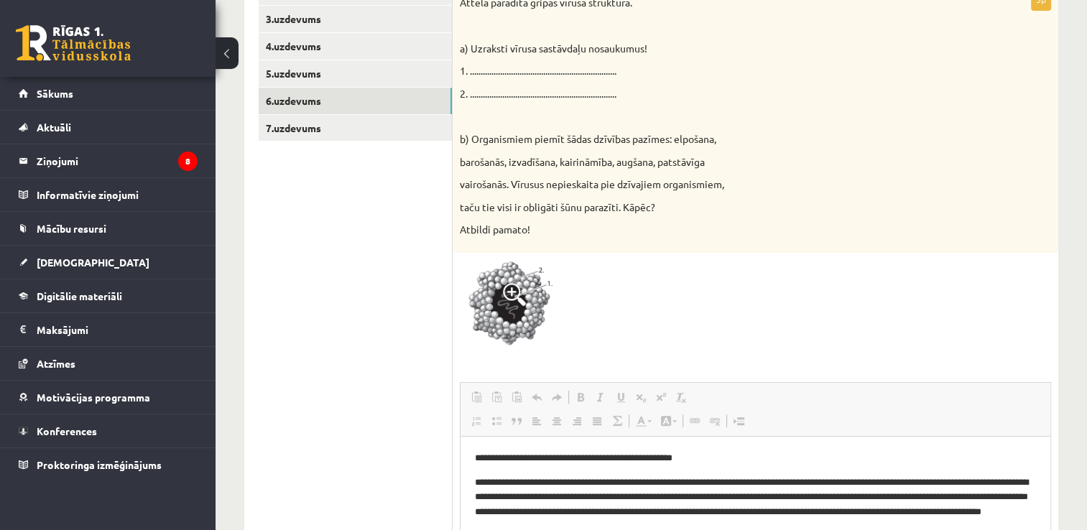
scroll to position [103, 0]
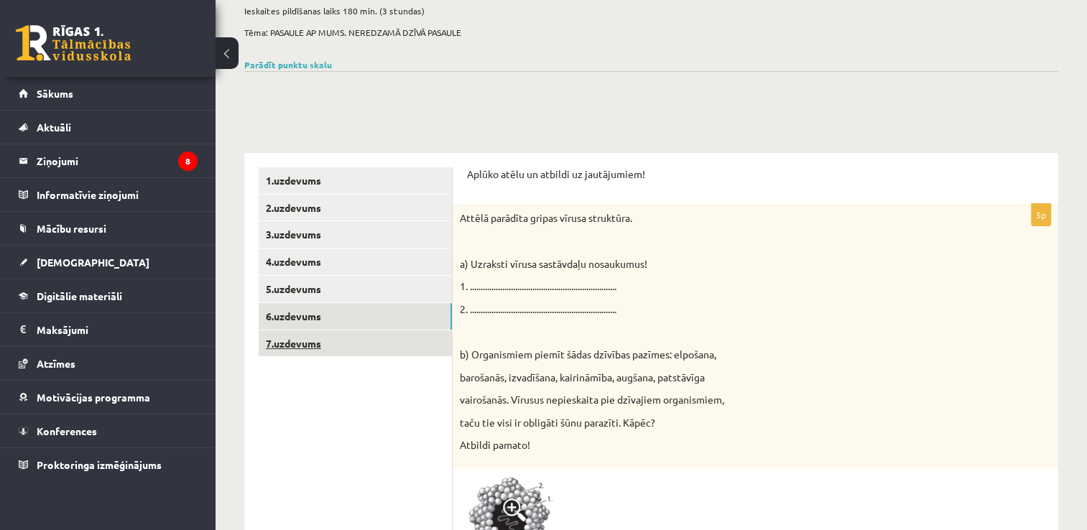
click at [322, 346] on link "7.uzdevums" at bounding box center [355, 344] width 193 height 27
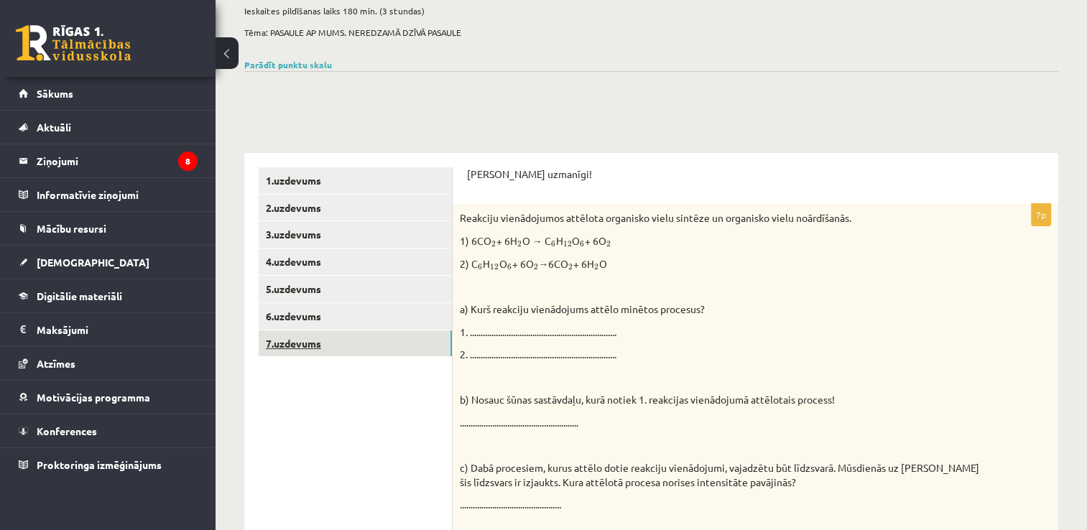
scroll to position [0, 0]
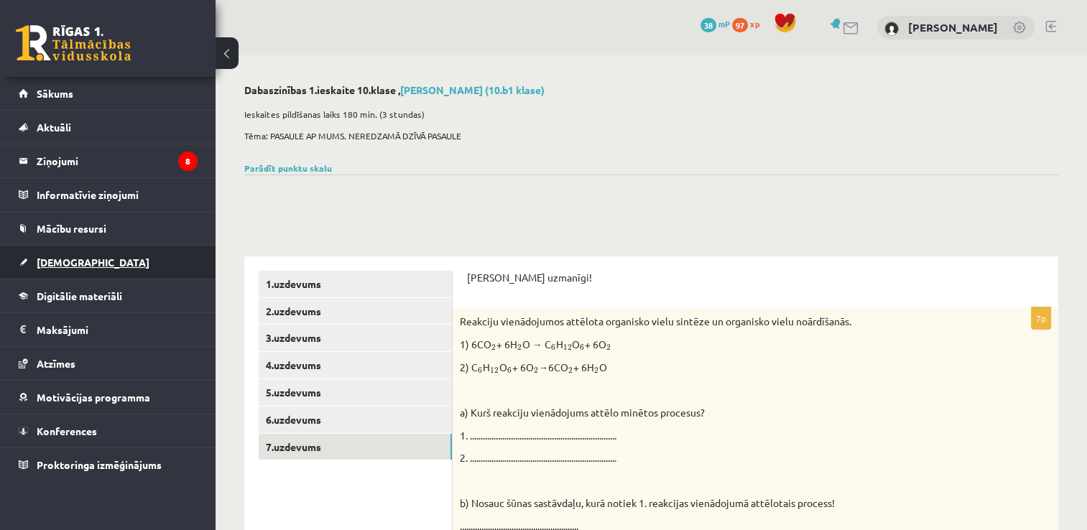
click at [64, 262] on span "[DEMOGRAPHIC_DATA]" at bounding box center [93, 262] width 113 height 13
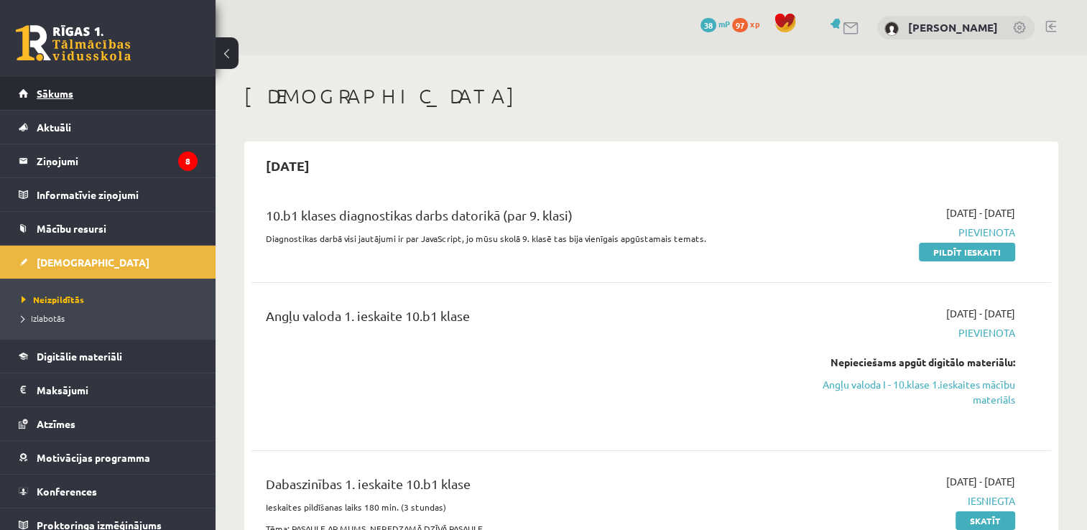
click at [78, 97] on link "Sākums" at bounding box center [108, 93] width 179 height 33
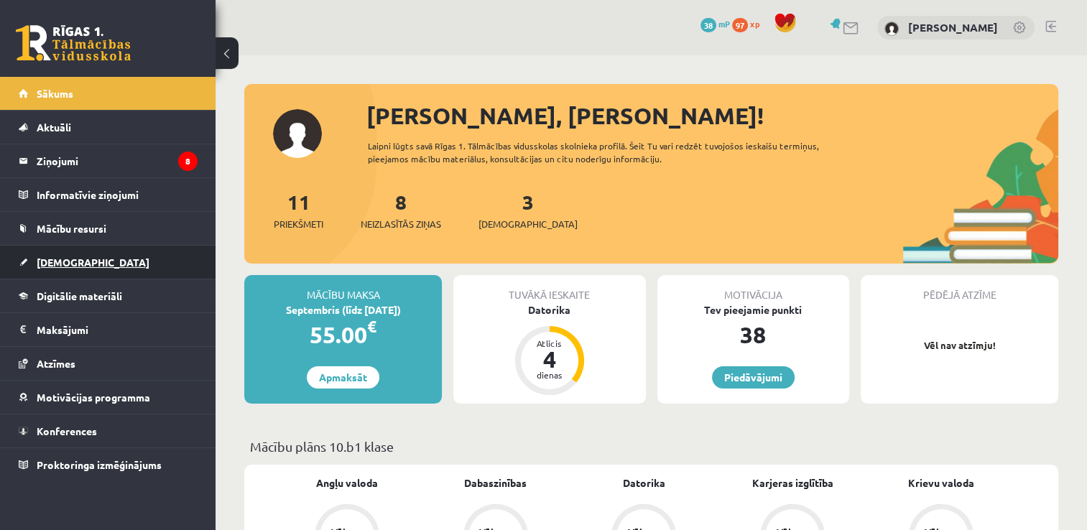
click at [72, 262] on span "[DEMOGRAPHIC_DATA]" at bounding box center [93, 262] width 113 height 13
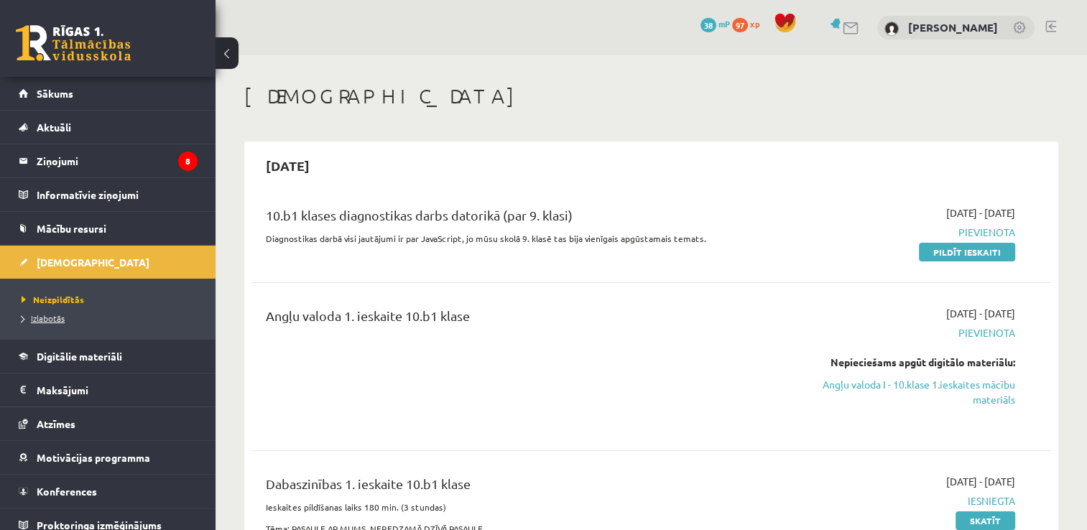
click at [57, 321] on span "Izlabotās" at bounding box center [43, 318] width 43 height 11
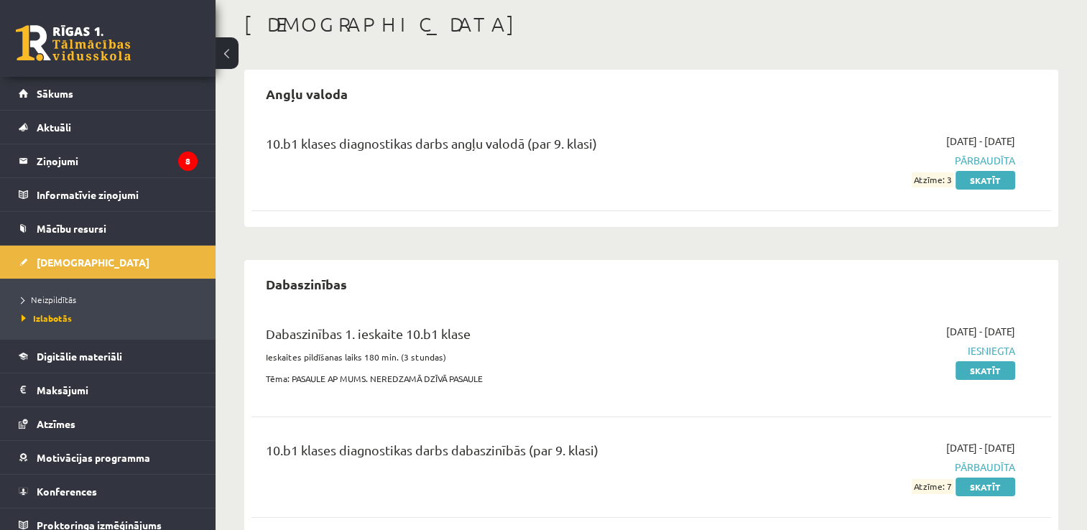
scroll to position [103, 0]
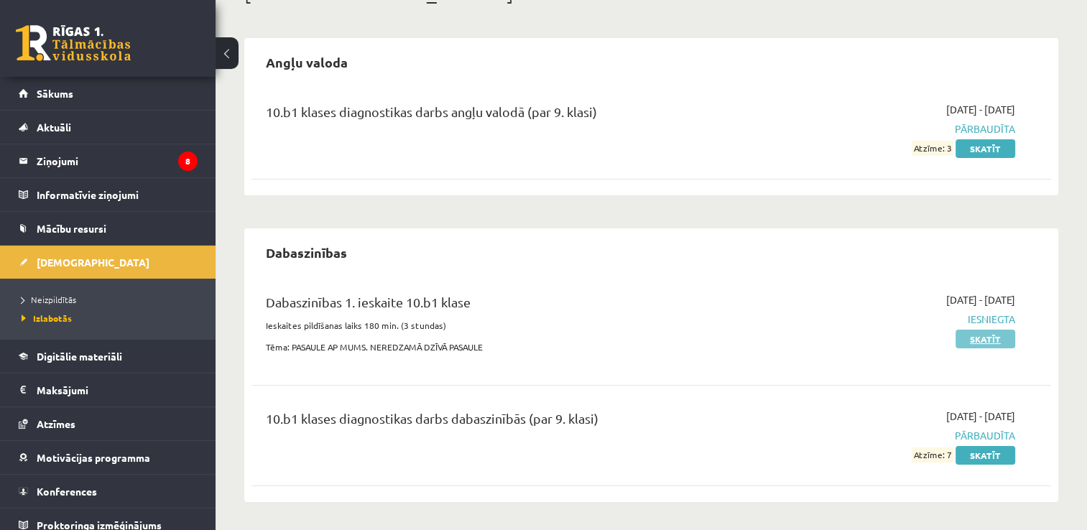
click at [975, 337] on link "Skatīt" at bounding box center [986, 339] width 60 height 19
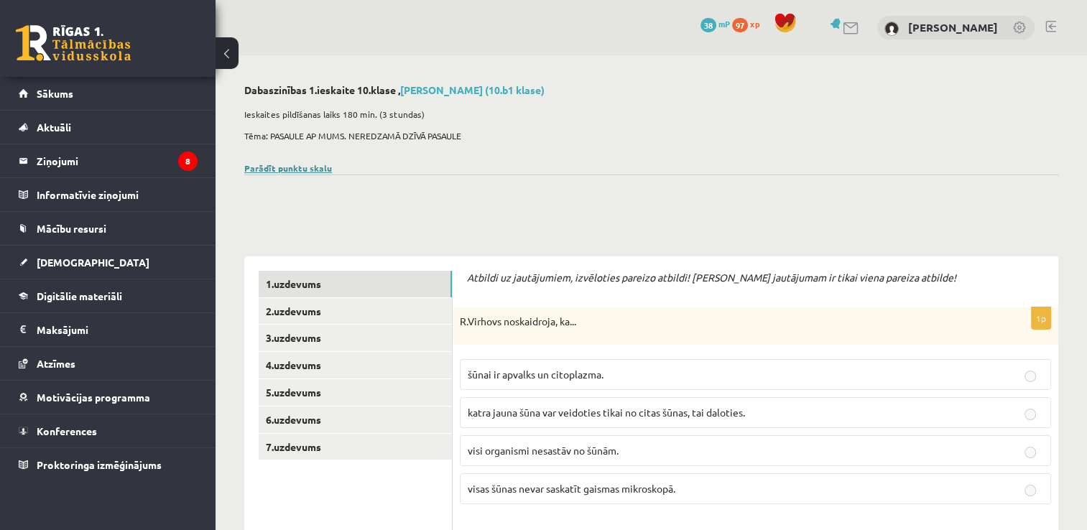
click at [294, 171] on link "Parādīt punktu skalu" at bounding box center [288, 167] width 88 height 11
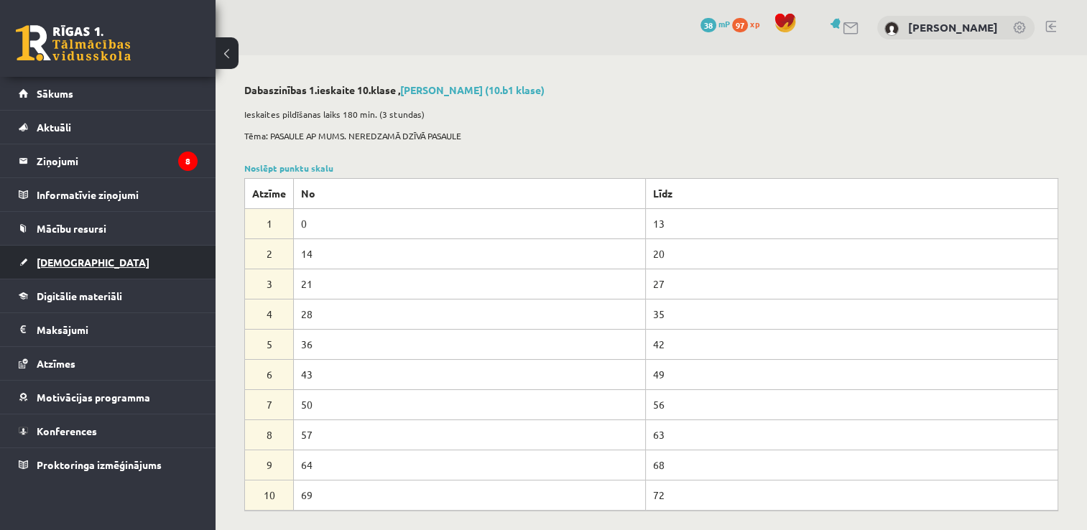
click at [79, 258] on span "[DEMOGRAPHIC_DATA]" at bounding box center [93, 262] width 113 height 13
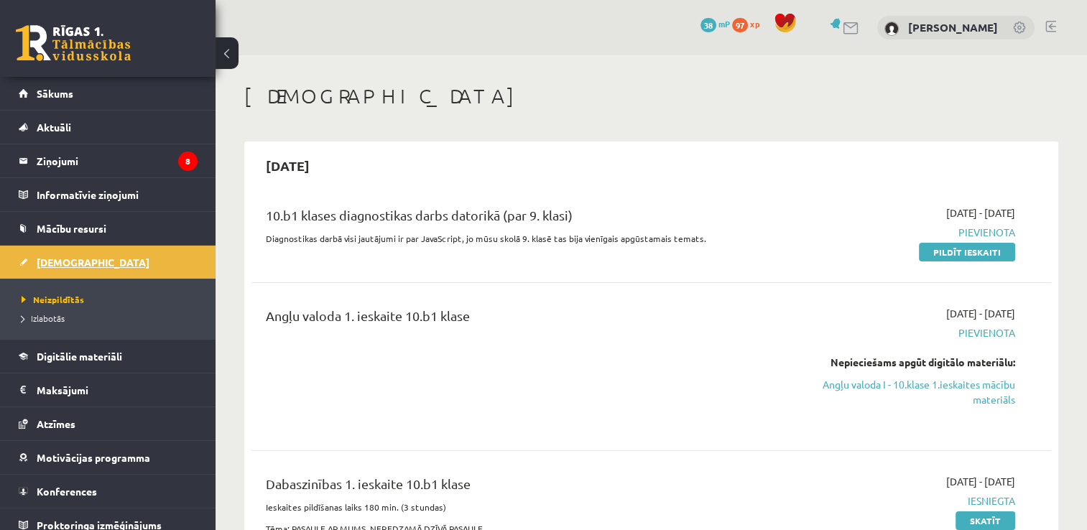
scroll to position [9, 0]
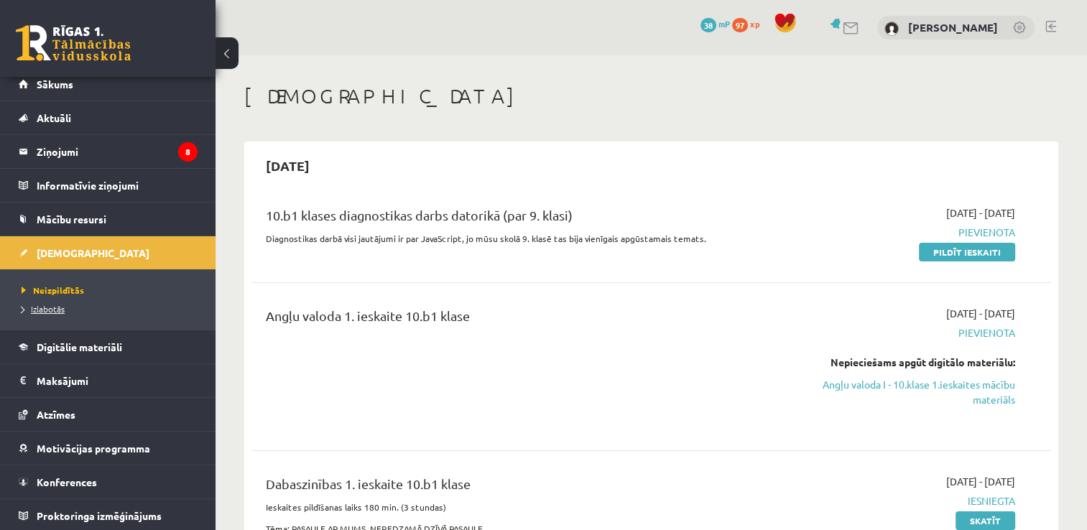
click at [49, 310] on span "Izlabotās" at bounding box center [43, 308] width 43 height 11
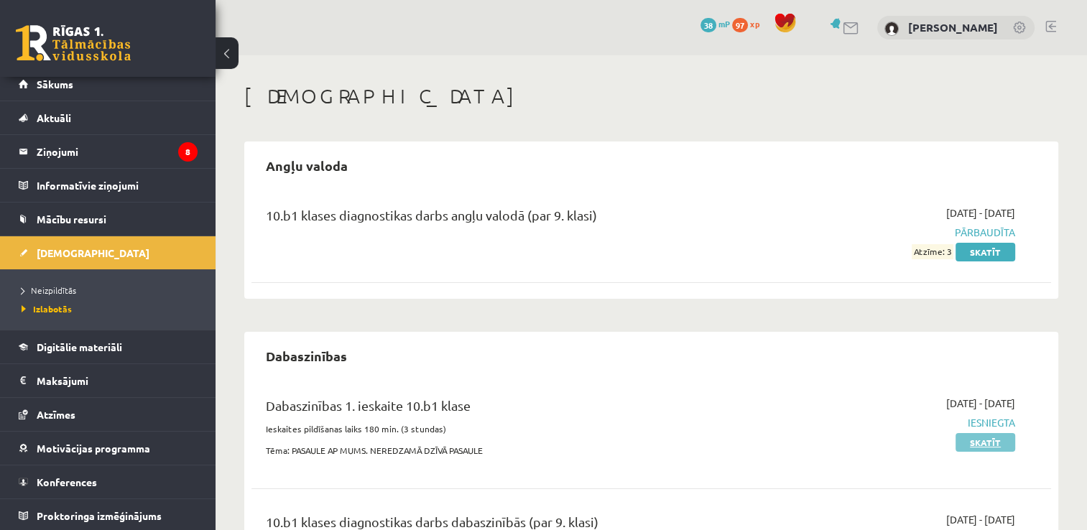
click at [971, 444] on link "Skatīt" at bounding box center [986, 442] width 60 height 19
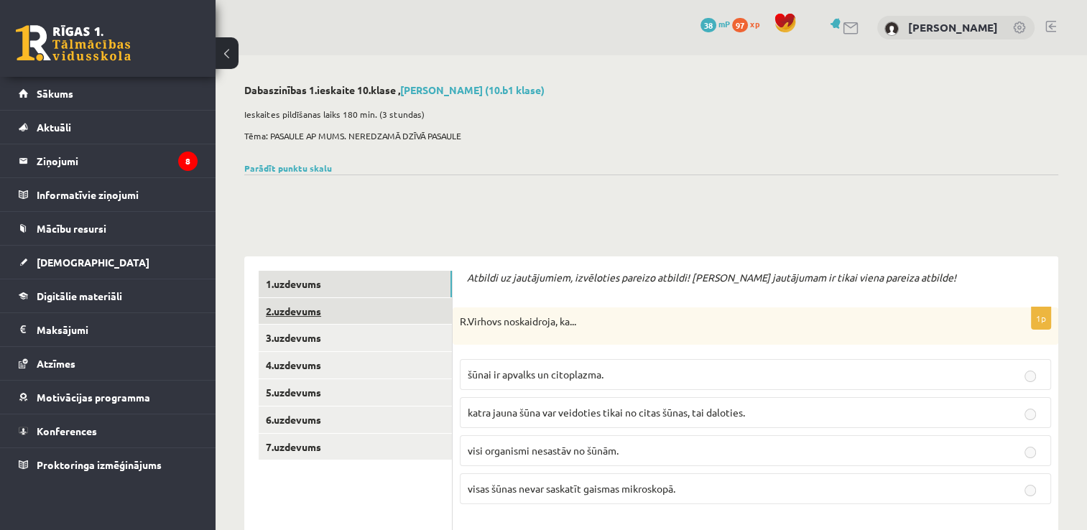
click at [300, 313] on link "2.uzdevums" at bounding box center [355, 311] width 193 height 27
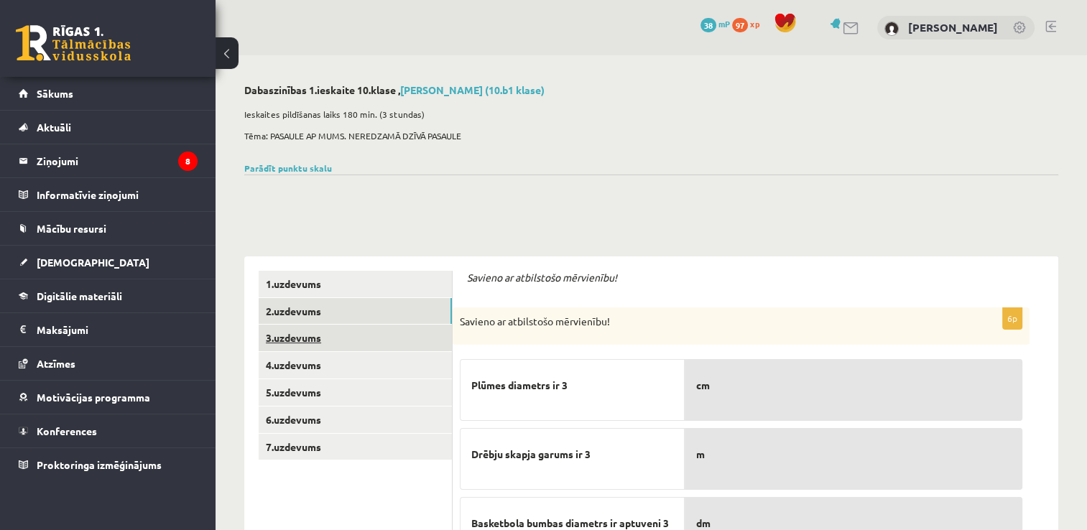
click at [293, 338] on link "3.uzdevums" at bounding box center [355, 338] width 193 height 27
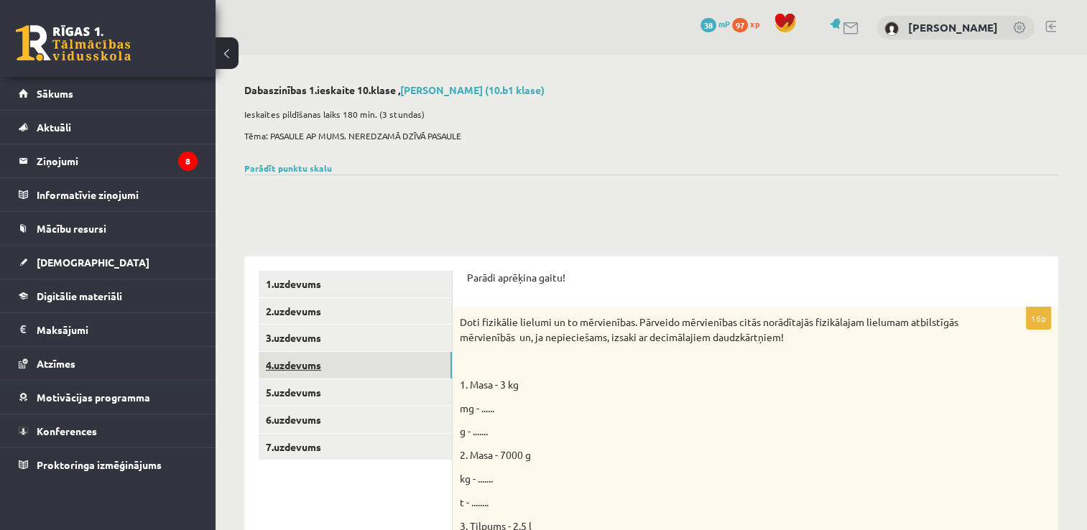
click at [294, 364] on link "4.uzdevums" at bounding box center [355, 365] width 193 height 27
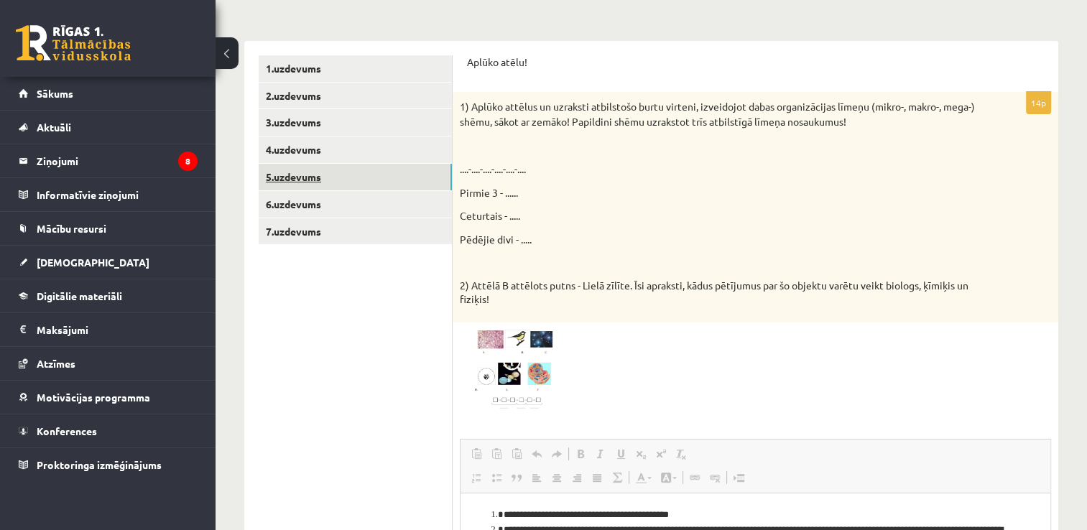
click at [301, 181] on link "5.uzdevums" at bounding box center [355, 177] width 193 height 27
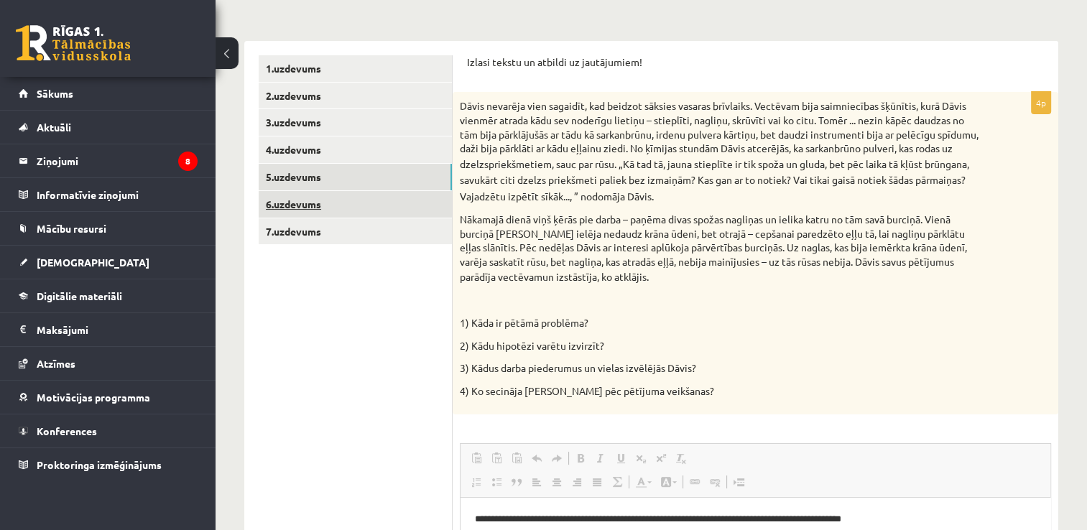
click at [305, 204] on link "6.uzdevums" at bounding box center [355, 204] width 193 height 27
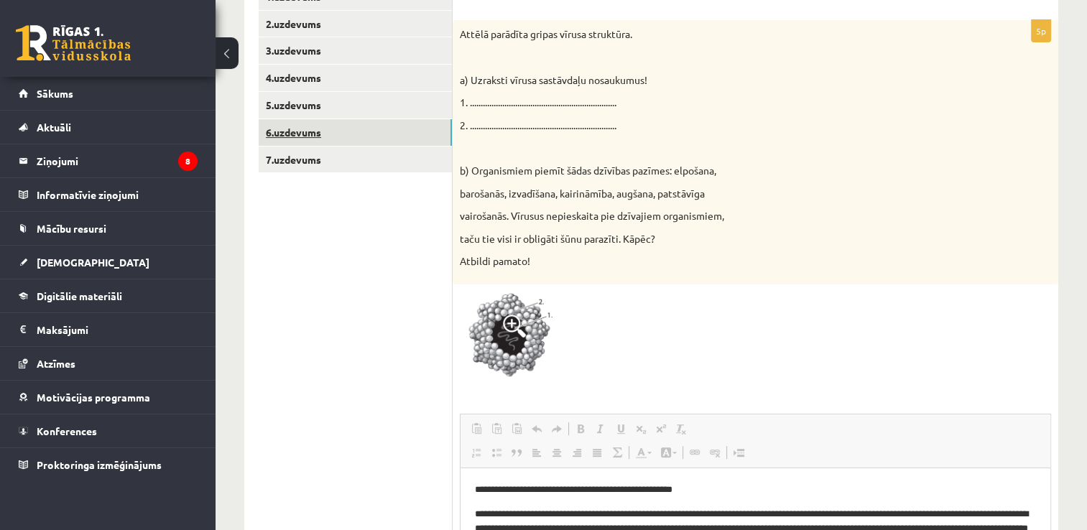
scroll to position [216, 0]
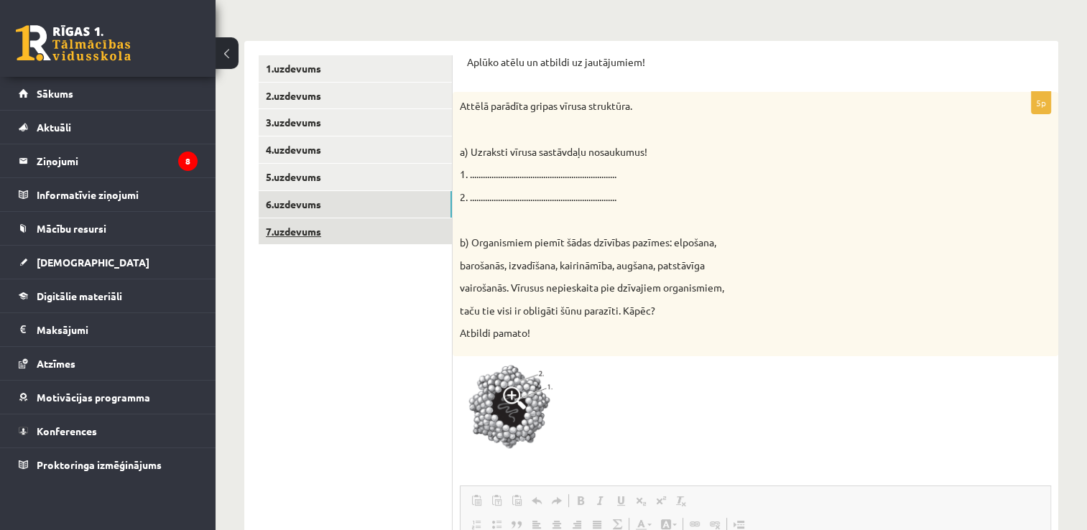
click at [303, 229] on link "7.uzdevums" at bounding box center [355, 231] width 193 height 27
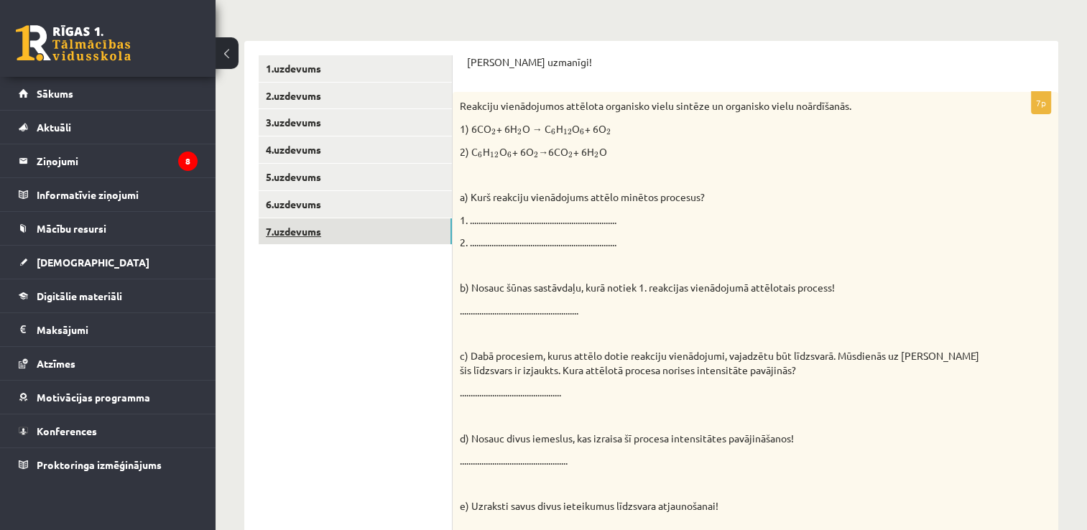
scroll to position [0, 0]
click at [65, 266] on span "[DEMOGRAPHIC_DATA]" at bounding box center [93, 262] width 113 height 13
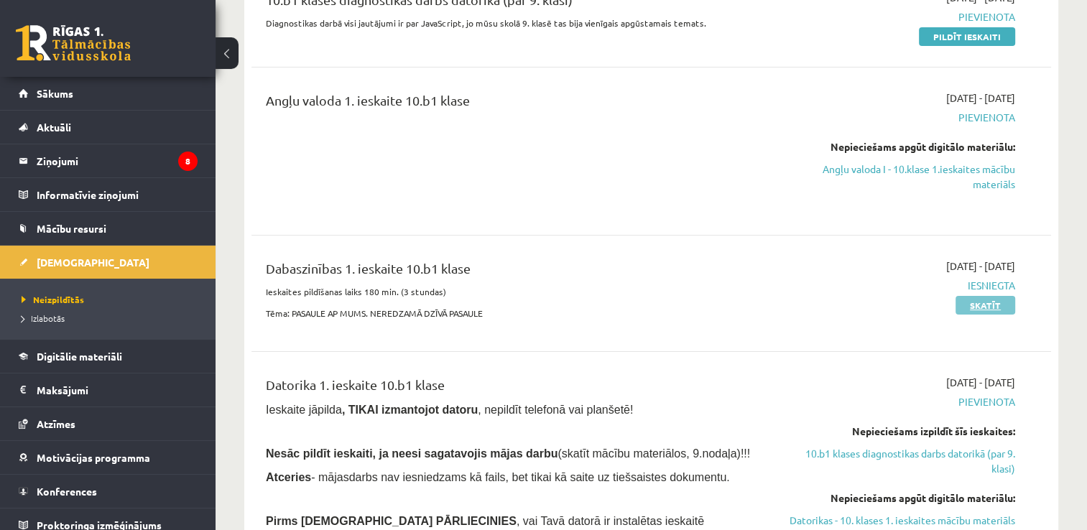
click at [972, 306] on link "Skatīt" at bounding box center [986, 305] width 60 height 19
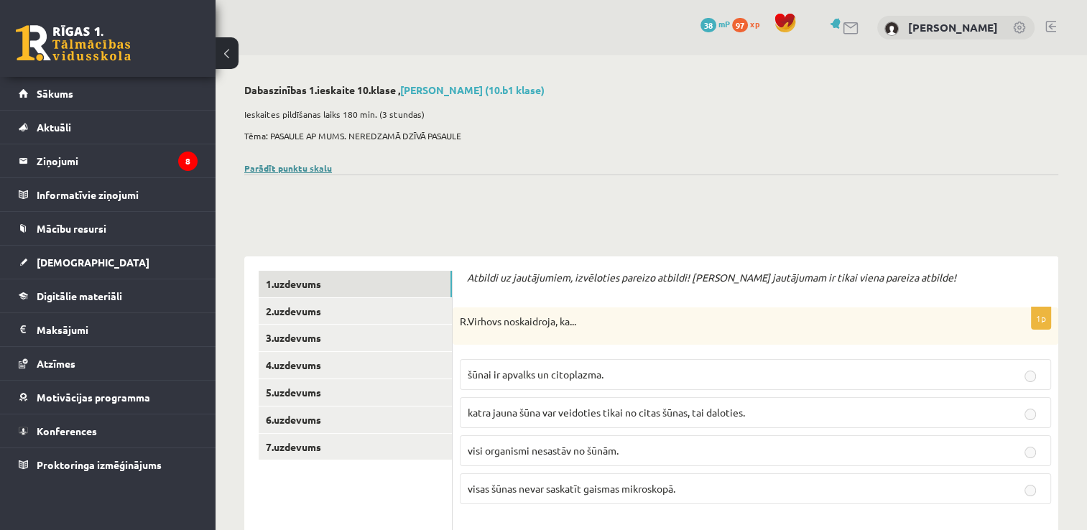
click at [323, 169] on link "Parādīt punktu skalu" at bounding box center [288, 167] width 88 height 11
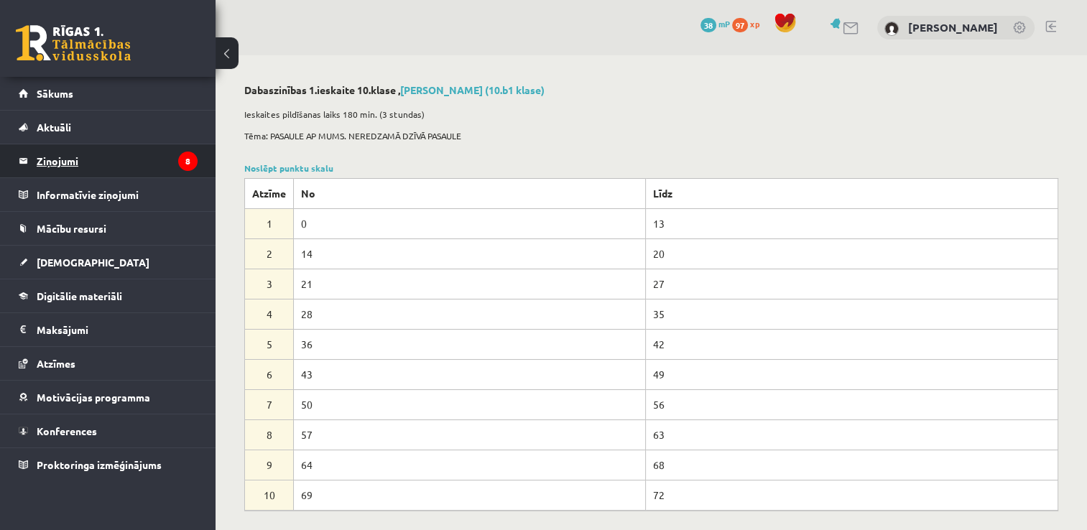
click at [75, 163] on legend "Ziņojumi 8" at bounding box center [117, 160] width 161 height 33
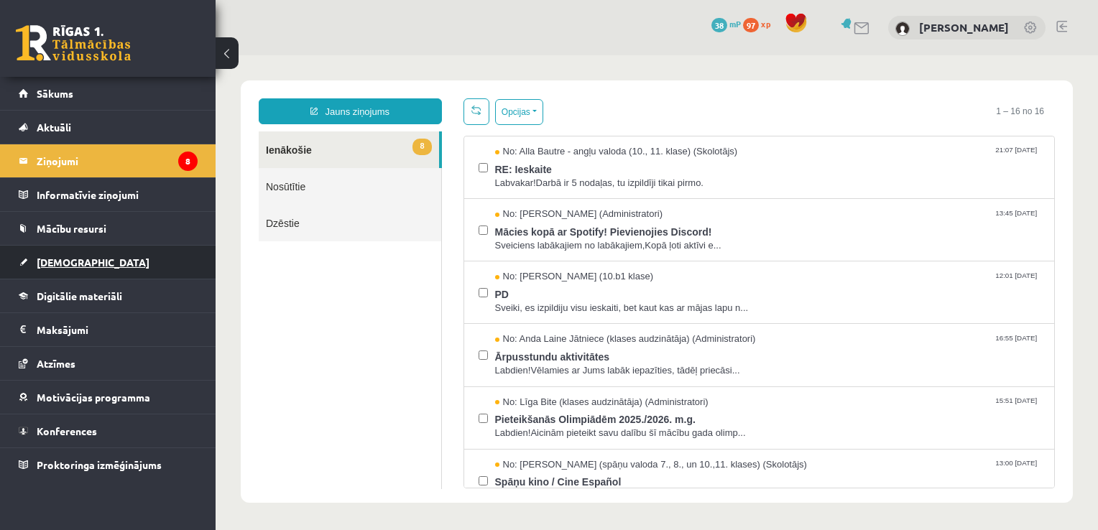
click at [72, 262] on span "[DEMOGRAPHIC_DATA]" at bounding box center [93, 262] width 113 height 13
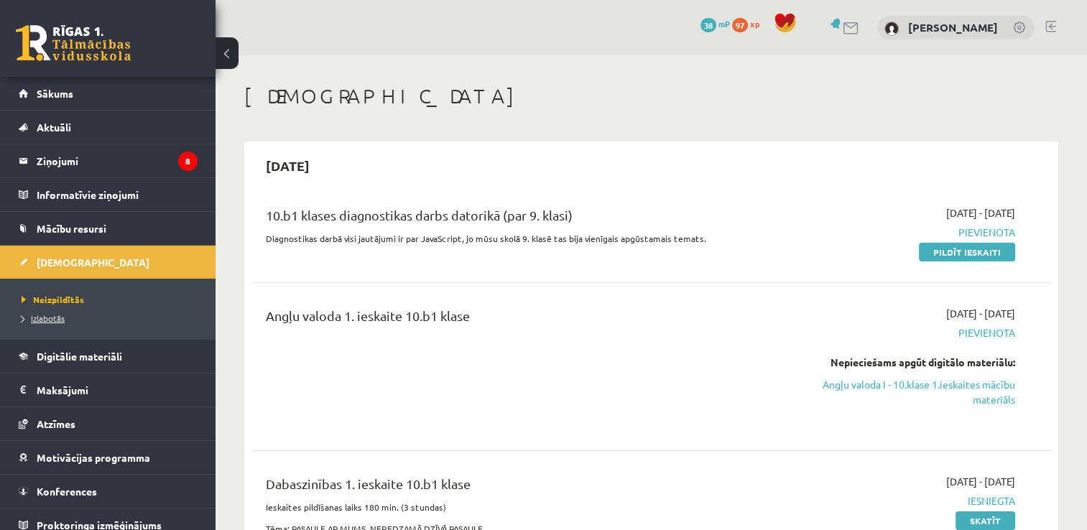
click at [63, 318] on span "Izlabotās" at bounding box center [43, 318] width 43 height 11
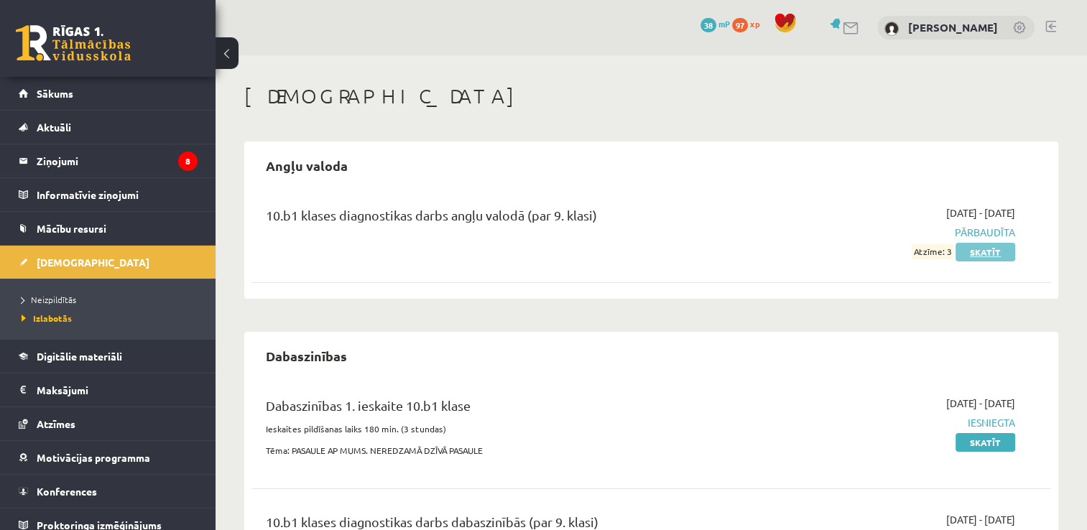
click at [995, 247] on link "Skatīt" at bounding box center [986, 252] width 60 height 19
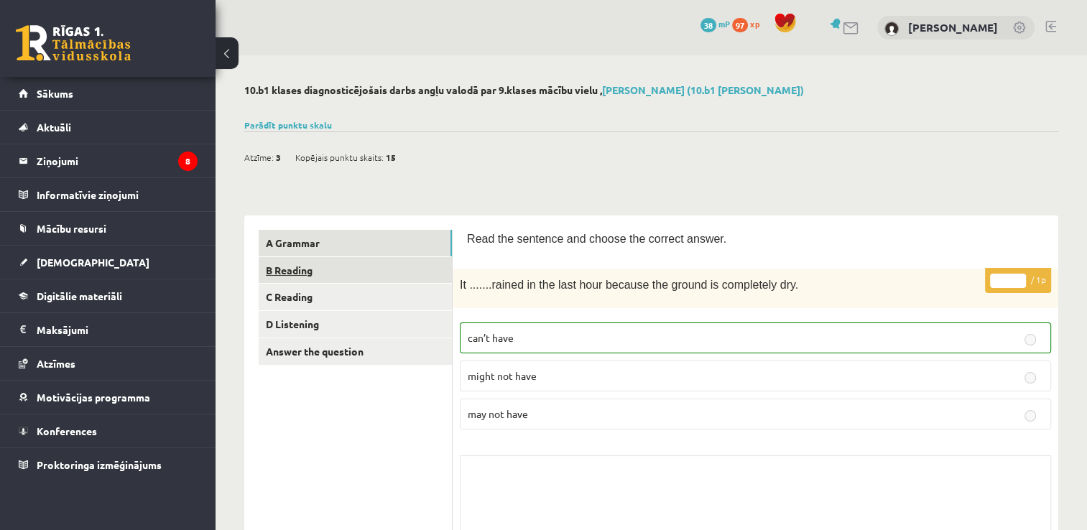
click at [305, 274] on link "B Reading" at bounding box center [355, 270] width 193 height 27
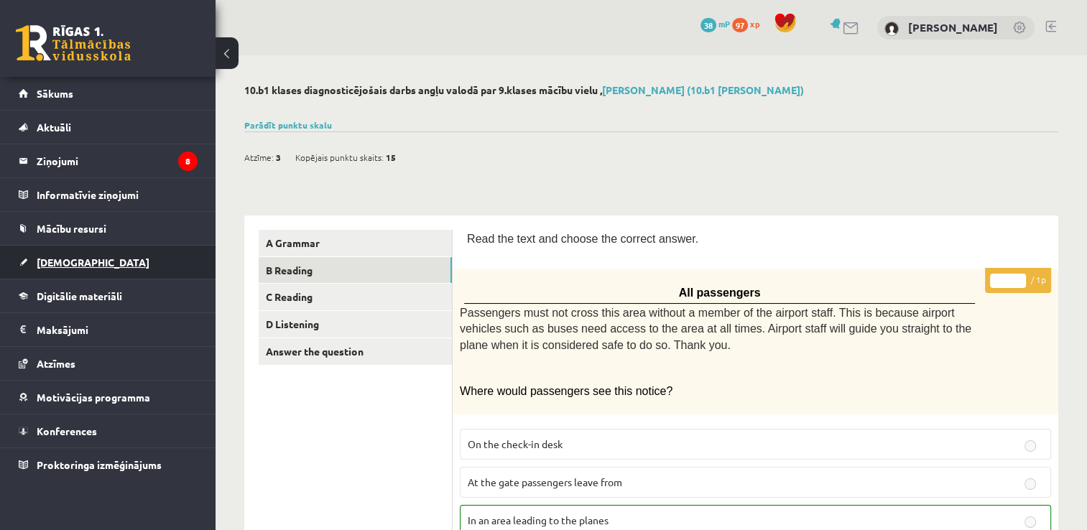
click at [57, 267] on span "[DEMOGRAPHIC_DATA]" at bounding box center [93, 262] width 113 height 13
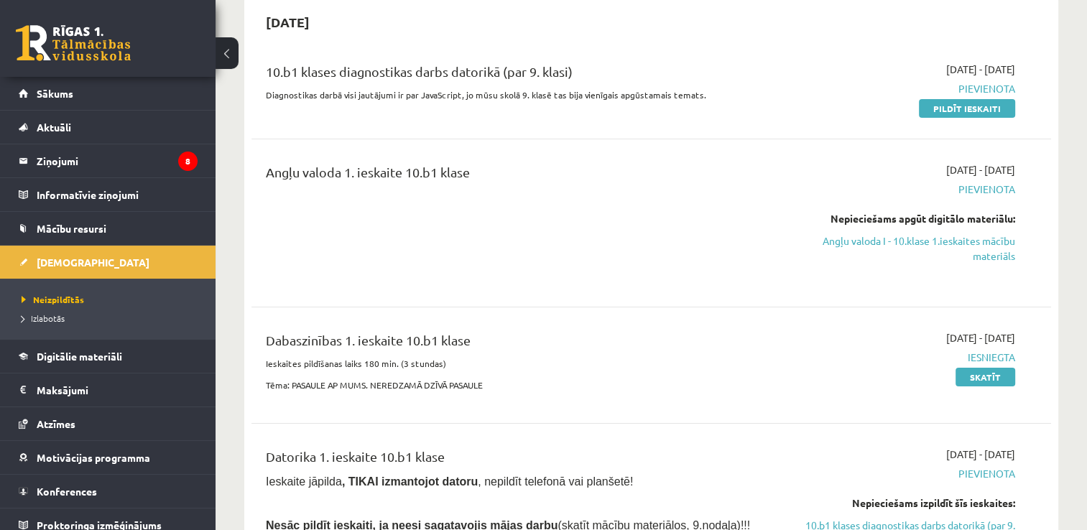
scroll to position [216, 0]
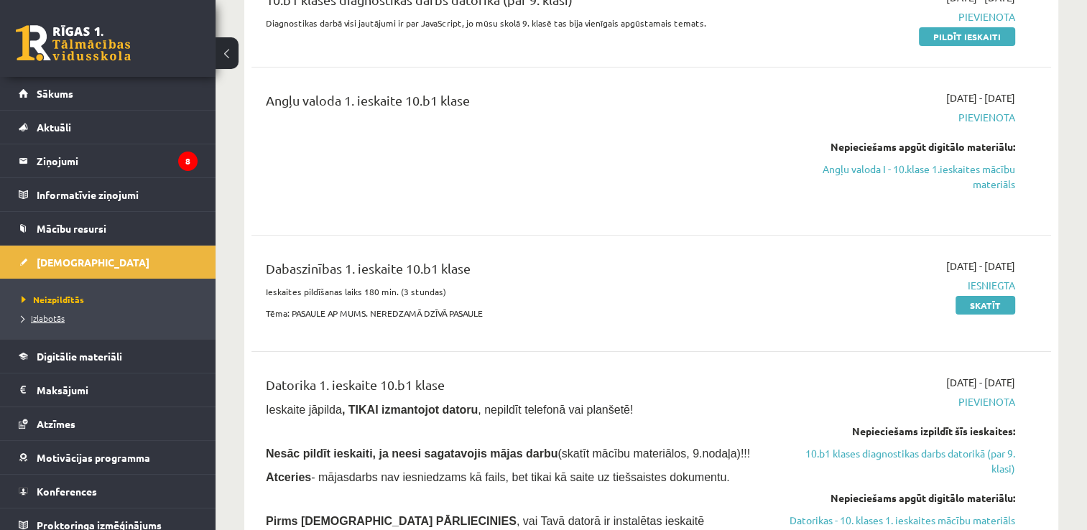
click at [44, 320] on span "Izlabotās" at bounding box center [43, 318] width 43 height 11
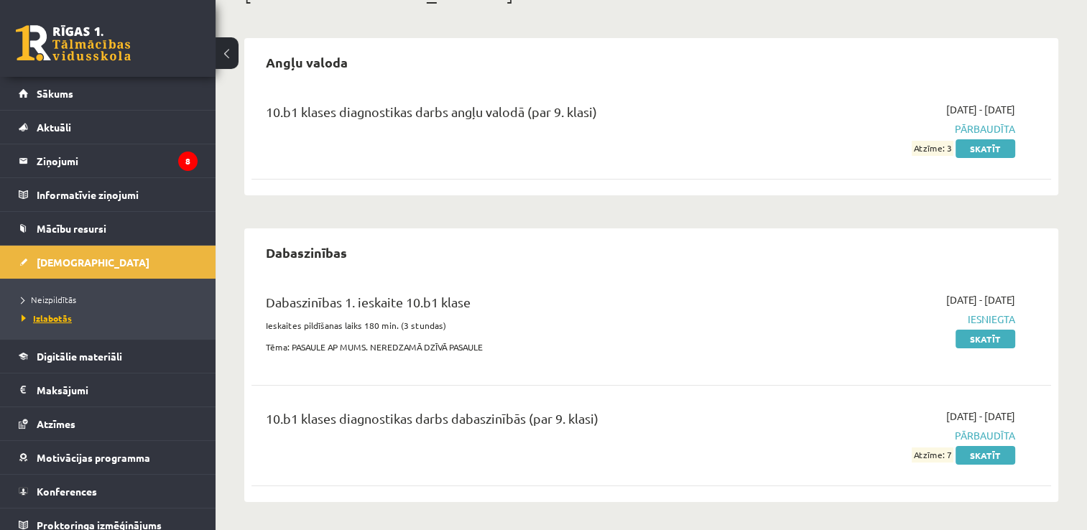
scroll to position [9, 0]
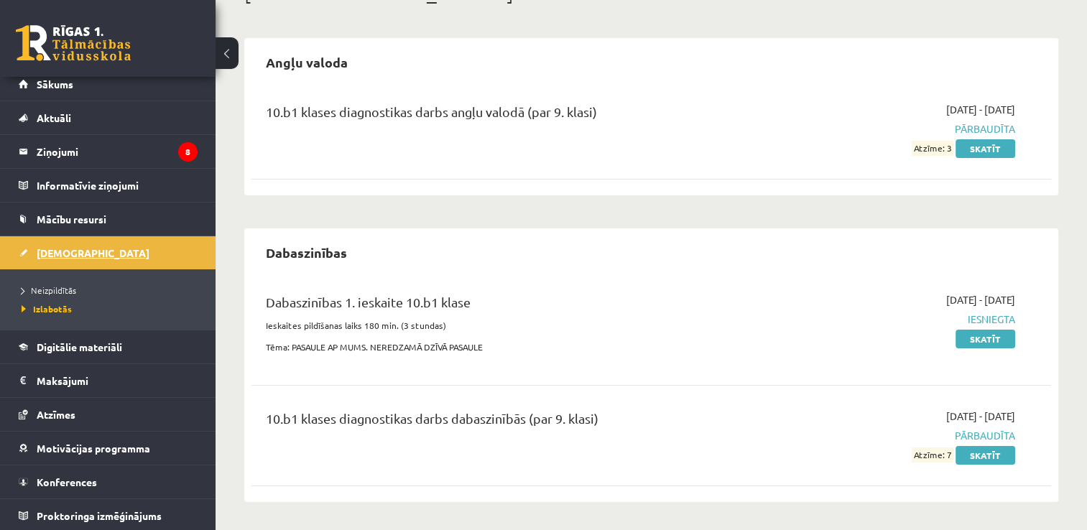
click at [40, 251] on span "[DEMOGRAPHIC_DATA]" at bounding box center [93, 253] width 113 height 13
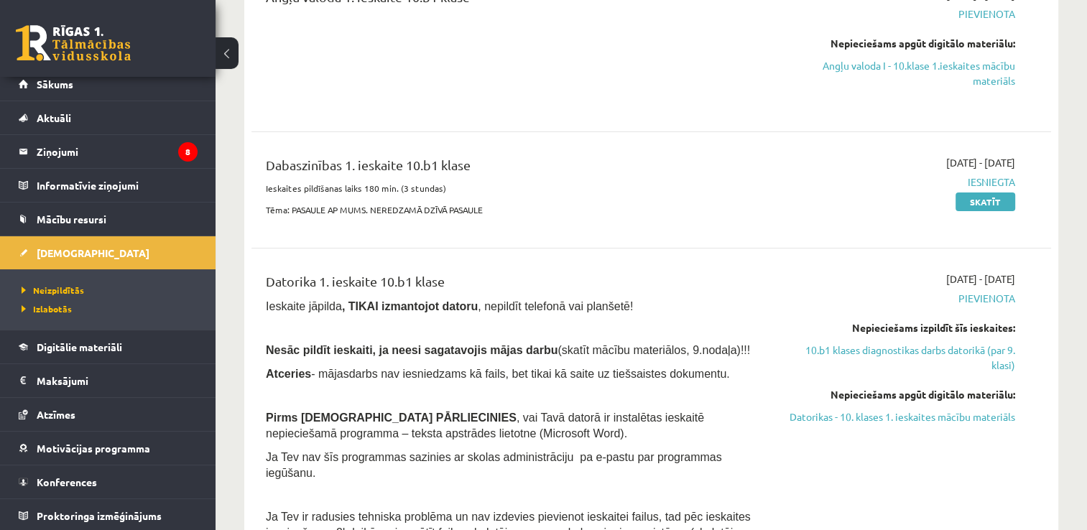
scroll to position [103, 0]
